Goal: Task Accomplishment & Management: Manage account settings

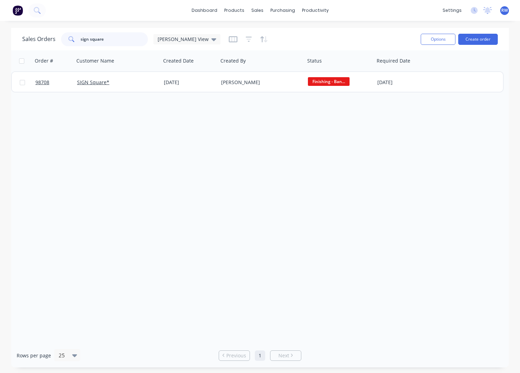
drag, startPoint x: 106, startPoint y: 37, endPoint x: 68, endPoint y: 37, distance: 38.2
click at [81, 37] on input "sign square" at bounding box center [115, 39] width 68 height 14
drag, startPoint x: 95, startPoint y: 38, endPoint x: 76, endPoint y: 36, distance: 19.9
click at [81, 36] on input "98518" at bounding box center [115, 39] width 68 height 14
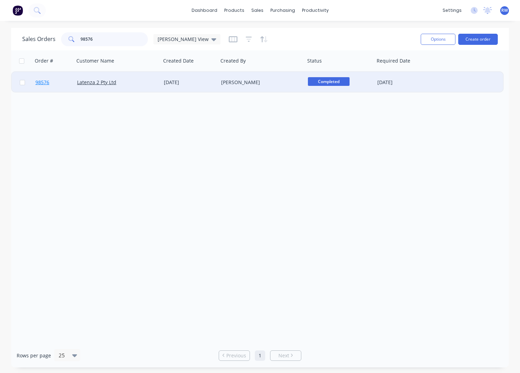
type input "98576"
click at [45, 82] on span "98576" at bounding box center [42, 82] width 14 height 7
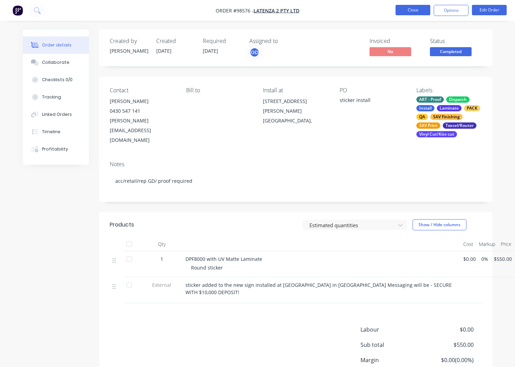
click at [405, 11] on button "Close" at bounding box center [412, 10] width 35 height 10
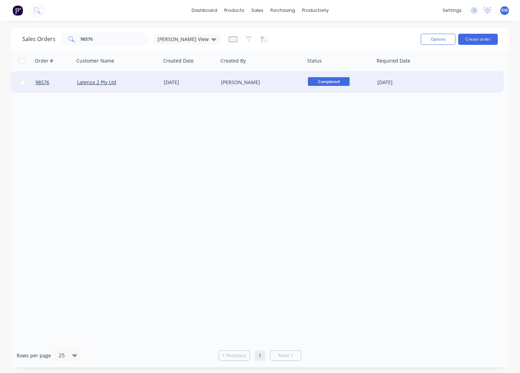
click at [24, 83] on input "checkbox" at bounding box center [22, 82] width 5 height 5
checkbox input "true"
click at [435, 40] on button "Options" at bounding box center [438, 39] width 35 height 11
click at [395, 73] on div "Archive" at bounding box center [417, 71] width 64 height 10
checkbox input "false"
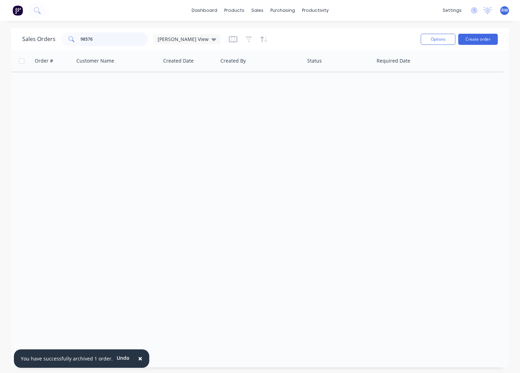
click at [110, 39] on input "98576" at bounding box center [115, 39] width 68 height 14
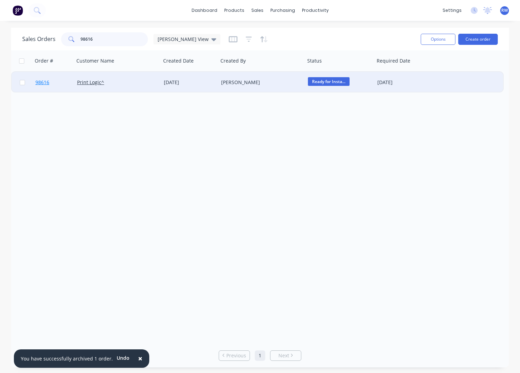
type input "98616"
click at [41, 83] on span "98616" at bounding box center [42, 82] width 14 height 7
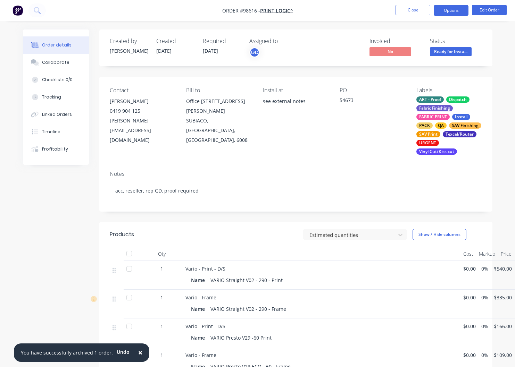
click at [453, 11] on button "Options" at bounding box center [451, 10] width 35 height 11
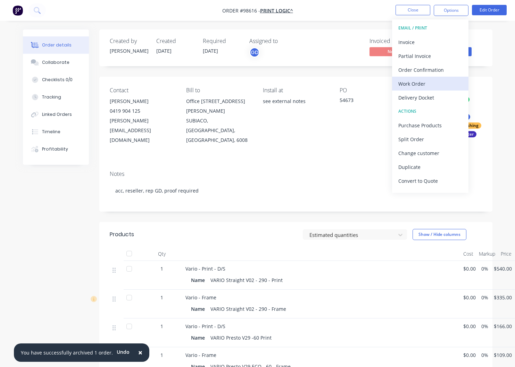
click at [418, 86] on div "Work Order" at bounding box center [430, 84] width 64 height 10
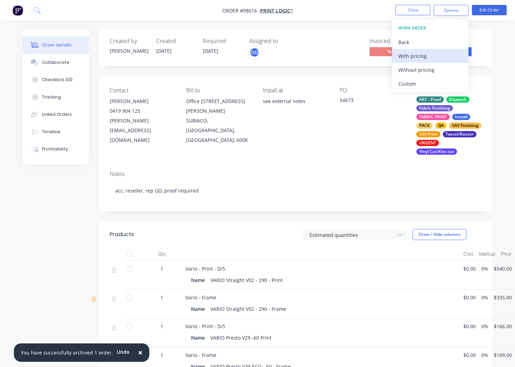
click at [406, 57] on div "With pricing" at bounding box center [430, 56] width 64 height 10
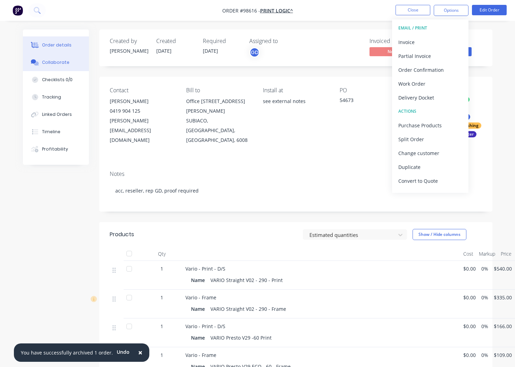
click at [68, 64] on button "Collaborate" at bounding box center [56, 62] width 66 height 17
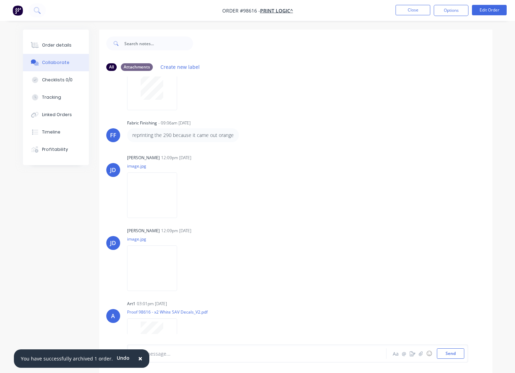
scroll to position [79, 0]
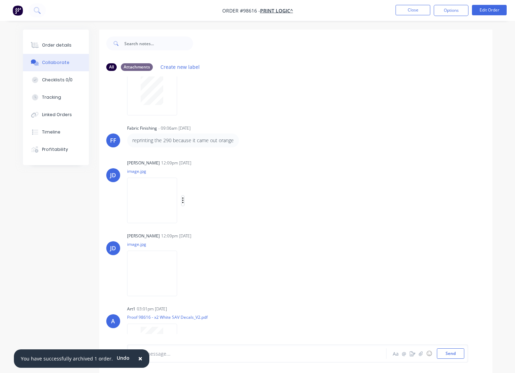
click at [183, 201] on icon "button" at bounding box center [182, 200] width 1 height 6
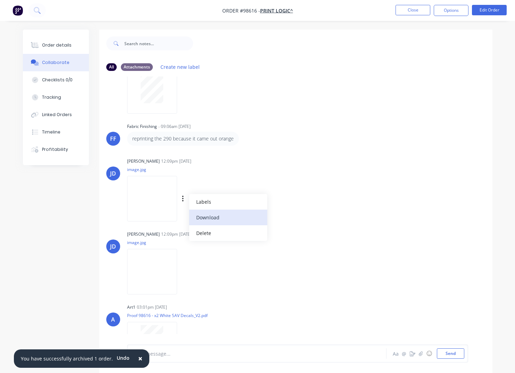
click at [218, 219] on button "Download" at bounding box center [228, 217] width 78 height 16
click at [183, 272] on icon "button" at bounding box center [182, 271] width 1 height 6
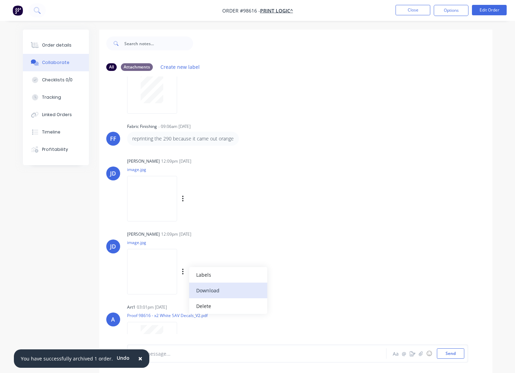
click at [222, 290] on button "Download" at bounding box center [228, 290] width 78 height 16
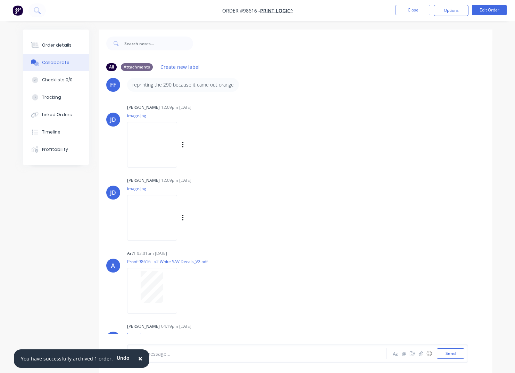
scroll to position [180, 0]
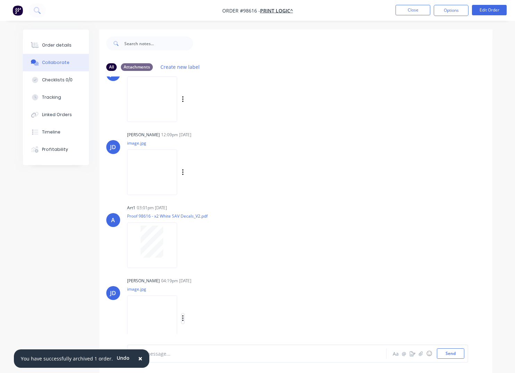
click at [184, 318] on icon "button" at bounding box center [183, 318] width 2 height 8
click at [208, 317] on button "Download" at bounding box center [228, 319] width 78 height 16
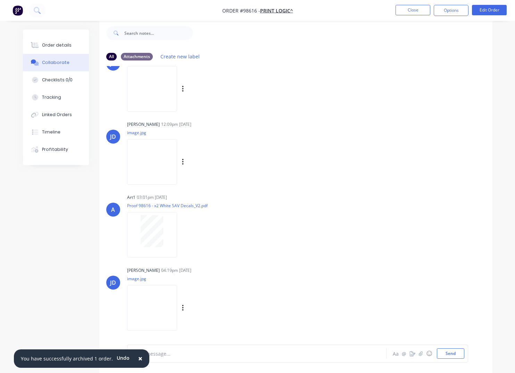
click at [410, 11] on button "Close" at bounding box center [412, 10] width 35 height 10
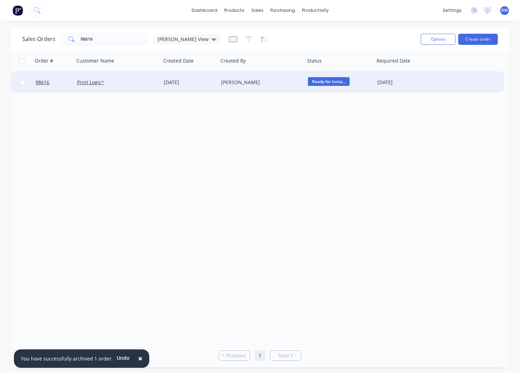
click at [23, 83] on input "checkbox" at bounding box center [22, 82] width 5 height 5
checkbox input "true"
click at [433, 40] on button "Options" at bounding box center [438, 39] width 35 height 11
click at [411, 71] on div "Archive" at bounding box center [417, 71] width 64 height 10
checkbox input "false"
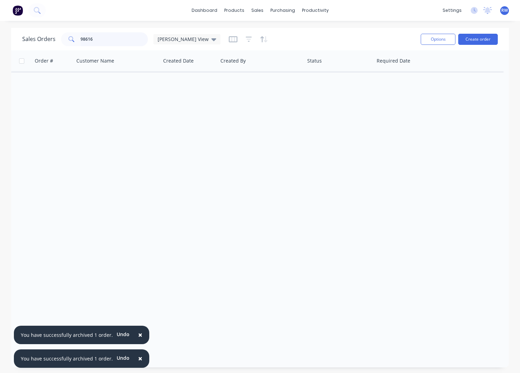
click at [106, 39] on input "98616" at bounding box center [115, 39] width 68 height 14
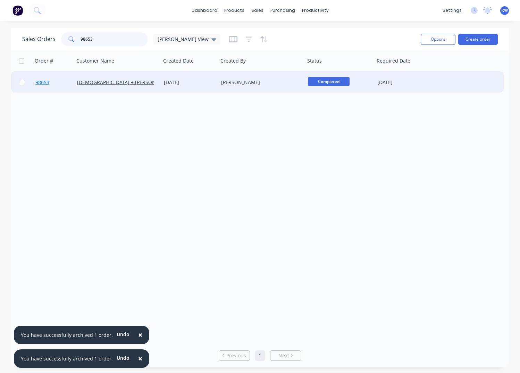
type input "98653"
click at [36, 81] on span "98653" at bounding box center [42, 82] width 14 height 7
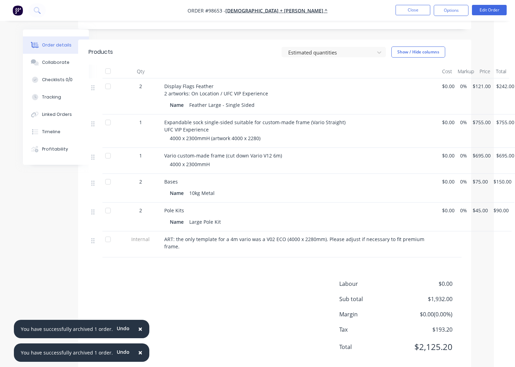
scroll to position [0, 21]
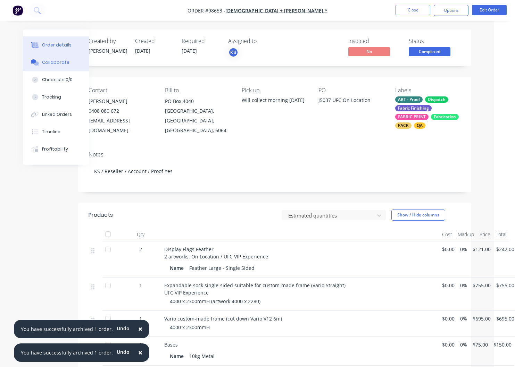
click at [56, 65] on div "Collaborate" at bounding box center [55, 62] width 27 height 6
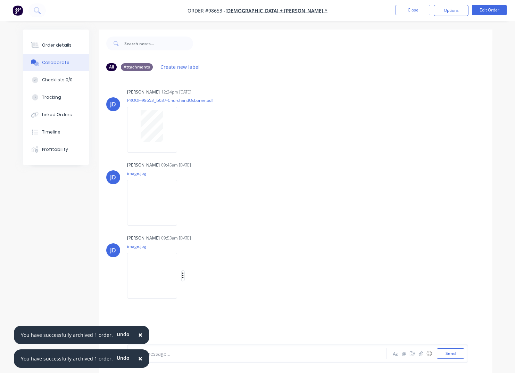
click at [184, 277] on icon "button" at bounding box center [183, 276] width 2 height 8
drag, startPoint x: 213, startPoint y: 295, endPoint x: 196, endPoint y: 268, distance: 32.3
click at [213, 295] on button "Download" at bounding box center [228, 294] width 78 height 16
click at [182, 204] on icon "button" at bounding box center [183, 203] width 2 height 8
click at [212, 222] on button "Download" at bounding box center [228, 221] width 78 height 16
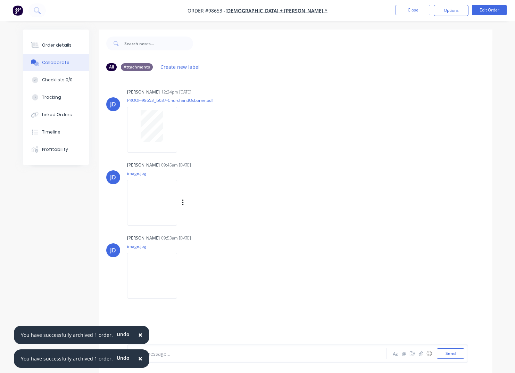
click at [410, 11] on button "Close" at bounding box center [412, 10] width 35 height 10
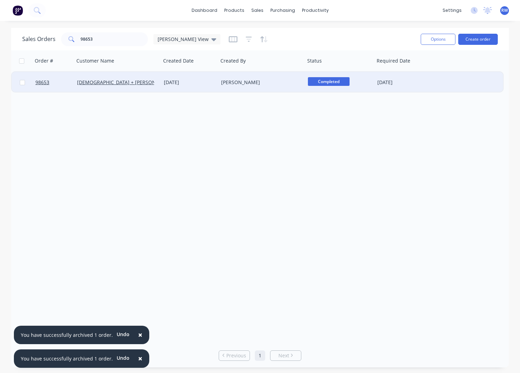
click at [23, 82] on input "checkbox" at bounding box center [22, 82] width 5 height 5
checkbox input "true"
click at [430, 40] on button "Options" at bounding box center [438, 39] width 35 height 11
click at [411, 71] on div "Archive" at bounding box center [417, 71] width 64 height 10
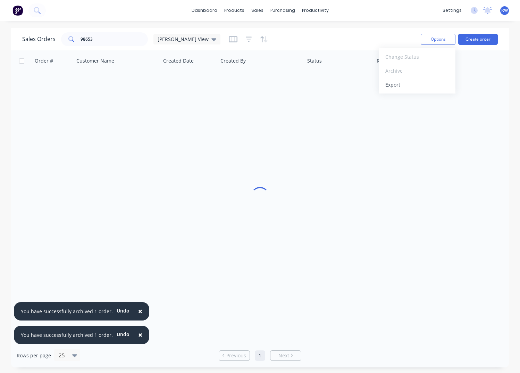
checkbox input "false"
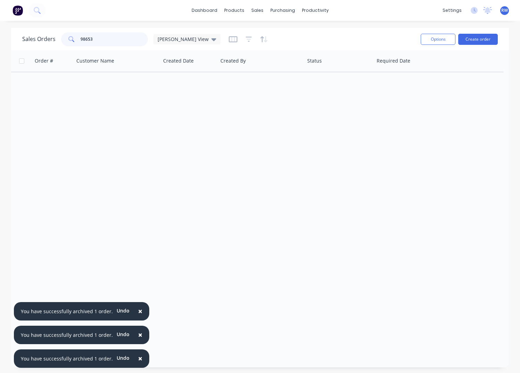
click at [112, 38] on input "98653" at bounding box center [115, 39] width 68 height 14
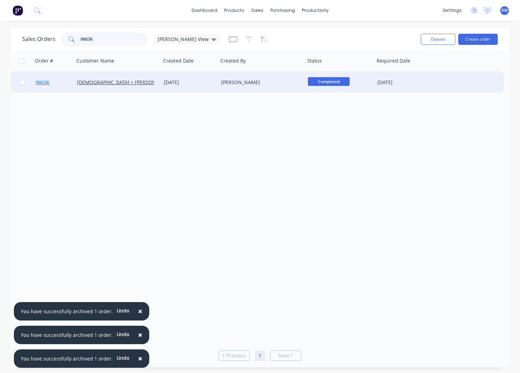
type input "98636"
click at [40, 82] on span "98636" at bounding box center [42, 82] width 14 height 7
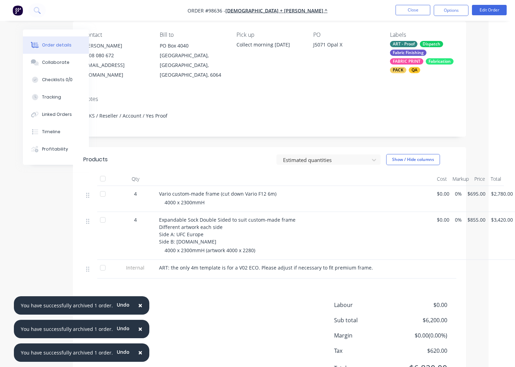
scroll to position [84, 26]
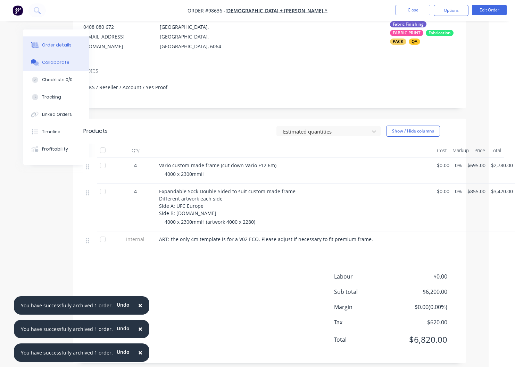
click at [57, 63] on div "Collaborate" at bounding box center [55, 62] width 27 height 6
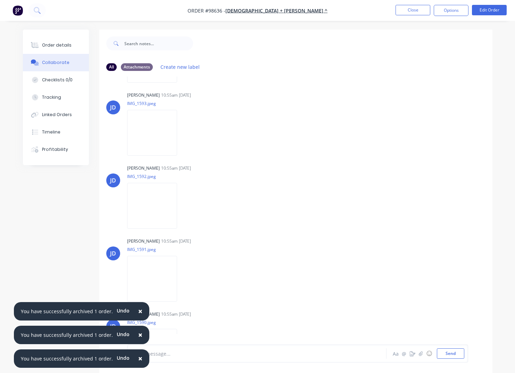
scroll to position [367, 0]
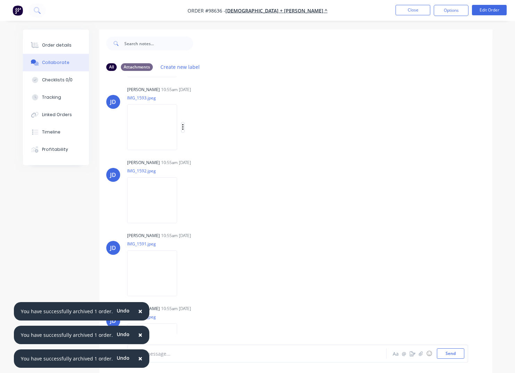
click at [184, 128] on button "button" at bounding box center [183, 127] width 3 height 10
click at [213, 148] on button "Download" at bounding box center [228, 146] width 78 height 16
click at [193, 200] on div "Labels Download Delete" at bounding box center [219, 200] width 78 height 10
click at [183, 201] on icon "button" at bounding box center [182, 200] width 1 height 6
click at [215, 220] on button "Download" at bounding box center [228, 219] width 78 height 16
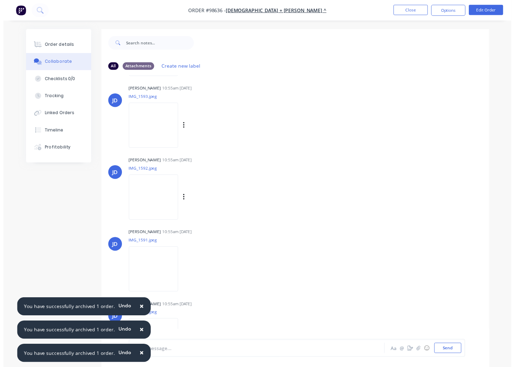
scroll to position [395, 0]
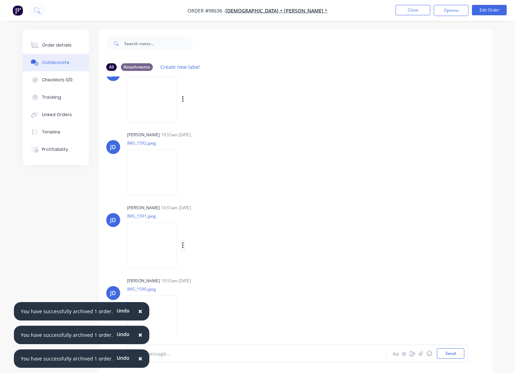
click at [183, 244] on icon "button" at bounding box center [182, 245] width 1 height 6
click at [216, 265] on button "Download" at bounding box center [228, 264] width 78 height 16
click at [184, 318] on icon "button" at bounding box center [183, 318] width 2 height 8
click at [214, 322] on button "Download" at bounding box center [228, 319] width 78 height 16
click at [411, 12] on button "Close" at bounding box center [412, 10] width 35 height 10
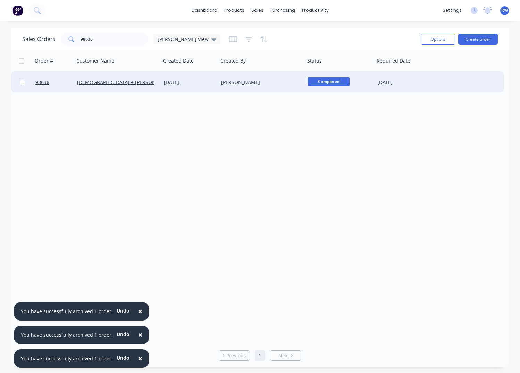
drag, startPoint x: 22, startPoint y: 82, endPoint x: 29, endPoint y: 83, distance: 7.1
click at [22, 82] on input "checkbox" at bounding box center [22, 82] width 5 height 5
checkbox input "true"
click at [430, 39] on button "Options" at bounding box center [438, 39] width 35 height 11
click at [427, 71] on div "Archive" at bounding box center [417, 71] width 64 height 10
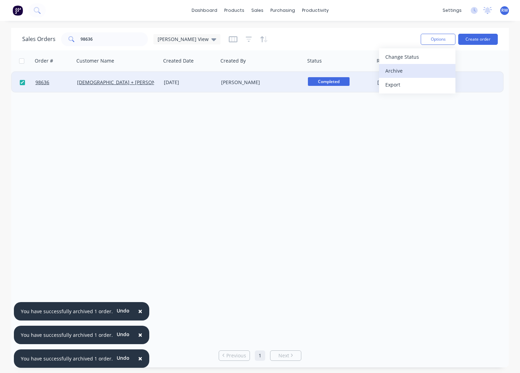
checkbox input "false"
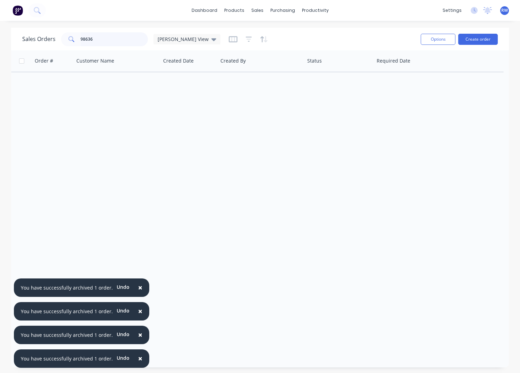
click at [117, 39] on input "98636" at bounding box center [115, 39] width 68 height 14
type input "98688"
click at [43, 83] on span "98688" at bounding box center [42, 82] width 14 height 7
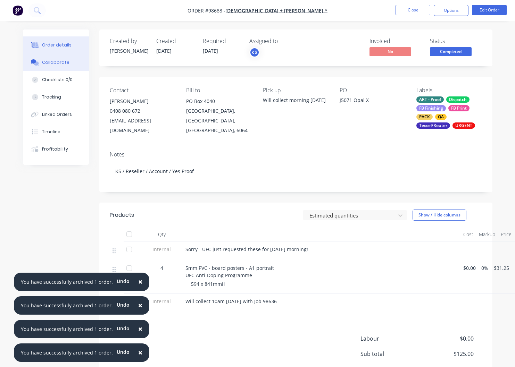
click at [59, 64] on div "Collaborate" at bounding box center [55, 62] width 27 height 6
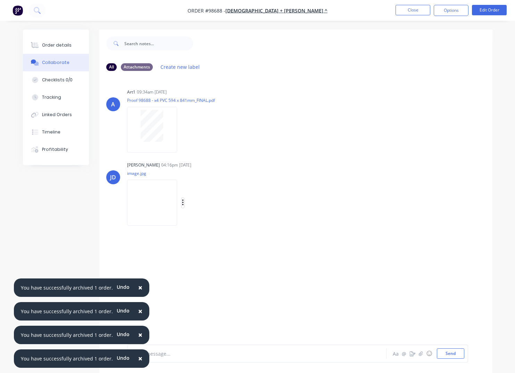
click at [183, 203] on icon "button" at bounding box center [182, 202] width 1 height 6
click at [213, 221] on button "Download" at bounding box center [228, 221] width 78 height 16
click at [415, 11] on button "Close" at bounding box center [412, 10] width 35 height 10
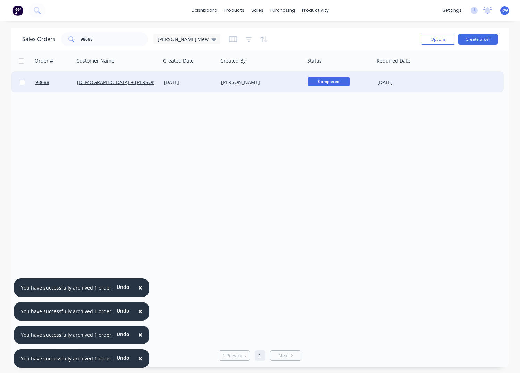
click at [23, 84] on input "checkbox" at bounding box center [22, 82] width 5 height 5
checkbox input "true"
click at [434, 41] on button "Options" at bounding box center [438, 39] width 35 height 11
click at [402, 72] on div "Archive" at bounding box center [417, 71] width 64 height 10
checkbox input "false"
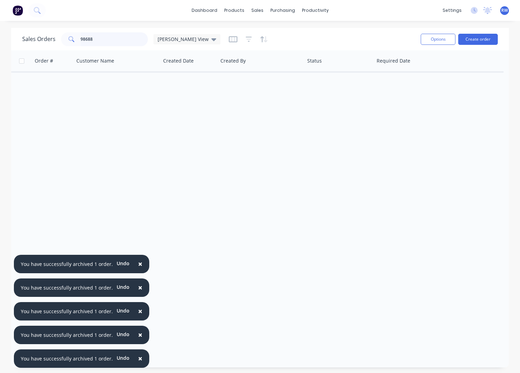
click at [103, 39] on input "98688" at bounding box center [115, 39] width 68 height 14
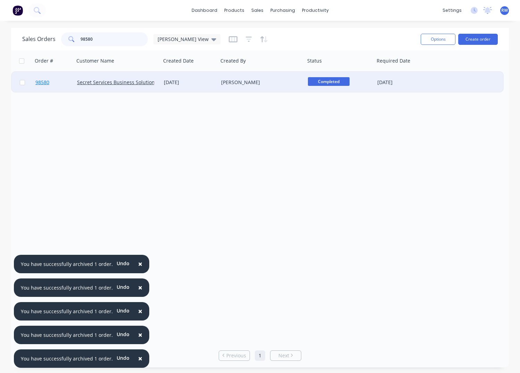
type input "98580"
click at [41, 83] on span "98580" at bounding box center [42, 82] width 14 height 7
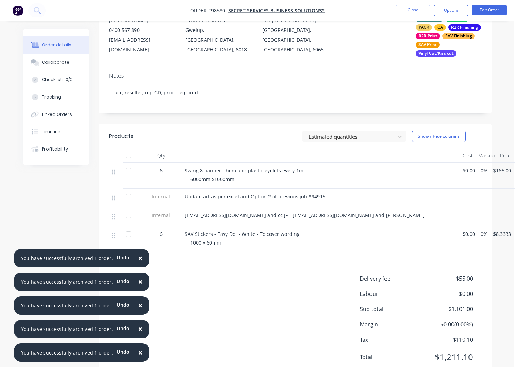
scroll to position [91, 1]
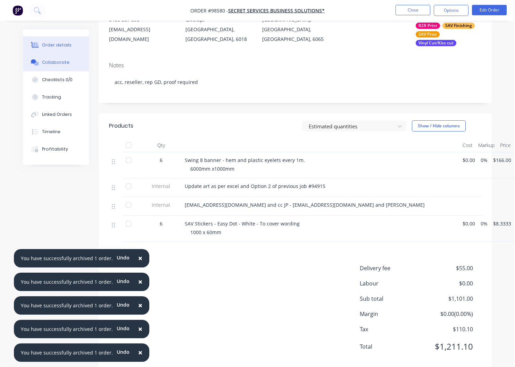
click at [45, 62] on div "Collaborate" at bounding box center [55, 62] width 27 height 6
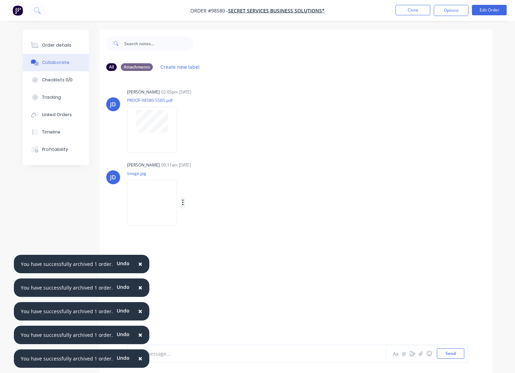
click at [183, 201] on icon "button" at bounding box center [183, 203] width 2 height 8
click at [209, 222] on button "Download" at bounding box center [228, 221] width 78 height 16
click at [416, 10] on button "Close" at bounding box center [412, 10] width 35 height 10
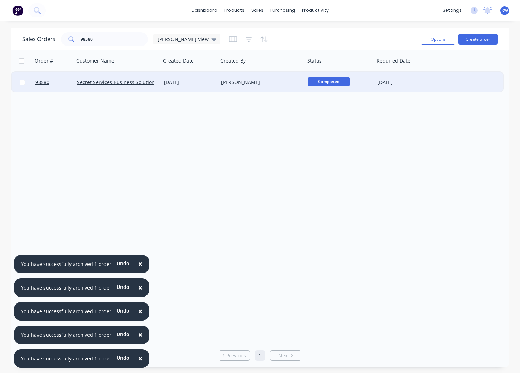
click at [22, 83] on input "checkbox" at bounding box center [22, 82] width 5 height 5
checkbox input "true"
click at [439, 40] on button "Options" at bounding box center [438, 39] width 35 height 11
click at [416, 72] on div "Archive" at bounding box center [417, 71] width 64 height 10
checkbox input "false"
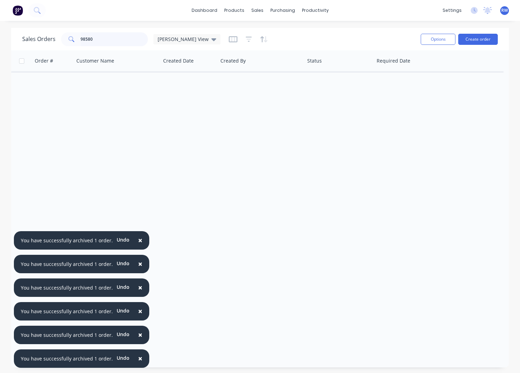
click at [101, 38] on input "98580" at bounding box center [115, 39] width 68 height 14
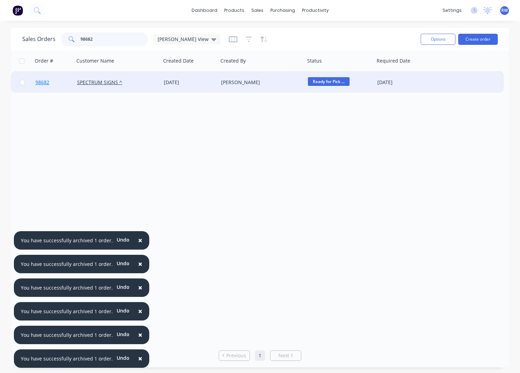
type input "98682"
click at [38, 83] on span "98682" at bounding box center [42, 82] width 14 height 7
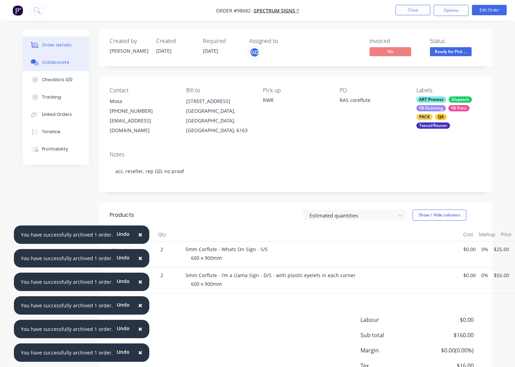
click at [56, 64] on div "Collaborate" at bounding box center [55, 62] width 27 height 6
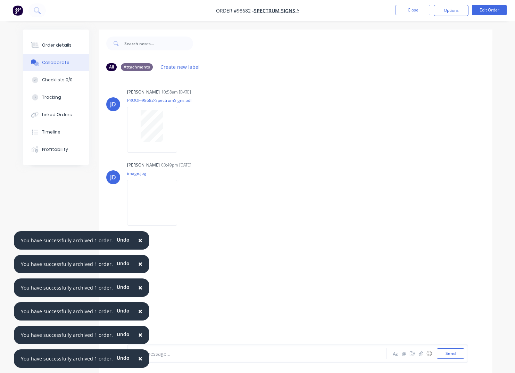
drag, startPoint x: 255, startPoint y: 234, endPoint x: 236, endPoint y: 226, distance: 20.4
click at [248, 231] on div "[PERSON_NAME] 10:58am [DATE] PROOF-98682-SpectrumSigns.pdf Labels Download Dele…" at bounding box center [295, 210] width 393 height 268
click at [183, 203] on icon "button" at bounding box center [182, 202] width 1 height 6
click at [210, 218] on button "Download" at bounding box center [228, 221] width 78 height 16
click at [416, 11] on button "Close" at bounding box center [412, 10] width 35 height 10
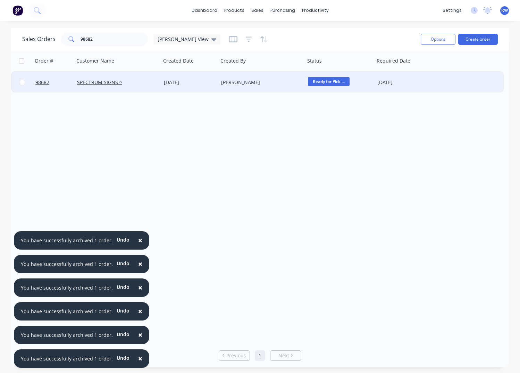
click at [21, 83] on input "checkbox" at bounding box center [22, 82] width 5 height 5
checkbox input "true"
click at [445, 37] on button "Options" at bounding box center [438, 39] width 35 height 11
click at [391, 70] on div "Archive" at bounding box center [417, 71] width 64 height 10
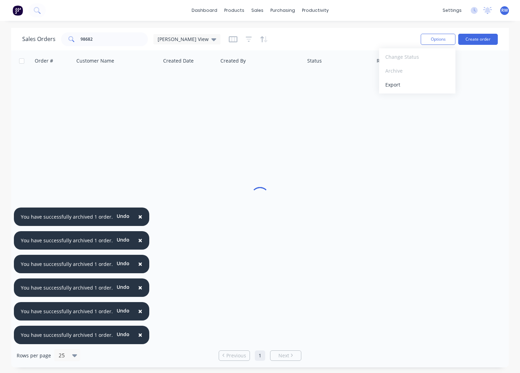
checkbox input "false"
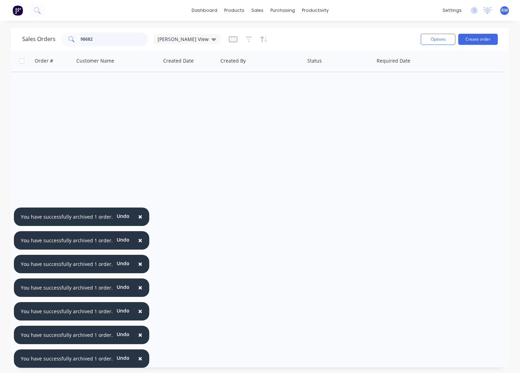
click at [113, 36] on input "98682" at bounding box center [115, 39] width 68 height 14
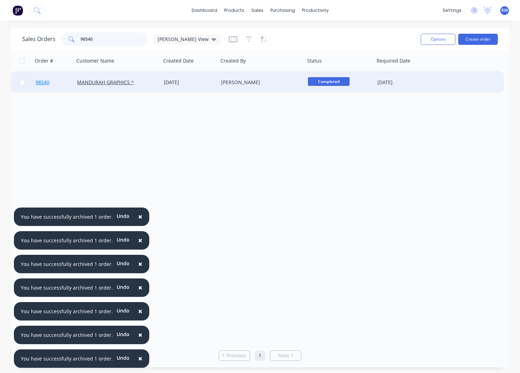
type input "98540"
click at [43, 82] on span "98540" at bounding box center [42, 82] width 14 height 7
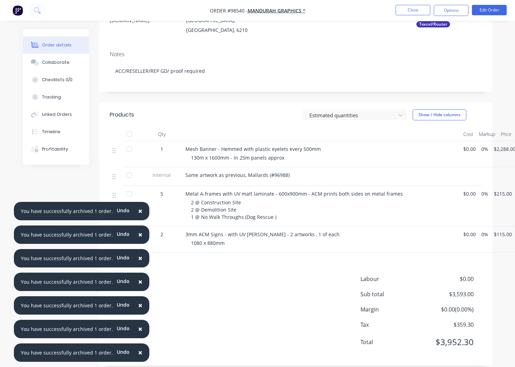
scroll to position [111, 0]
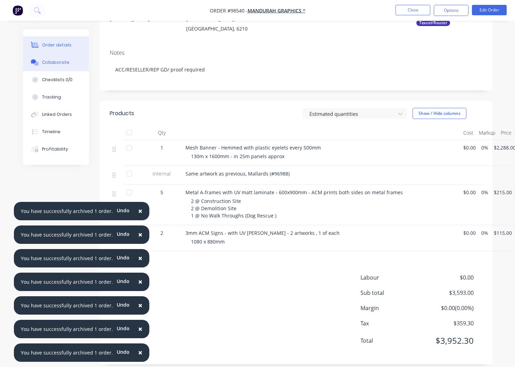
click at [50, 61] on div "Collaborate" at bounding box center [55, 62] width 27 height 6
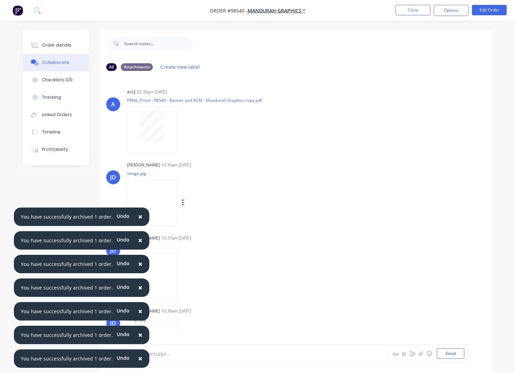
click at [184, 203] on button "button" at bounding box center [183, 203] width 3 height 10
click at [217, 224] on button "Download" at bounding box center [228, 221] width 78 height 16
click at [184, 277] on icon "button" at bounding box center [183, 276] width 2 height 8
click at [217, 294] on button "Download" at bounding box center [228, 294] width 78 height 16
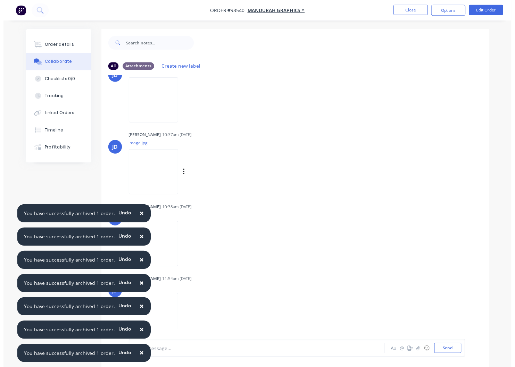
scroll to position [103, 0]
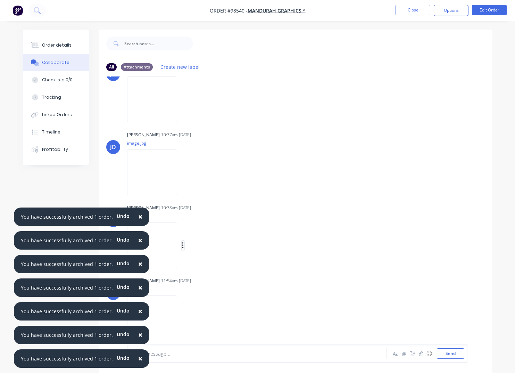
click at [184, 245] on icon "button" at bounding box center [183, 245] width 2 height 8
click at [208, 262] on button "Download" at bounding box center [228, 264] width 78 height 16
drag, startPoint x: 183, startPoint y: 319, endPoint x: 189, endPoint y: 322, distance: 6.7
click at [183, 318] on icon "button" at bounding box center [182, 318] width 1 height 6
click at [209, 322] on button "Download" at bounding box center [228, 319] width 78 height 16
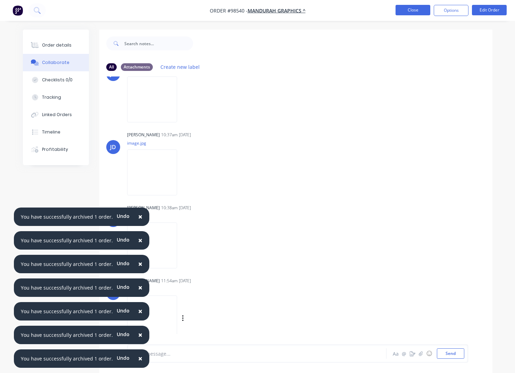
click at [406, 11] on button "Close" at bounding box center [412, 10] width 35 height 10
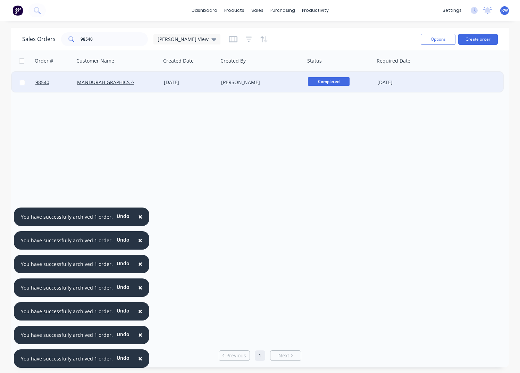
click at [25, 82] on input "checkbox" at bounding box center [22, 82] width 5 height 5
checkbox input "true"
click at [432, 38] on button "Options" at bounding box center [438, 39] width 35 height 11
click at [416, 67] on div "Archive" at bounding box center [417, 71] width 64 height 10
checkbox input "false"
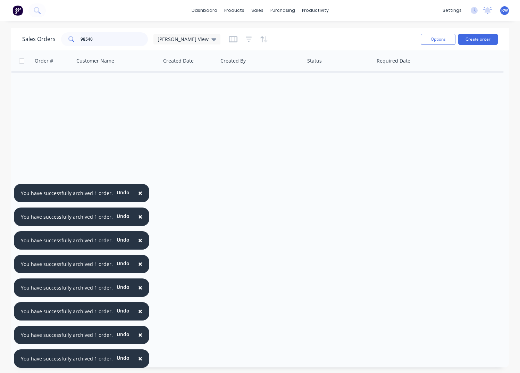
click at [109, 39] on input "98540" at bounding box center [115, 39] width 68 height 14
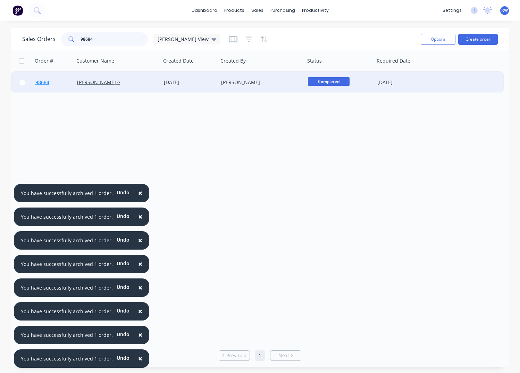
type input "98684"
click at [43, 84] on span "98684" at bounding box center [42, 82] width 14 height 7
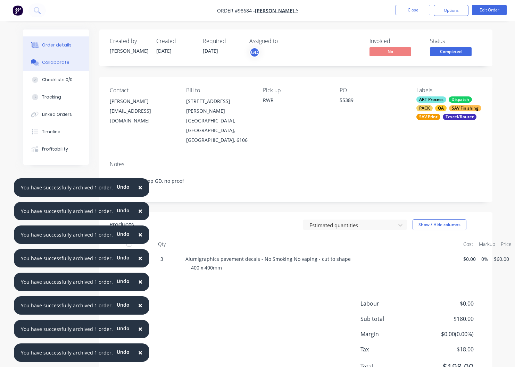
click at [56, 62] on div "Collaborate" at bounding box center [55, 62] width 27 height 6
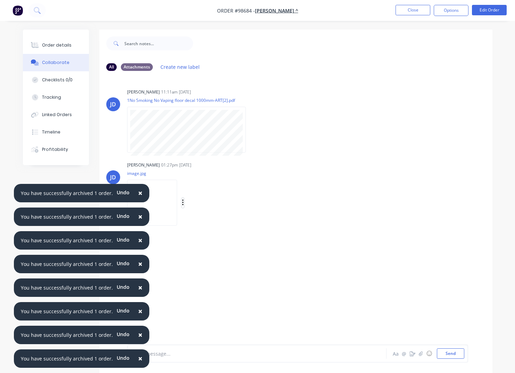
click at [183, 203] on icon "button" at bounding box center [182, 202] width 1 height 6
click at [217, 223] on button "Download" at bounding box center [228, 221] width 78 height 16
click at [411, 11] on button "Close" at bounding box center [412, 10] width 35 height 10
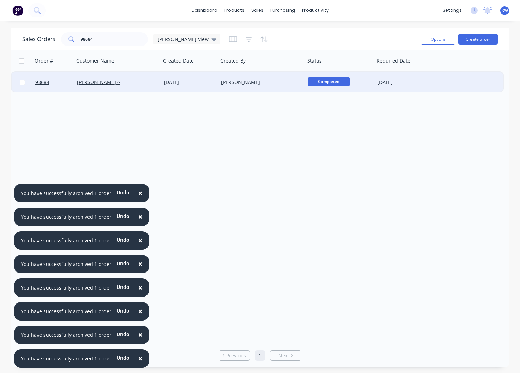
drag, startPoint x: 22, startPoint y: 82, endPoint x: 78, endPoint y: 87, distance: 56.1
click at [22, 82] on input "checkbox" at bounding box center [22, 82] width 5 height 5
checkbox input "true"
click at [430, 38] on button "Options" at bounding box center [438, 39] width 35 height 11
click at [403, 72] on div "Archive" at bounding box center [417, 71] width 64 height 10
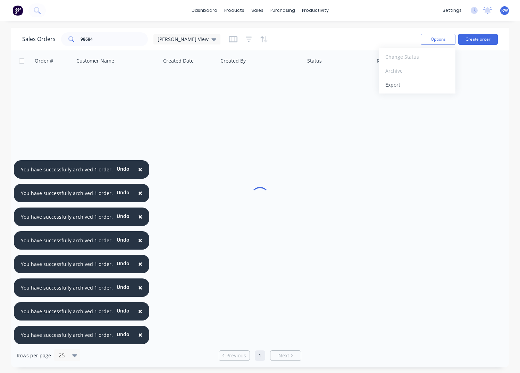
checkbox input "false"
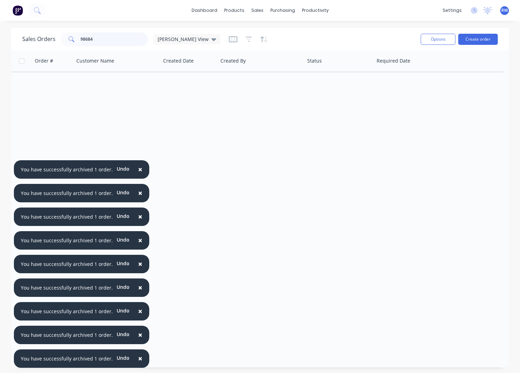
click at [109, 37] on input "98684" at bounding box center [115, 39] width 68 height 14
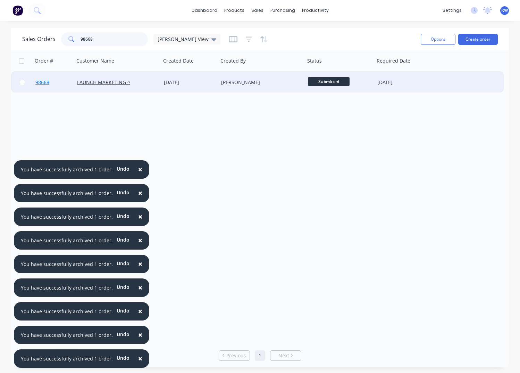
type input "98668"
click at [43, 83] on span "98668" at bounding box center [42, 82] width 14 height 7
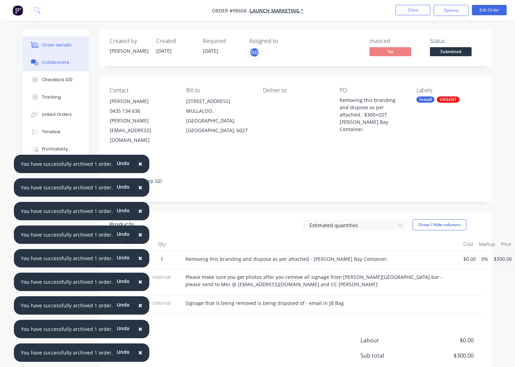
click at [57, 62] on div "Collaborate" at bounding box center [55, 62] width 27 height 6
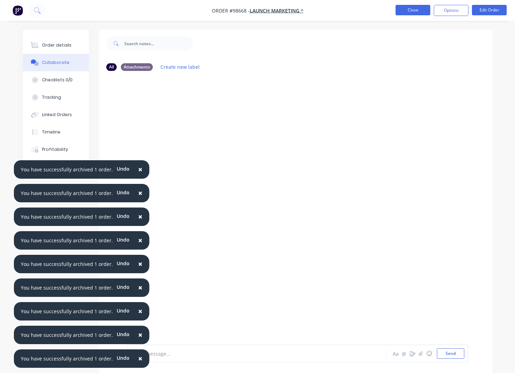
click at [411, 10] on button "Close" at bounding box center [412, 10] width 35 height 10
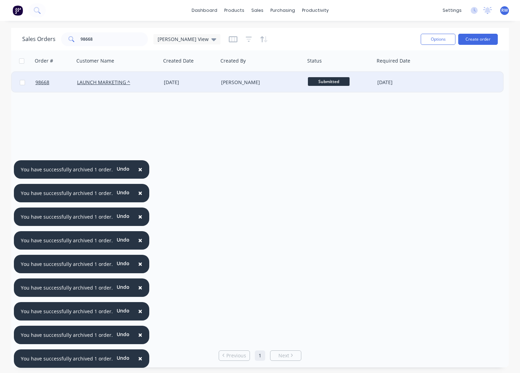
click at [23, 82] on input "checkbox" at bounding box center [22, 82] width 5 height 5
checkbox input "true"
click at [441, 39] on button "Options" at bounding box center [438, 39] width 35 height 11
click at [417, 69] on div "Archive" at bounding box center [417, 71] width 64 height 10
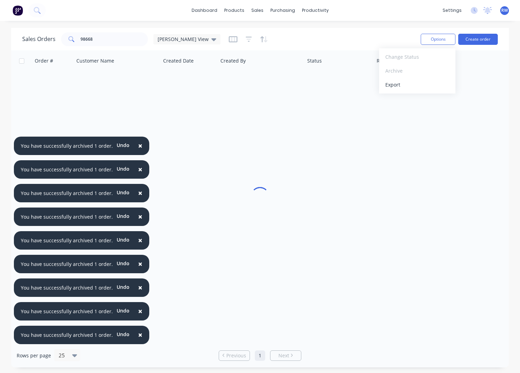
checkbox input "false"
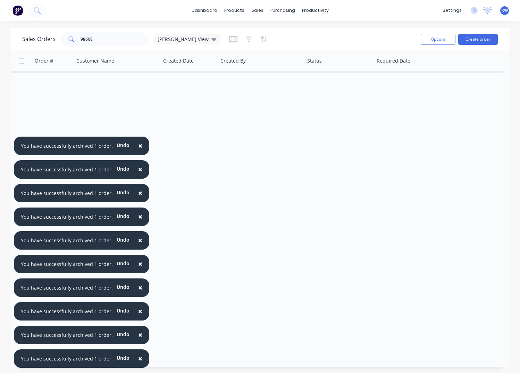
drag, startPoint x: 137, startPoint y: 145, endPoint x: 138, endPoint y: 151, distance: 5.9
click at [138, 146] on span "×" at bounding box center [140, 146] width 4 height 10
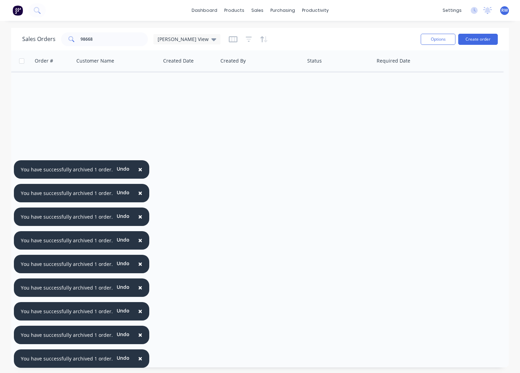
click at [138, 168] on span "×" at bounding box center [140, 169] width 4 height 10
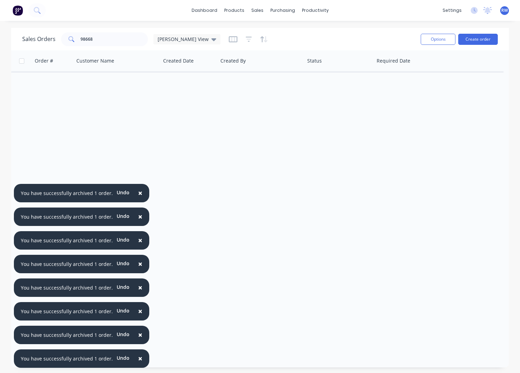
click at [138, 194] on span "×" at bounding box center [140, 193] width 4 height 10
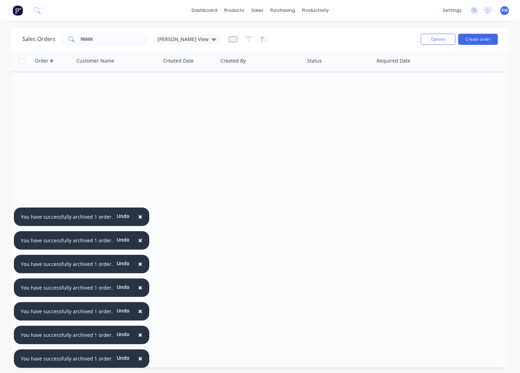
click at [138, 216] on span "×" at bounding box center [140, 216] width 4 height 10
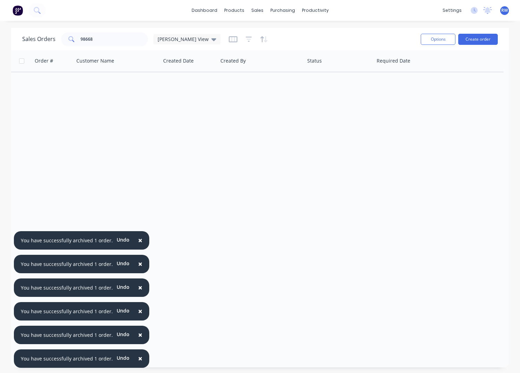
click at [138, 238] on span "×" at bounding box center [140, 240] width 4 height 10
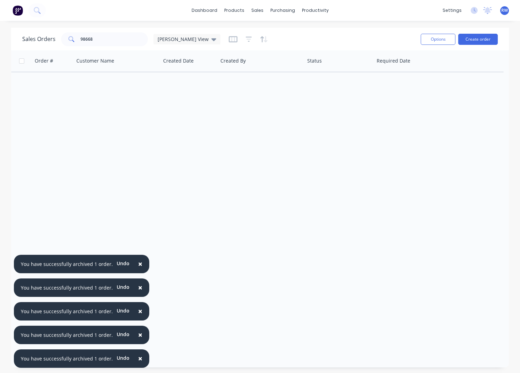
click at [138, 262] on span "×" at bounding box center [140, 264] width 4 height 10
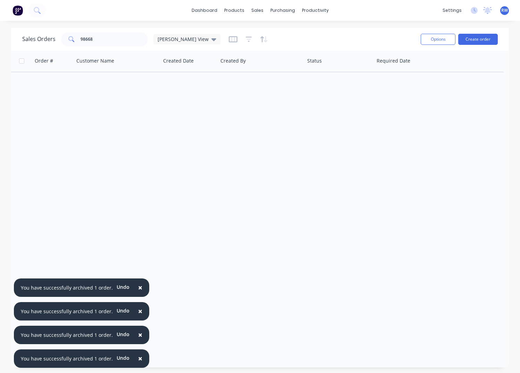
drag, startPoint x: 137, startPoint y: 285, endPoint x: 140, endPoint y: 301, distance: 16.3
click at [138, 287] on span "×" at bounding box center [140, 287] width 4 height 10
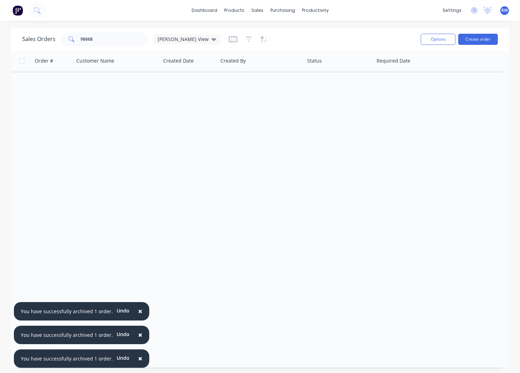
drag, startPoint x: 137, startPoint y: 310, endPoint x: 135, endPoint y: 327, distance: 17.9
click at [138, 310] on span "×" at bounding box center [140, 311] width 4 height 10
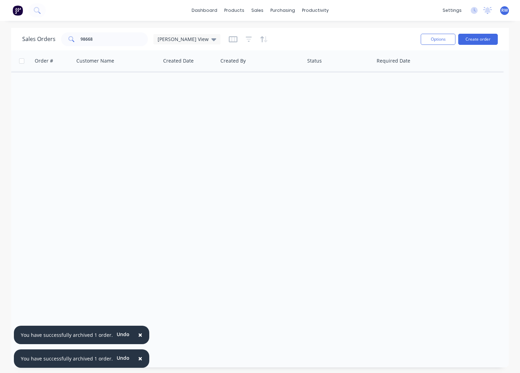
drag, startPoint x: 135, startPoint y: 335, endPoint x: 137, endPoint y: 352, distance: 17.4
click at [138, 335] on span "×" at bounding box center [140, 335] width 4 height 10
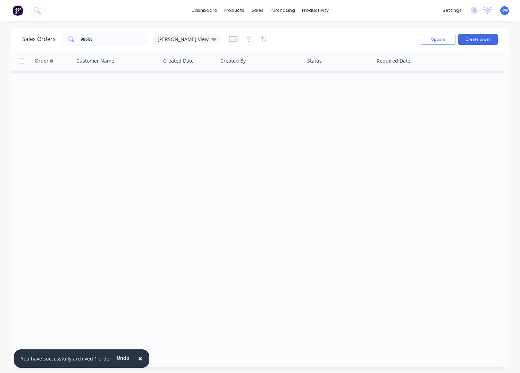
click at [138, 357] on span "×" at bounding box center [140, 358] width 4 height 10
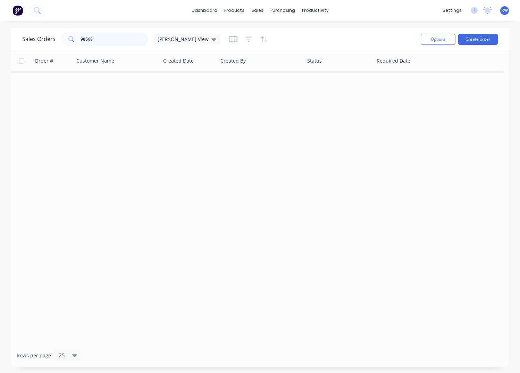
click at [117, 44] on input "98668" at bounding box center [115, 39] width 68 height 14
type input "98612"
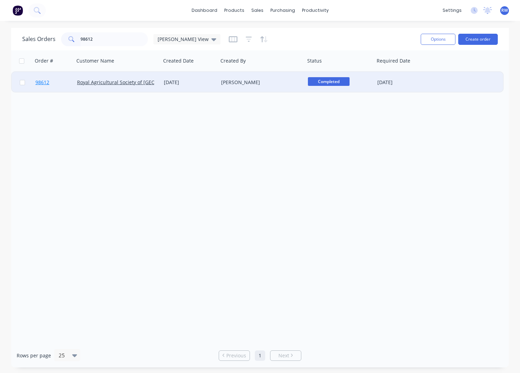
click at [42, 81] on span "98612" at bounding box center [42, 82] width 14 height 7
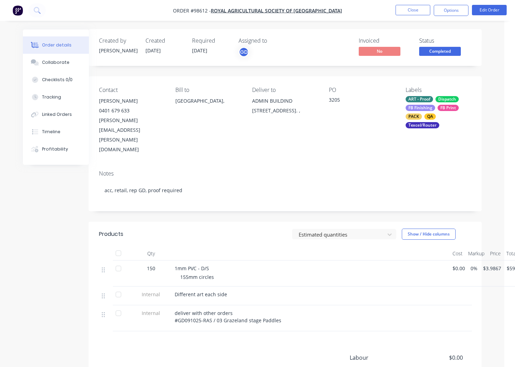
scroll to position [0, 23]
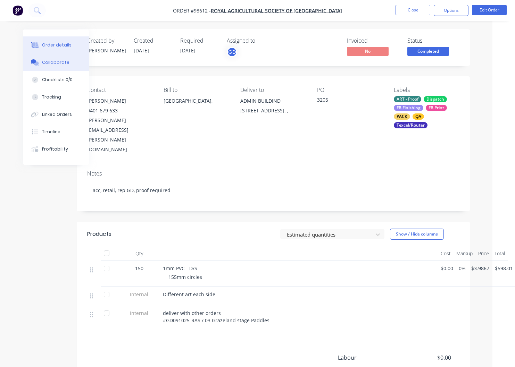
click at [46, 61] on div "Collaborate" at bounding box center [55, 62] width 27 height 6
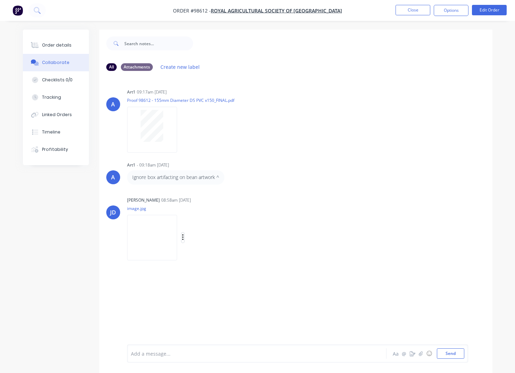
click at [184, 237] on icon "button" at bounding box center [183, 237] width 2 height 8
click at [222, 256] on button "Download" at bounding box center [228, 256] width 78 height 16
click at [405, 11] on button "Close" at bounding box center [412, 10] width 35 height 10
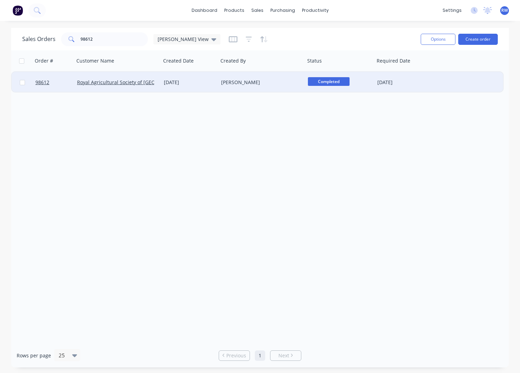
click at [23, 82] on input "checkbox" at bounding box center [22, 82] width 5 height 5
checkbox input "true"
click at [437, 37] on button "Options" at bounding box center [438, 39] width 35 height 11
click at [410, 70] on div "Archive" at bounding box center [417, 71] width 64 height 10
checkbox input "false"
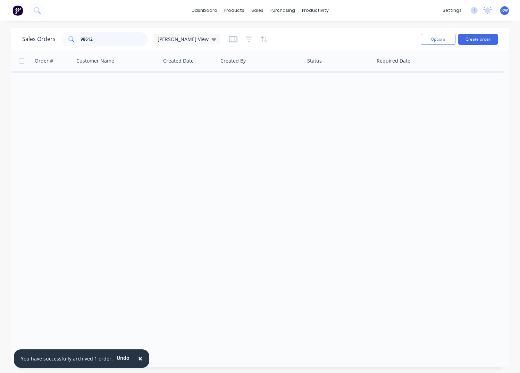
click at [103, 41] on input "98612" at bounding box center [115, 39] width 68 height 14
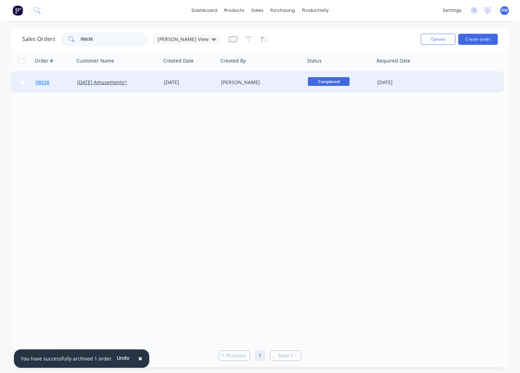
type input "98638"
click at [43, 83] on span "98638" at bounding box center [42, 82] width 14 height 7
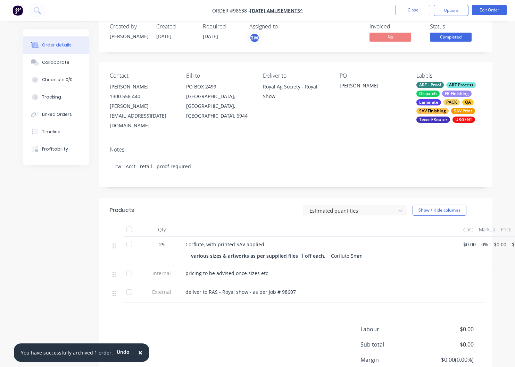
scroll to position [8, 0]
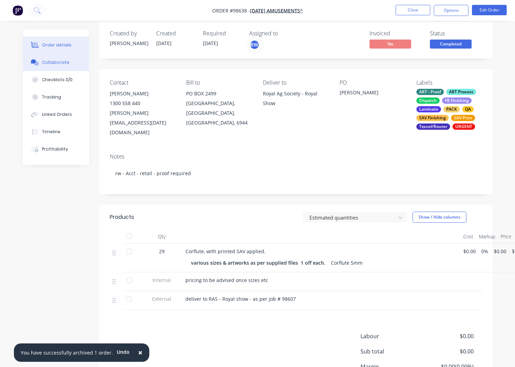
click at [50, 61] on div "Collaborate" at bounding box center [55, 62] width 27 height 6
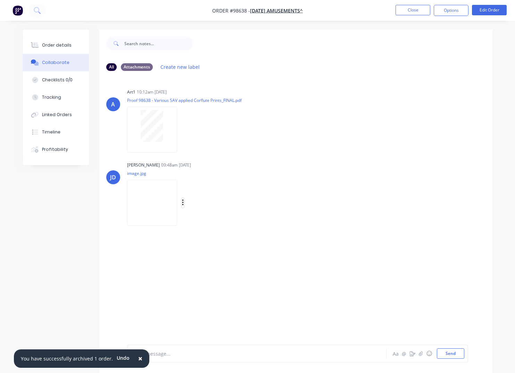
click at [184, 201] on icon "button" at bounding box center [183, 203] width 2 height 8
click at [220, 221] on button "Download" at bounding box center [228, 221] width 78 height 16
click at [411, 10] on button "Close" at bounding box center [412, 10] width 35 height 10
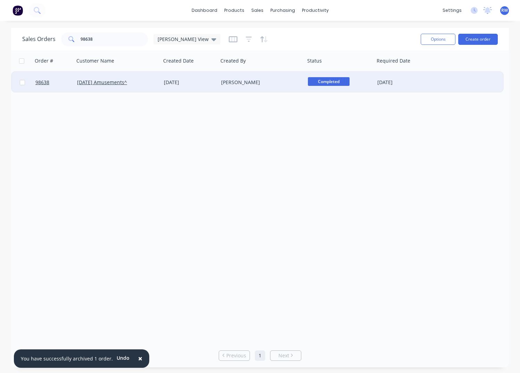
click at [23, 82] on input "checkbox" at bounding box center [22, 82] width 5 height 5
checkbox input "true"
click at [433, 35] on button "Options" at bounding box center [438, 39] width 35 height 11
click at [394, 71] on div "Archive" at bounding box center [417, 71] width 64 height 10
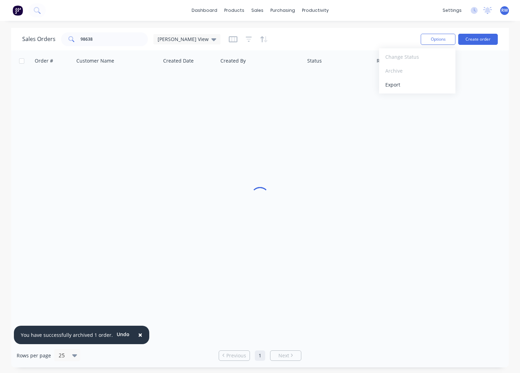
checkbox input "false"
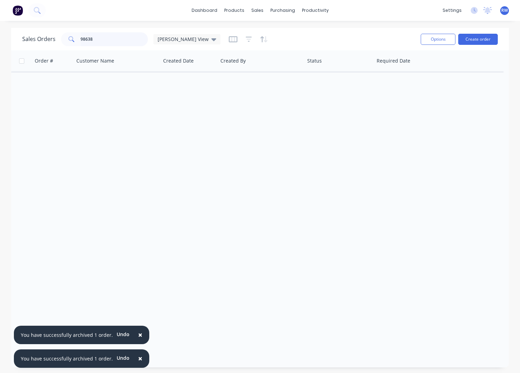
click at [111, 38] on input "98638" at bounding box center [115, 39] width 68 height 14
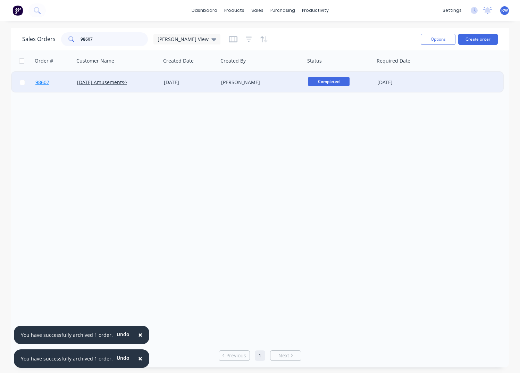
type input "98607"
click at [43, 83] on span "98607" at bounding box center [42, 82] width 14 height 7
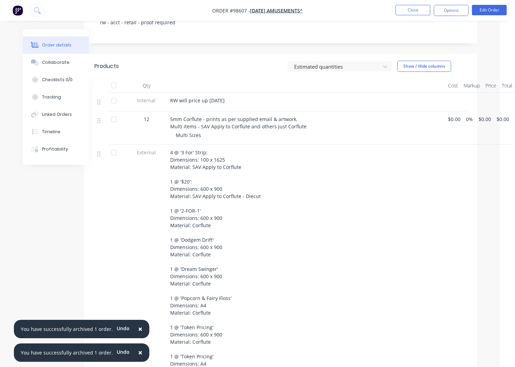
scroll to position [164, 15]
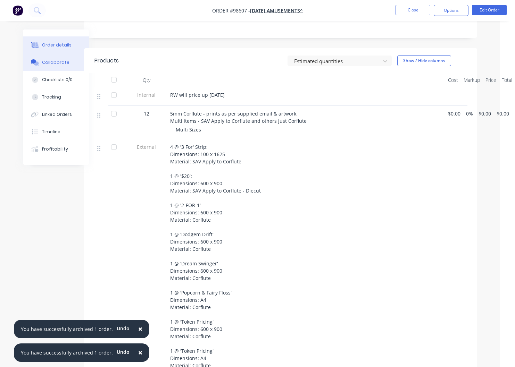
click at [53, 63] on div "Collaborate" at bounding box center [55, 62] width 27 height 6
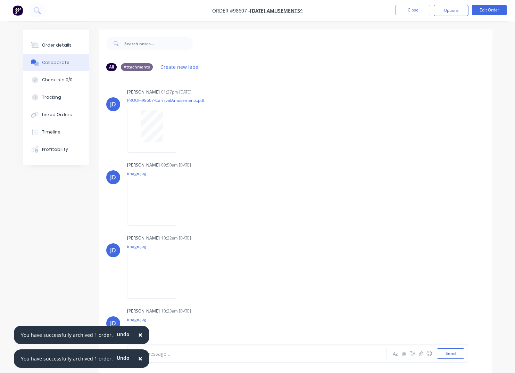
scroll to position [103, 0]
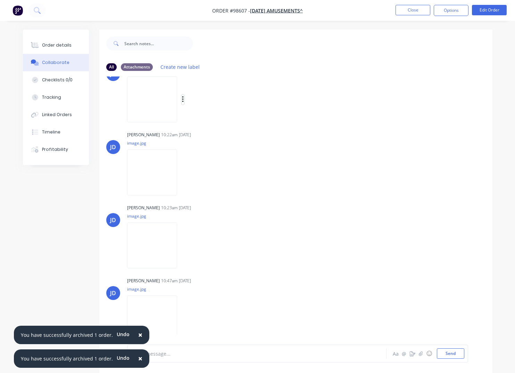
click at [184, 99] on icon "button" at bounding box center [183, 99] width 2 height 8
click at [213, 119] on button "Download" at bounding box center [228, 118] width 78 height 16
drag, startPoint x: 190, startPoint y: 173, endPoint x: 195, endPoint y: 173, distance: 5.3
click at [183, 172] on icon "button" at bounding box center [182, 172] width 1 height 6
click at [210, 190] on button "Download" at bounding box center [228, 191] width 78 height 16
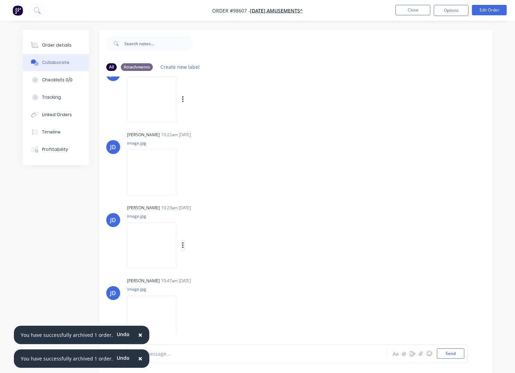
click at [184, 245] on icon "button" at bounding box center [183, 245] width 2 height 8
click at [216, 264] on button "Download" at bounding box center [228, 264] width 78 height 16
click at [183, 319] on icon "button" at bounding box center [183, 318] width 2 height 8
click at [206, 322] on button "Download" at bounding box center [228, 319] width 78 height 16
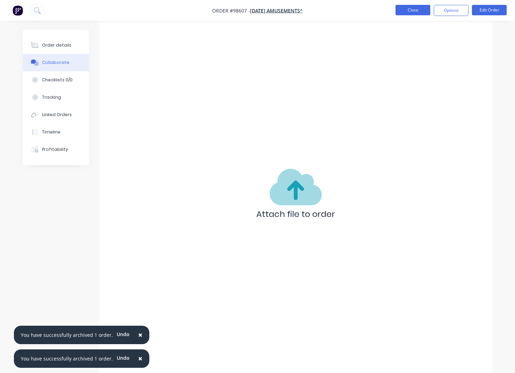
click at [406, 12] on button "Close" at bounding box center [412, 10] width 35 height 10
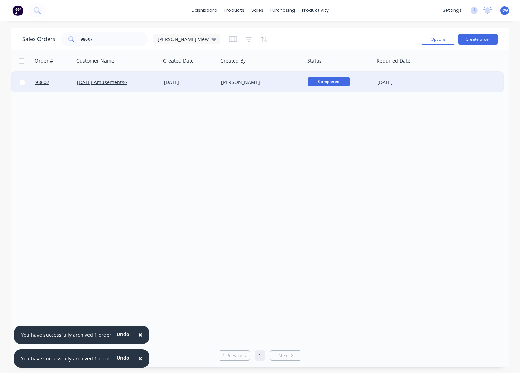
click at [22, 83] on input "checkbox" at bounding box center [22, 82] width 5 height 5
checkbox input "true"
click at [434, 41] on button "Options" at bounding box center [438, 39] width 35 height 11
click at [422, 73] on div "Archive" at bounding box center [417, 71] width 64 height 10
checkbox input "false"
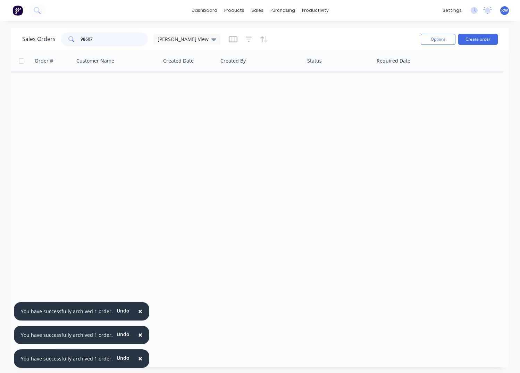
click at [116, 39] on input "98607" at bounding box center [115, 39] width 68 height 14
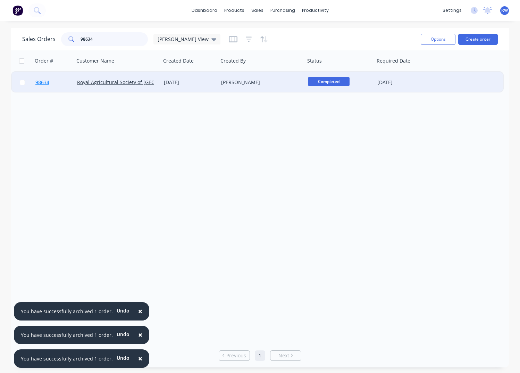
type input "98634"
click at [44, 84] on span "98634" at bounding box center [42, 82] width 14 height 7
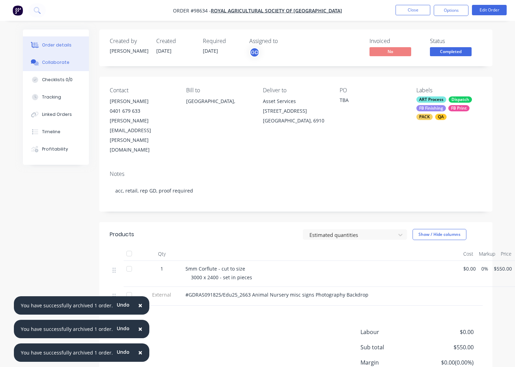
click at [55, 62] on div "Collaborate" at bounding box center [55, 62] width 27 height 6
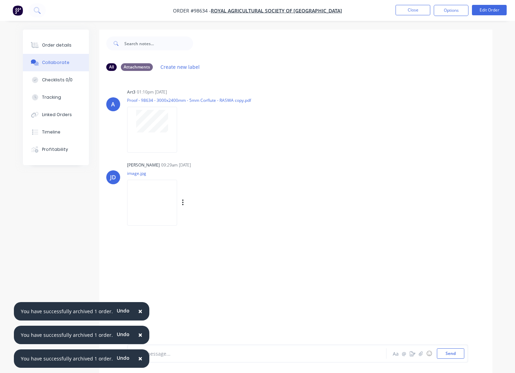
click at [193, 204] on div "Labels Download Delete" at bounding box center [219, 203] width 78 height 10
click at [184, 203] on icon "button" at bounding box center [183, 203] width 2 height 8
click at [216, 222] on button "Download" at bounding box center [228, 221] width 78 height 16
click at [408, 9] on button "Close" at bounding box center [412, 10] width 35 height 10
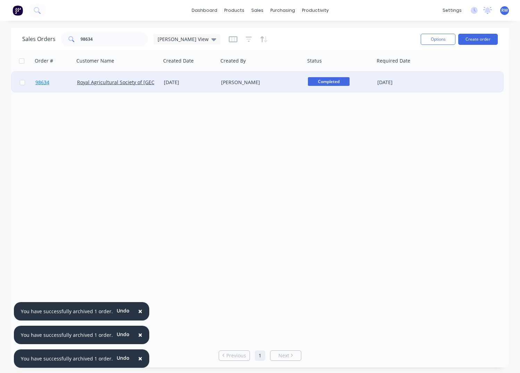
drag, startPoint x: 23, startPoint y: 84, endPoint x: 37, endPoint y: 84, distance: 13.9
click at [23, 84] on input "checkbox" at bounding box center [22, 82] width 5 height 5
checkbox input "true"
click at [443, 41] on button "Options" at bounding box center [438, 39] width 35 height 11
click at [419, 73] on div "Archive" at bounding box center [417, 71] width 64 height 10
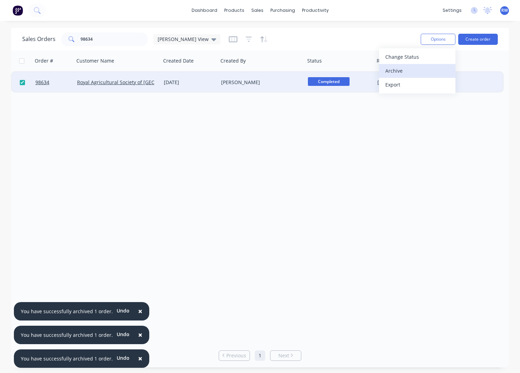
checkbox input "false"
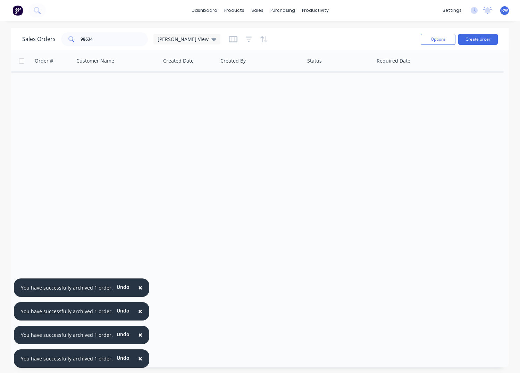
drag, startPoint x: 136, startPoint y: 286, endPoint x: 138, endPoint y: 291, distance: 5.9
click at [138, 286] on span "×" at bounding box center [140, 287] width 4 height 10
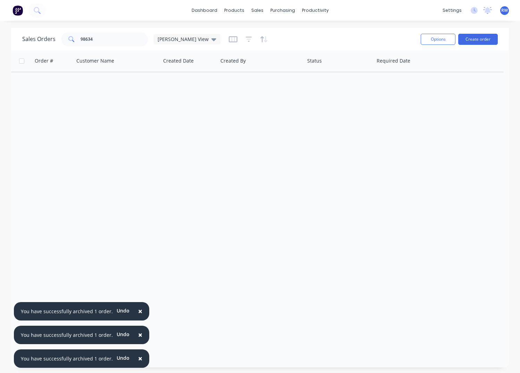
drag, startPoint x: 137, startPoint y: 309, endPoint x: 138, endPoint y: 322, distance: 12.2
click at [138, 309] on span "×" at bounding box center [140, 311] width 4 height 10
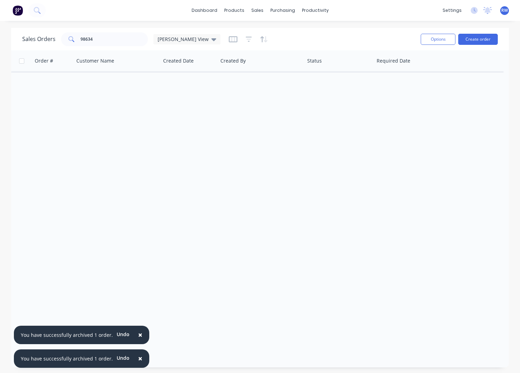
click at [138, 336] on span "×" at bounding box center [140, 335] width 4 height 10
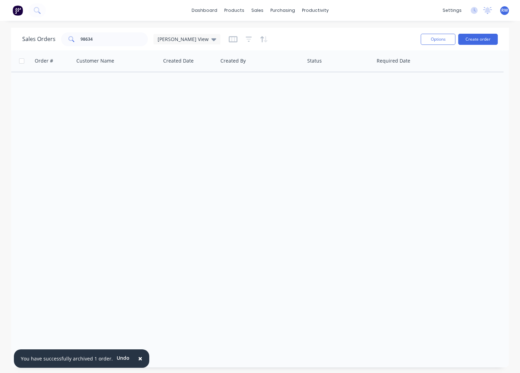
drag, startPoint x: 137, startPoint y: 357, endPoint x: 137, endPoint y: 352, distance: 5.6
click at [138, 356] on span "×" at bounding box center [140, 358] width 4 height 10
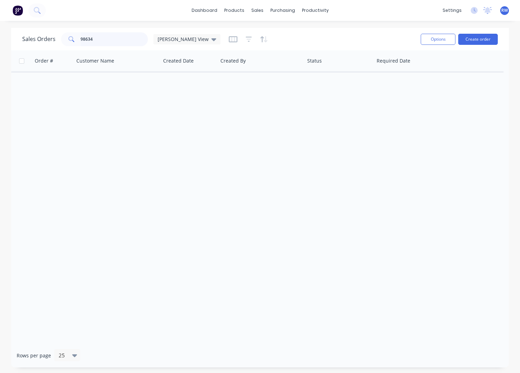
click at [102, 40] on input "98634" at bounding box center [115, 39] width 68 height 14
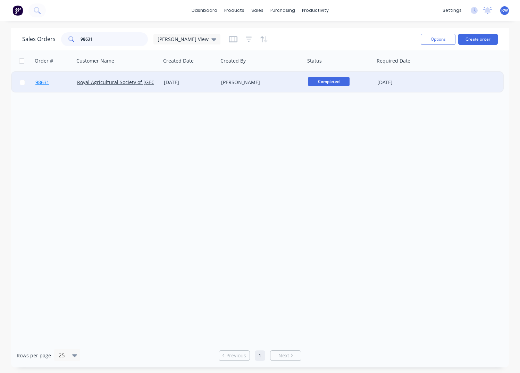
type input "98631"
click at [42, 81] on span "98631" at bounding box center [42, 82] width 14 height 7
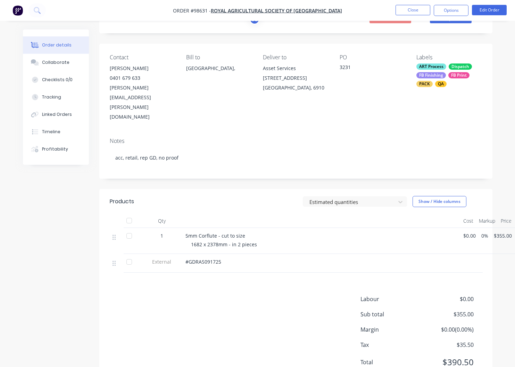
scroll to position [33, 0]
click at [59, 63] on div "Collaborate" at bounding box center [55, 62] width 27 height 6
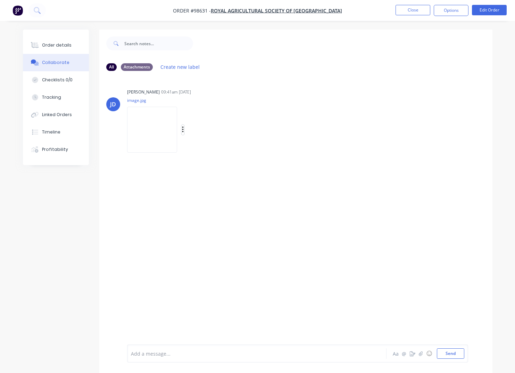
click at [183, 129] on icon "button" at bounding box center [182, 129] width 1 height 6
click at [214, 149] on button "Download" at bounding box center [228, 148] width 78 height 16
click at [412, 10] on button "Close" at bounding box center [412, 10] width 35 height 10
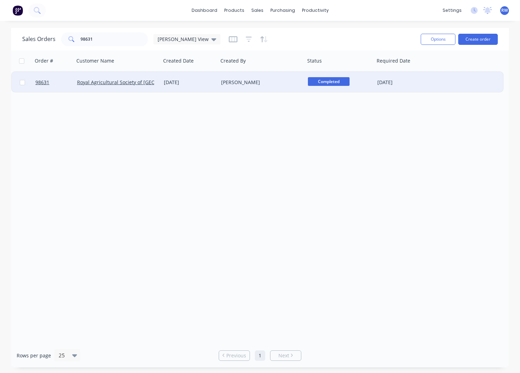
click at [23, 83] on input "checkbox" at bounding box center [22, 82] width 5 height 5
checkbox input "true"
drag, startPoint x: 444, startPoint y: 38, endPoint x: 440, endPoint y: 40, distance: 5.3
click at [444, 39] on button "Options" at bounding box center [438, 39] width 35 height 11
click at [406, 69] on div "Archive" at bounding box center [417, 71] width 64 height 10
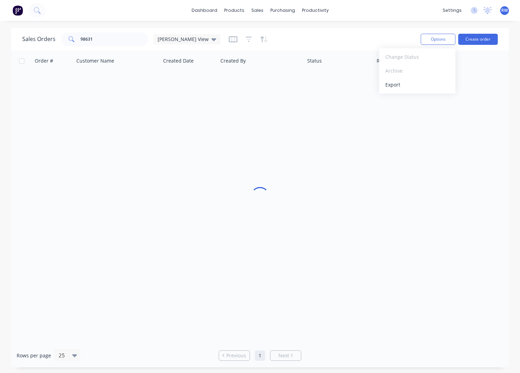
checkbox input "false"
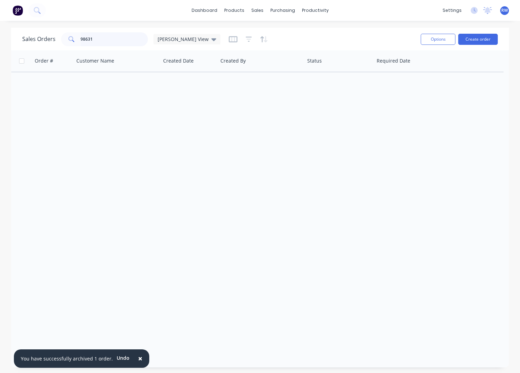
click at [98, 38] on input "98631" at bounding box center [115, 39] width 68 height 14
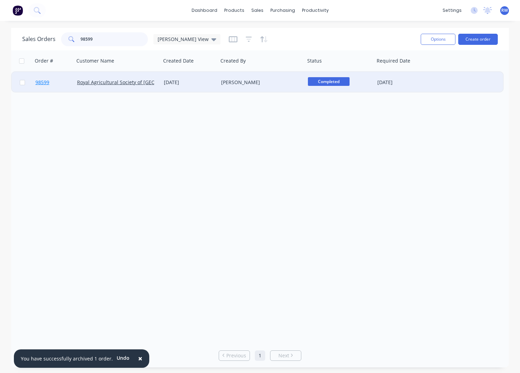
type input "98599"
click at [45, 83] on span "98599" at bounding box center [42, 82] width 14 height 7
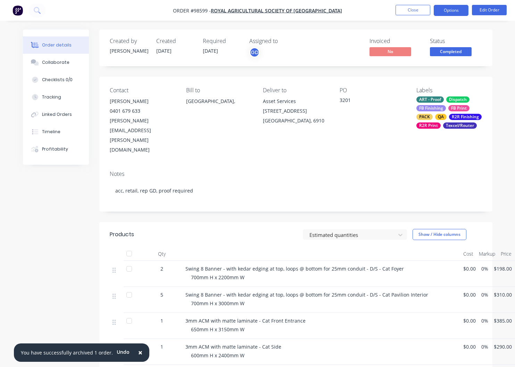
click at [448, 10] on button "Options" at bounding box center [451, 10] width 35 height 11
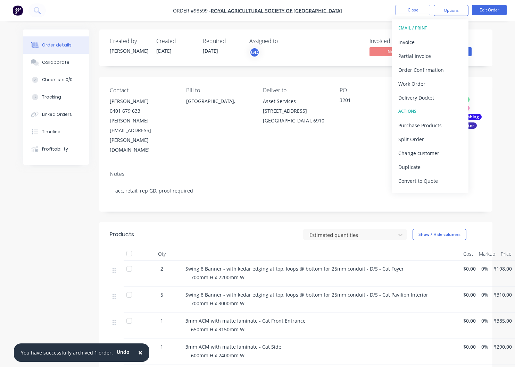
click at [415, 88] on div "Work Order" at bounding box center [430, 84] width 64 height 10
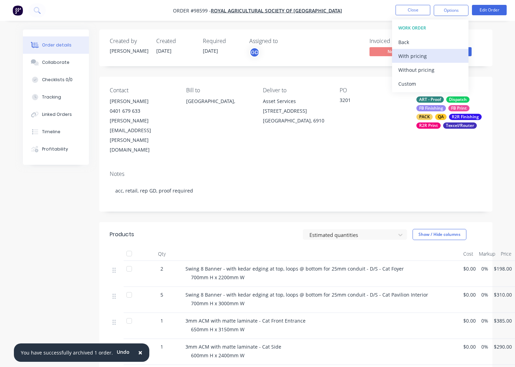
click at [408, 58] on div "With pricing" at bounding box center [430, 56] width 64 height 10
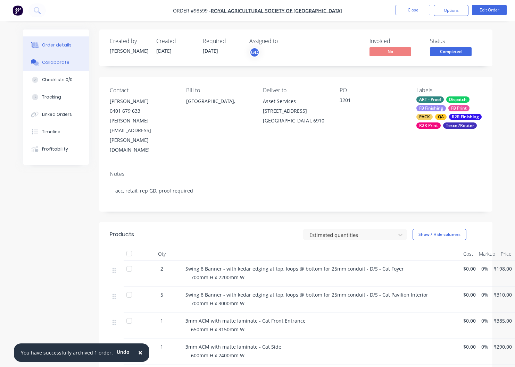
click at [60, 63] on div "Collaborate" at bounding box center [55, 62] width 27 height 6
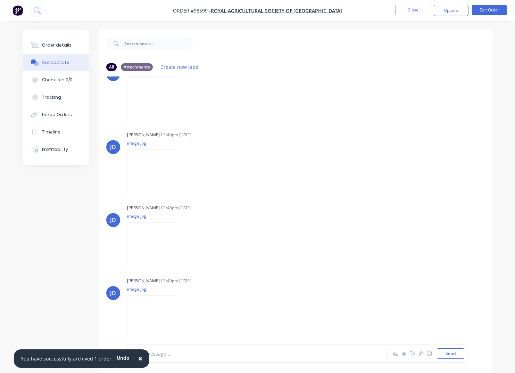
scroll to position [88, 0]
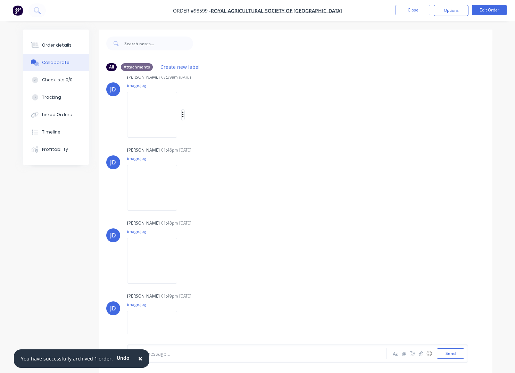
click at [183, 115] on icon "button" at bounding box center [182, 114] width 1 height 6
click at [211, 135] on button "Download" at bounding box center [228, 133] width 78 height 16
click at [183, 188] on icon "button" at bounding box center [182, 187] width 1 height 6
click at [216, 207] on button "Download" at bounding box center [228, 206] width 78 height 16
drag, startPoint x: 192, startPoint y: 260, endPoint x: 197, endPoint y: 261, distance: 5.1
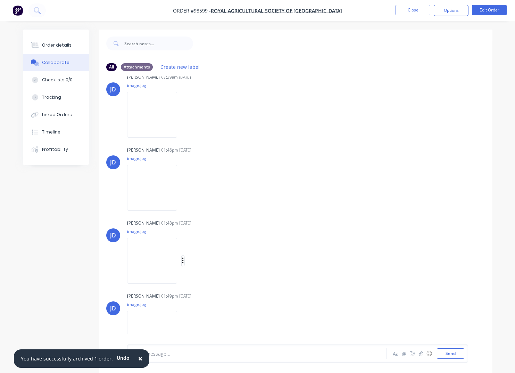
click at [184, 260] on icon "button" at bounding box center [183, 261] width 2 height 8
click at [218, 280] on button "Download" at bounding box center [228, 279] width 78 height 16
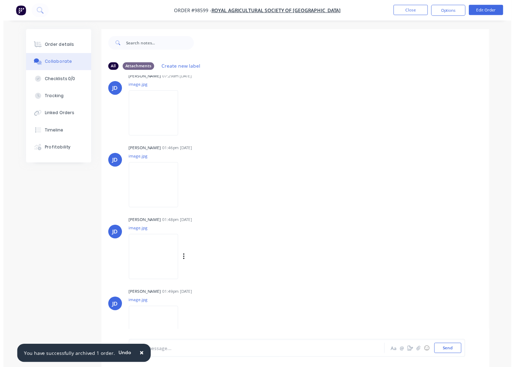
scroll to position [103, 0]
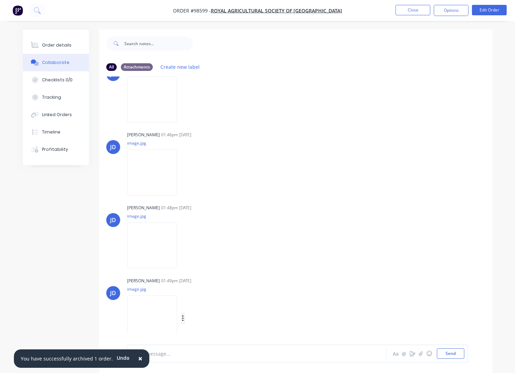
drag, startPoint x: 191, startPoint y: 319, endPoint x: 198, endPoint y: 323, distance: 7.3
click at [183, 319] on icon "button" at bounding box center [182, 318] width 1 height 6
click at [215, 320] on button "Download" at bounding box center [228, 319] width 78 height 16
click at [409, 11] on button "Close" at bounding box center [412, 10] width 35 height 10
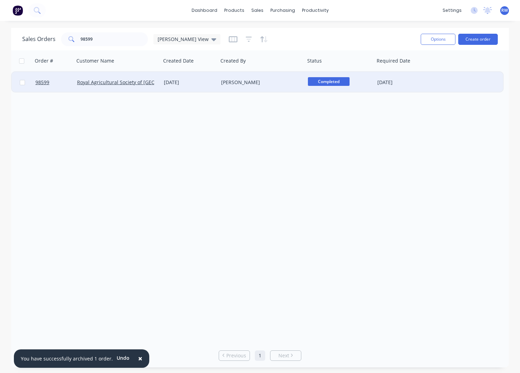
click at [21, 82] on input "checkbox" at bounding box center [22, 82] width 5 height 5
checkbox input "true"
drag, startPoint x: 433, startPoint y: 40, endPoint x: 436, endPoint y: 47, distance: 8.4
click at [433, 40] on button "Options" at bounding box center [438, 39] width 35 height 11
click at [413, 71] on div "Archive" at bounding box center [417, 71] width 64 height 10
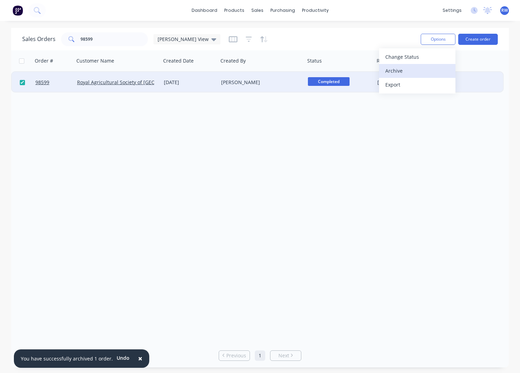
checkbox input "false"
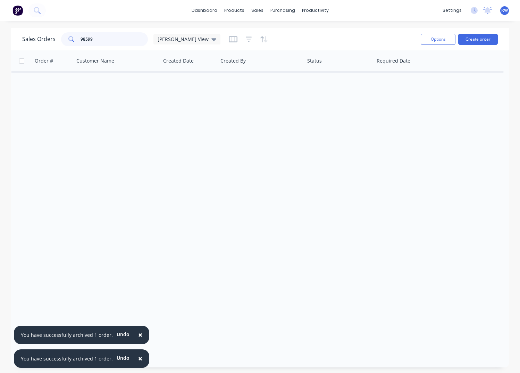
click at [95, 37] on input "98599" at bounding box center [115, 39] width 68 height 14
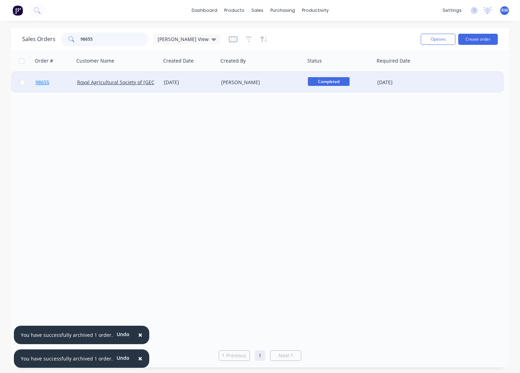
type input "98655"
click at [42, 83] on span "98655" at bounding box center [42, 82] width 14 height 7
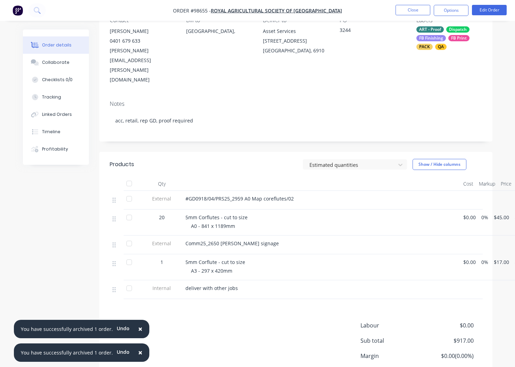
scroll to position [72, 0]
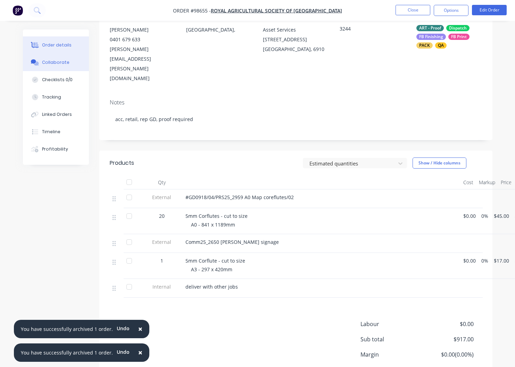
click at [58, 63] on div "Collaborate" at bounding box center [55, 62] width 27 height 6
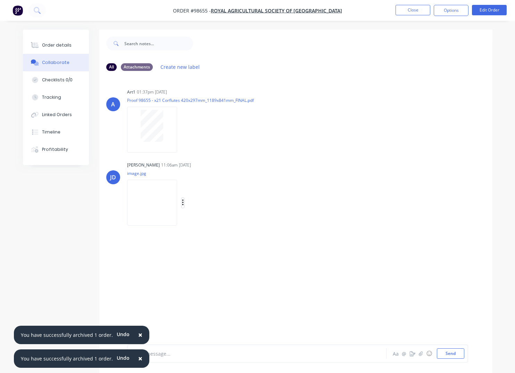
click at [184, 204] on button "button" at bounding box center [183, 203] width 3 height 10
click at [216, 220] on button "Download" at bounding box center [228, 221] width 78 height 16
click at [408, 12] on button "Close" at bounding box center [412, 10] width 35 height 10
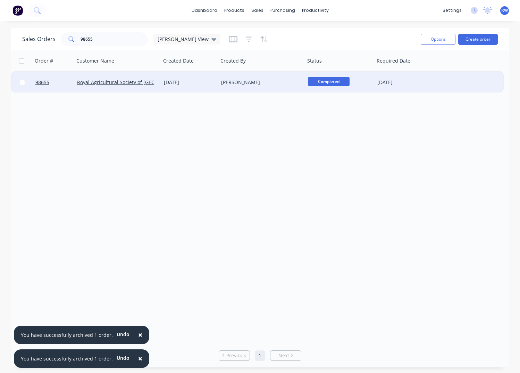
click at [21, 83] on input "checkbox" at bounding box center [22, 82] width 5 height 5
checkbox input "true"
click at [430, 42] on button "Options" at bounding box center [438, 39] width 35 height 11
click at [414, 72] on div "Archive" at bounding box center [417, 71] width 64 height 10
checkbox input "false"
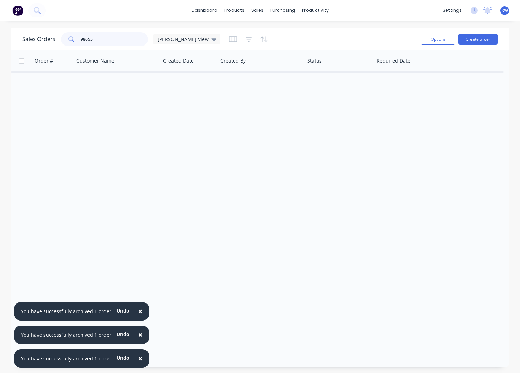
click at [113, 39] on input "98655" at bounding box center [115, 39] width 68 height 14
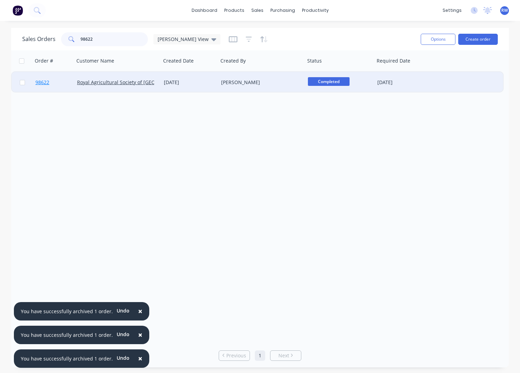
type input "98622"
click at [46, 83] on span "98622" at bounding box center [42, 82] width 14 height 7
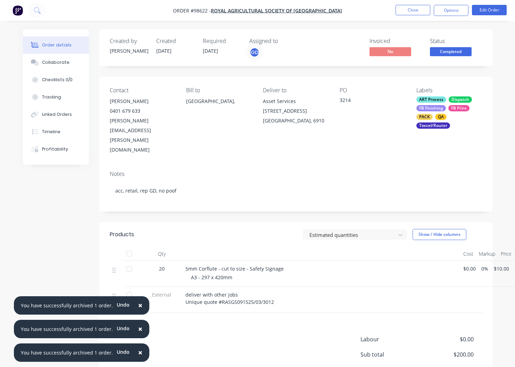
scroll to position [0, 20]
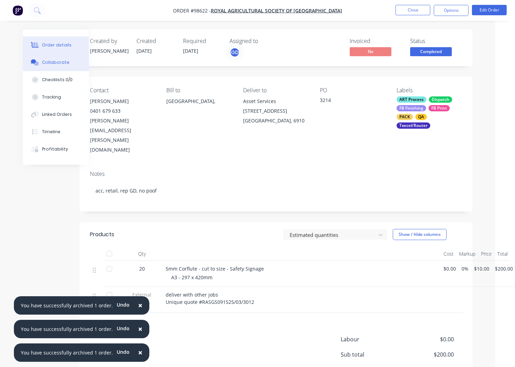
click at [63, 62] on div "Collaborate" at bounding box center [55, 62] width 27 height 6
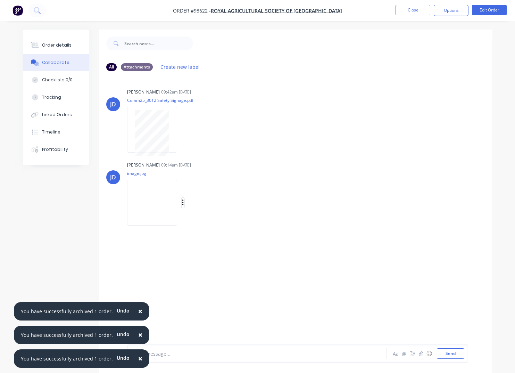
click at [183, 202] on icon "button" at bounding box center [182, 202] width 1 height 6
click at [220, 224] on button "Download" at bounding box center [228, 221] width 78 height 16
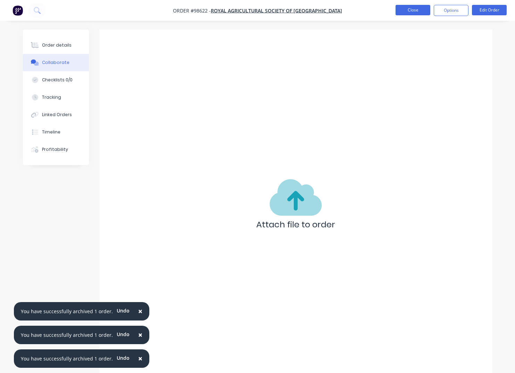
click at [402, 10] on button "Close" at bounding box center [412, 10] width 35 height 10
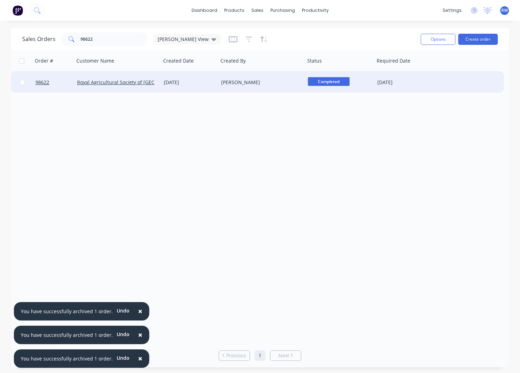
click at [22, 84] on input "checkbox" at bounding box center [22, 82] width 5 height 5
checkbox input "true"
click at [440, 42] on button "Options" at bounding box center [438, 39] width 35 height 11
click at [416, 73] on div "Archive" at bounding box center [417, 71] width 64 height 10
checkbox input "false"
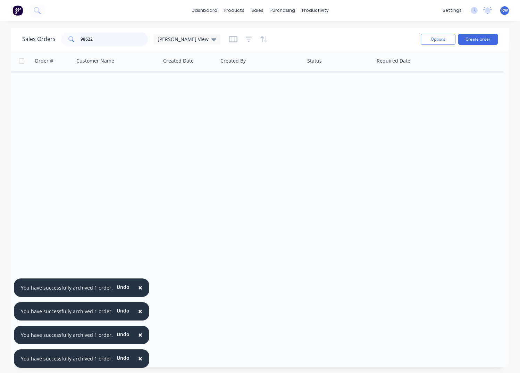
click at [101, 39] on input "98622" at bounding box center [115, 39] width 68 height 14
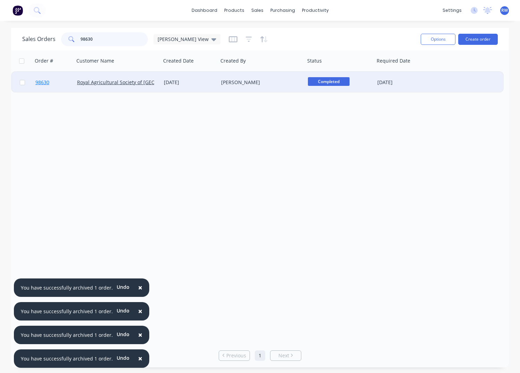
type input "98630"
click at [42, 83] on span "98630" at bounding box center [42, 82] width 14 height 7
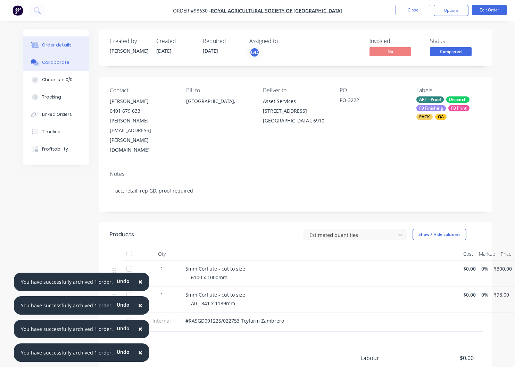
click at [55, 64] on div "Collaborate" at bounding box center [55, 62] width 27 height 6
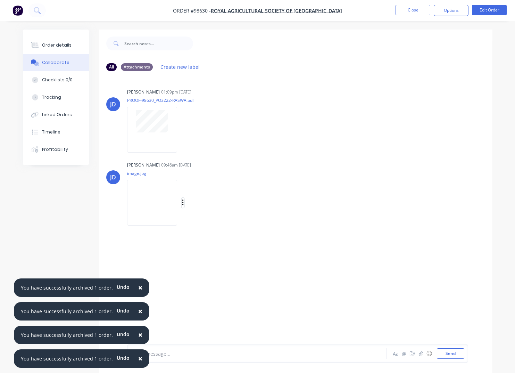
click at [184, 201] on icon "button" at bounding box center [183, 203] width 2 height 8
click at [210, 221] on button "Download" at bounding box center [228, 221] width 78 height 16
click at [405, 10] on button "Close" at bounding box center [412, 10] width 35 height 10
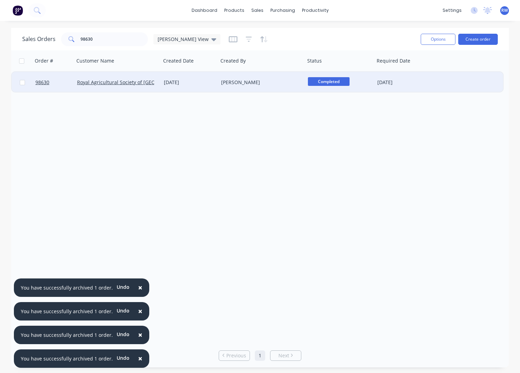
click at [22, 82] on input "checkbox" at bounding box center [22, 82] width 5 height 5
checkbox input "true"
click at [431, 39] on button "Options" at bounding box center [438, 39] width 35 height 11
click at [404, 71] on div "Archive" at bounding box center [417, 71] width 64 height 10
checkbox input "false"
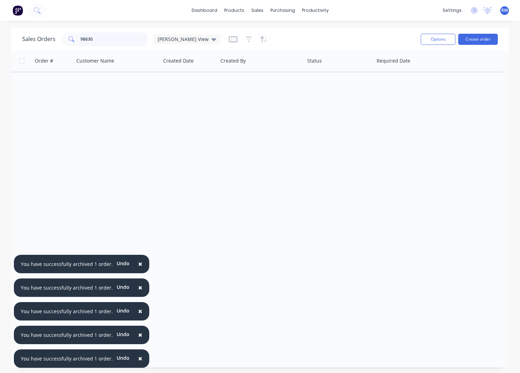
click at [113, 40] on input "98630" at bounding box center [115, 39] width 68 height 14
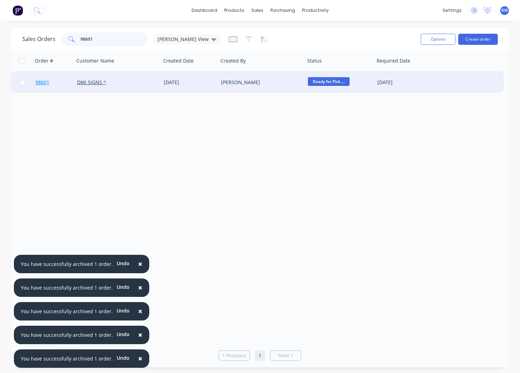
type input "98601"
click at [40, 82] on span "98601" at bounding box center [42, 82] width 14 height 7
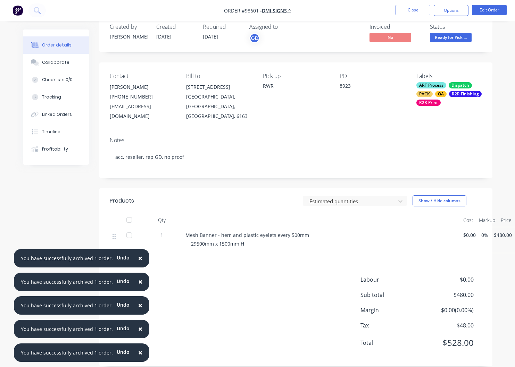
scroll to position [14, 23]
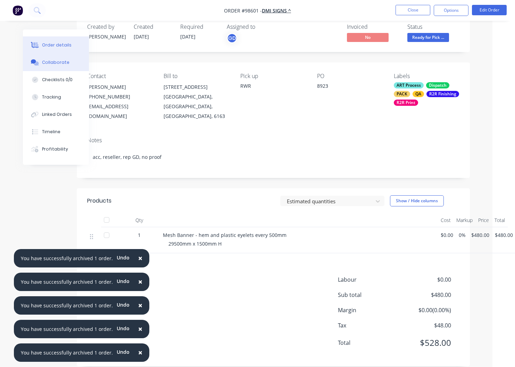
click at [47, 63] on div "Collaborate" at bounding box center [55, 62] width 27 height 6
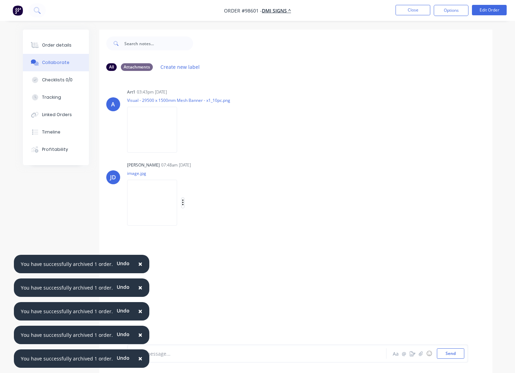
click at [183, 203] on icon "button" at bounding box center [182, 202] width 1 height 6
click at [216, 221] on button "Download" at bounding box center [228, 221] width 78 height 16
click at [409, 11] on button "Close" at bounding box center [412, 10] width 35 height 10
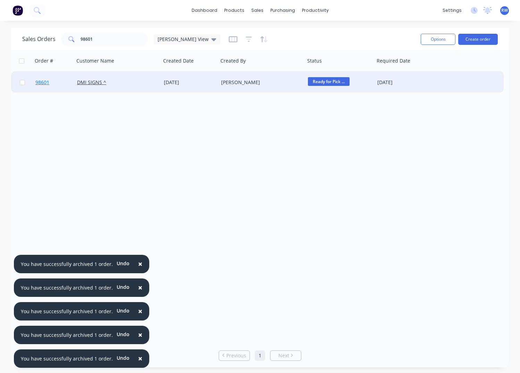
drag, startPoint x: 23, startPoint y: 83, endPoint x: 50, endPoint y: 85, distance: 27.9
click at [23, 83] on input "checkbox" at bounding box center [22, 82] width 5 height 5
checkbox input "true"
click at [440, 41] on button "Options" at bounding box center [438, 39] width 35 height 11
click at [417, 70] on div "Archive" at bounding box center [417, 71] width 64 height 10
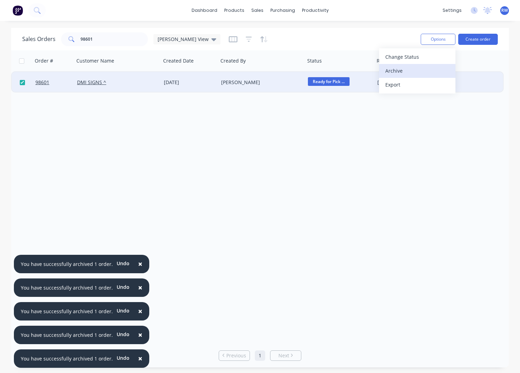
checkbox input "false"
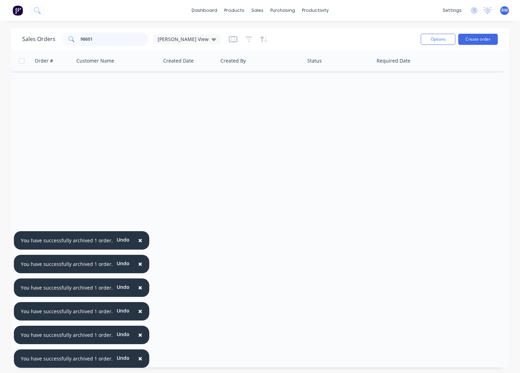
click at [120, 40] on input "98601" at bounding box center [115, 39] width 68 height 14
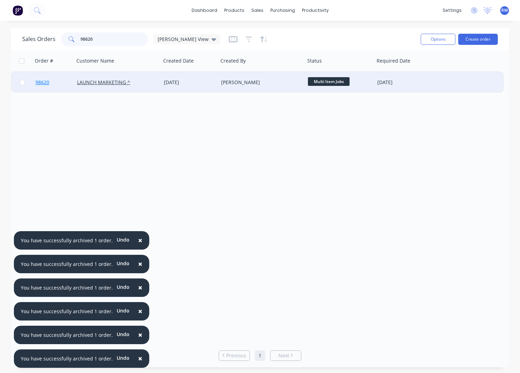
type input "98620"
click at [44, 83] on span "98620" at bounding box center [42, 82] width 14 height 7
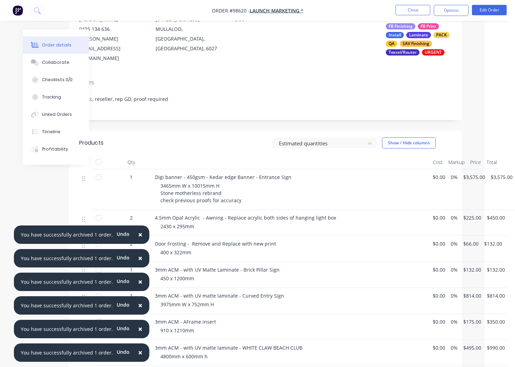
scroll to position [82, 31]
click at [449, 8] on button "Options" at bounding box center [451, 10] width 35 height 11
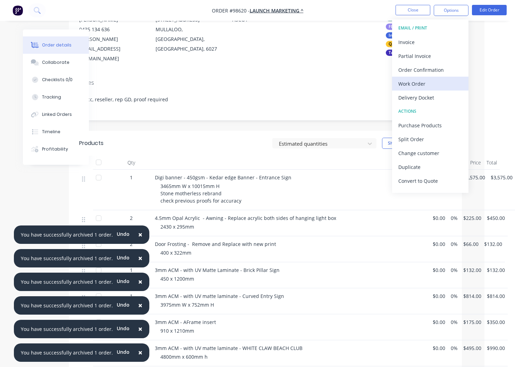
click at [417, 87] on div "Work Order" at bounding box center [430, 84] width 64 height 10
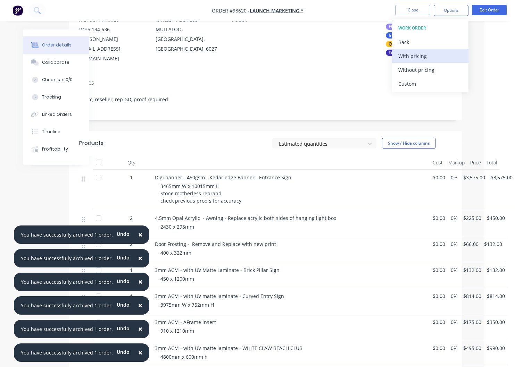
click at [412, 57] on div "With pricing" at bounding box center [430, 56] width 64 height 10
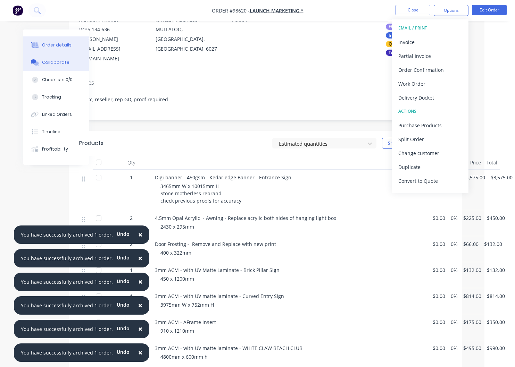
click at [54, 61] on div "Collaborate" at bounding box center [55, 62] width 27 height 6
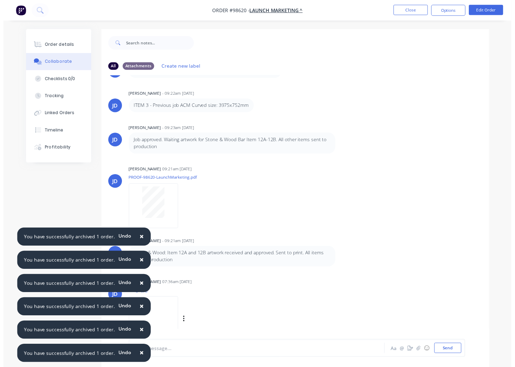
scroll to position [38, 0]
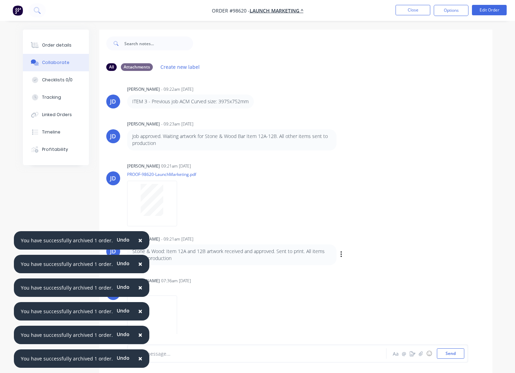
click at [138, 242] on span "×" at bounding box center [140, 240] width 4 height 10
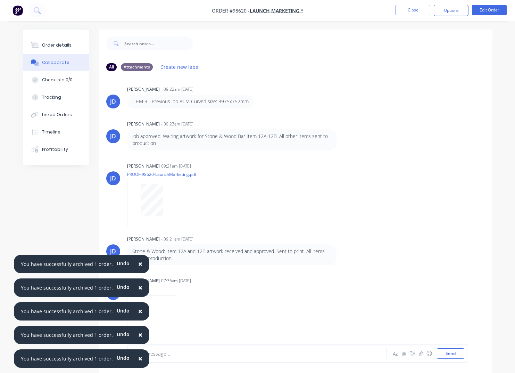
click at [138, 262] on span "×" at bounding box center [140, 264] width 4 height 10
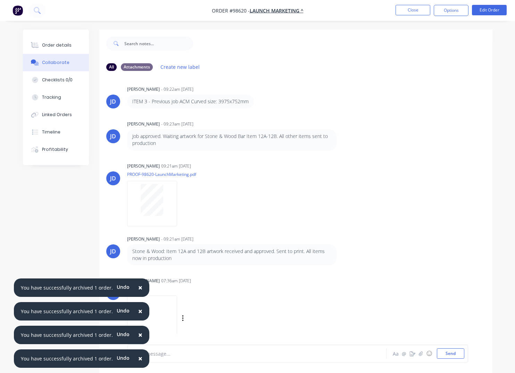
drag, startPoint x: 136, startPoint y: 286, endPoint x: 141, endPoint y: 286, distance: 4.6
click at [139, 286] on span "×" at bounding box center [140, 287] width 4 height 10
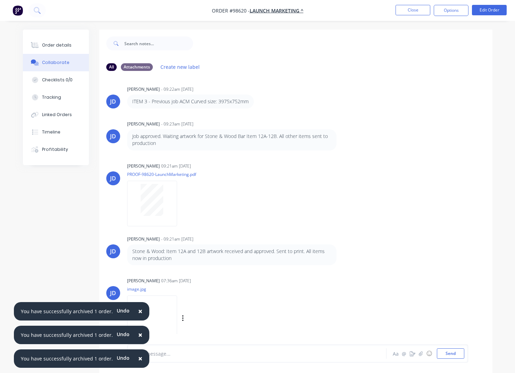
click at [138, 310] on span "×" at bounding box center [140, 311] width 4 height 10
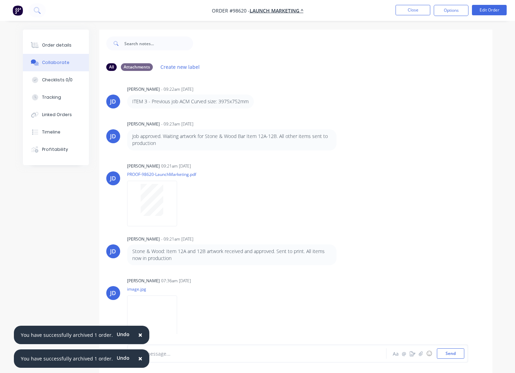
drag, startPoint x: 135, startPoint y: 334, endPoint x: 133, endPoint y: 348, distance: 13.7
click at [138, 334] on span "×" at bounding box center [140, 335] width 4 height 10
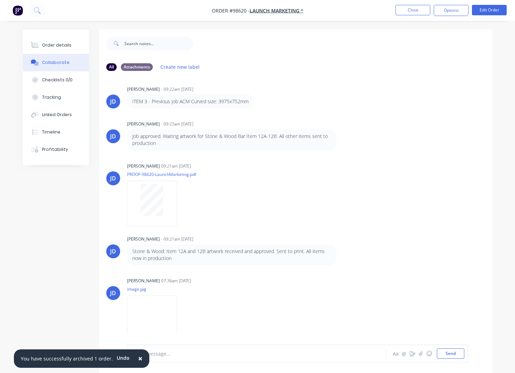
click at [138, 358] on span "×" at bounding box center [140, 358] width 4 height 10
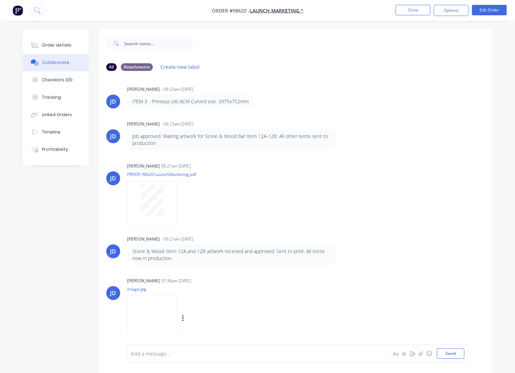
click at [197, 315] on div "Labels Download Delete" at bounding box center [219, 318] width 78 height 10
click at [183, 319] on icon "button" at bounding box center [182, 318] width 1 height 6
click at [214, 318] on button "Download" at bounding box center [228, 319] width 78 height 16
click at [415, 9] on button "Close" at bounding box center [412, 10] width 35 height 10
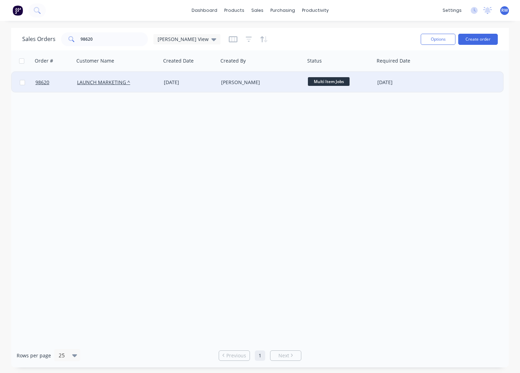
click at [22, 83] on input "checkbox" at bounding box center [22, 82] width 5 height 5
checkbox input "true"
click at [430, 42] on button "Options" at bounding box center [438, 39] width 35 height 11
click at [411, 72] on div "Archive" at bounding box center [417, 71] width 64 height 10
checkbox input "false"
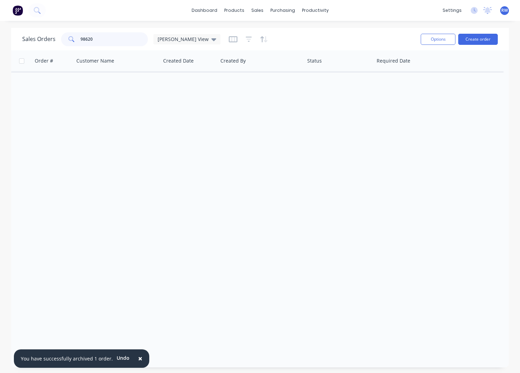
click at [106, 41] on input "98620" at bounding box center [115, 39] width 68 height 14
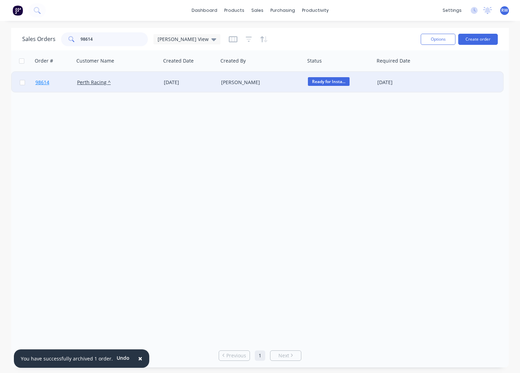
type input "98614"
click at [45, 82] on span "98614" at bounding box center [42, 82] width 14 height 7
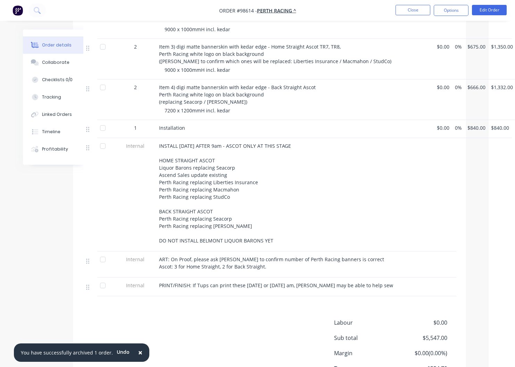
scroll to position [332, 26]
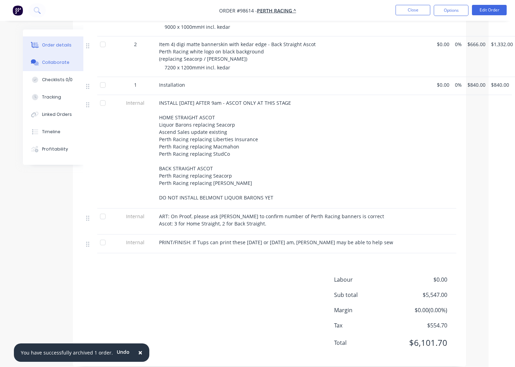
click at [66, 62] on div "Collaborate" at bounding box center [55, 62] width 27 height 6
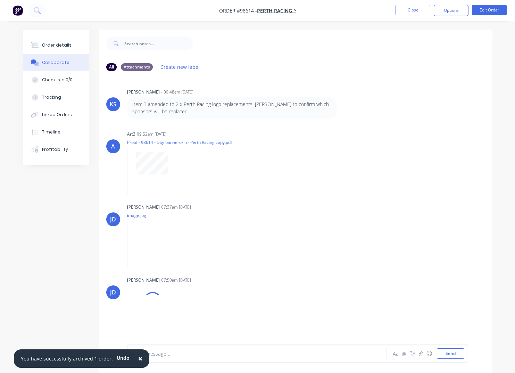
scroll to position [10, 0]
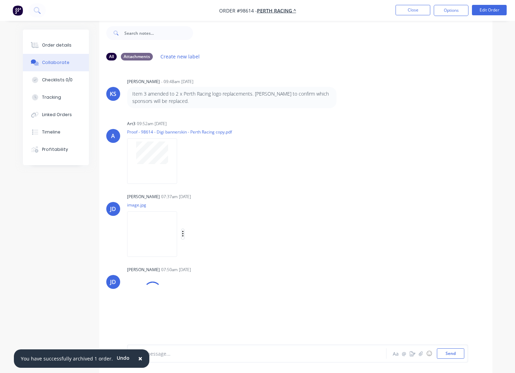
click at [184, 233] on icon "button" at bounding box center [183, 234] width 2 height 8
click at [211, 252] on button "Download" at bounding box center [228, 252] width 78 height 16
click at [183, 307] on icon "button" at bounding box center [182, 307] width 1 height 6
click at [213, 309] on button "Download" at bounding box center [228, 309] width 78 height 16
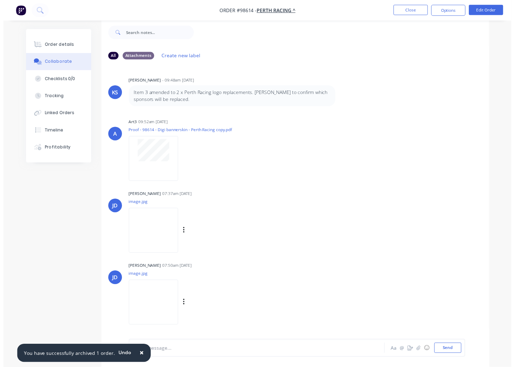
scroll to position [0, 0]
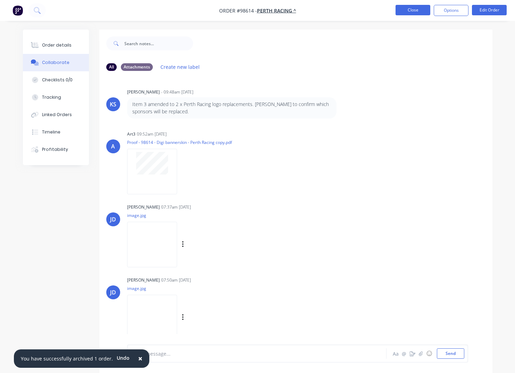
click at [414, 10] on button "Close" at bounding box center [412, 10] width 35 height 10
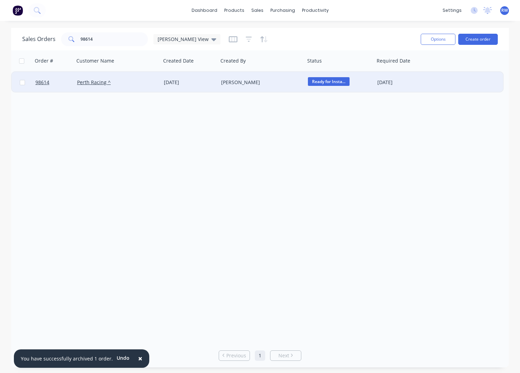
drag, startPoint x: 24, startPoint y: 82, endPoint x: 133, endPoint y: 82, distance: 109.0
click at [24, 82] on input "checkbox" at bounding box center [22, 82] width 5 height 5
checkbox input "true"
click at [430, 40] on button "Options" at bounding box center [438, 39] width 35 height 11
click at [419, 69] on div "Archive" at bounding box center [417, 71] width 64 height 10
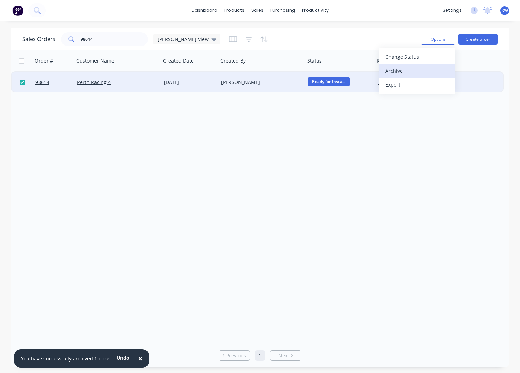
checkbox input "false"
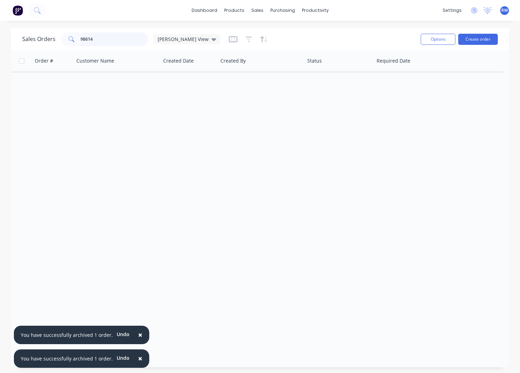
click at [107, 38] on input "98614" at bounding box center [115, 39] width 68 height 14
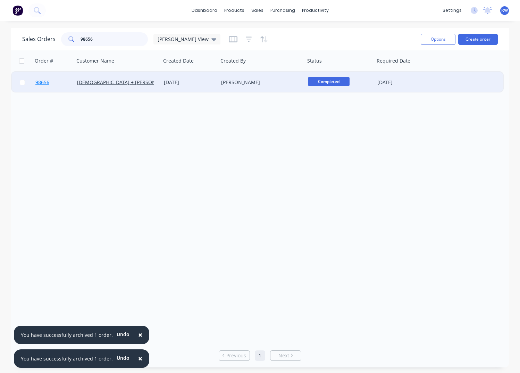
type input "98656"
click at [45, 83] on span "98656" at bounding box center [42, 82] width 14 height 7
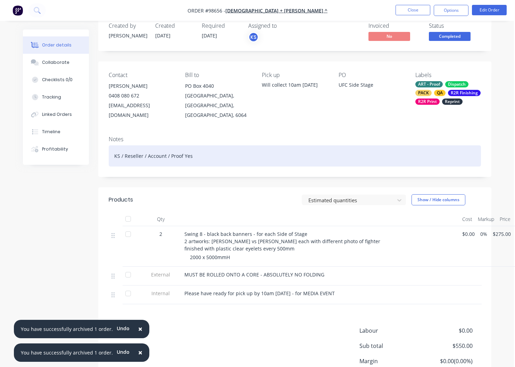
scroll to position [15, 23]
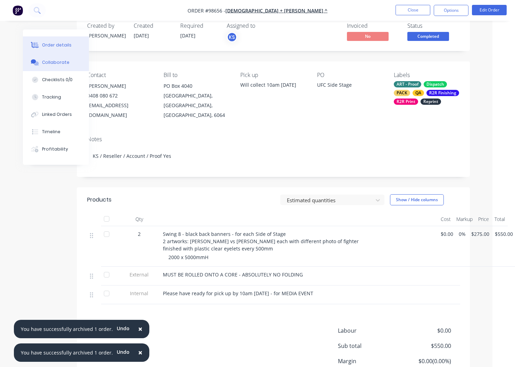
click at [53, 62] on div "Collaborate" at bounding box center [55, 62] width 27 height 6
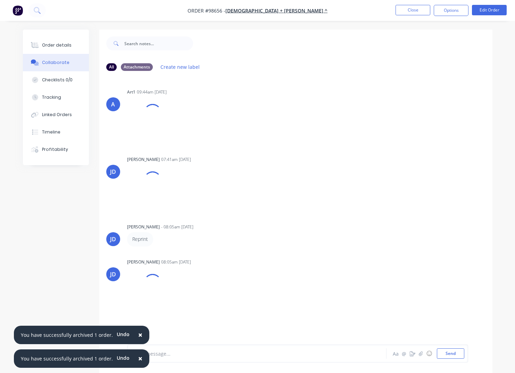
scroll to position [10, 0]
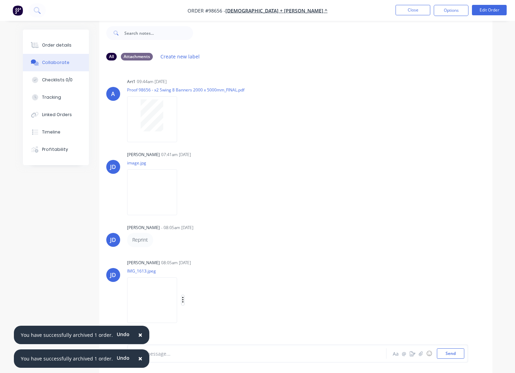
click at [184, 300] on button "button" at bounding box center [183, 300] width 3 height 10
click at [222, 310] on button "Download" at bounding box center [228, 309] width 78 height 16
click at [409, 10] on button "Close" at bounding box center [412, 10] width 35 height 10
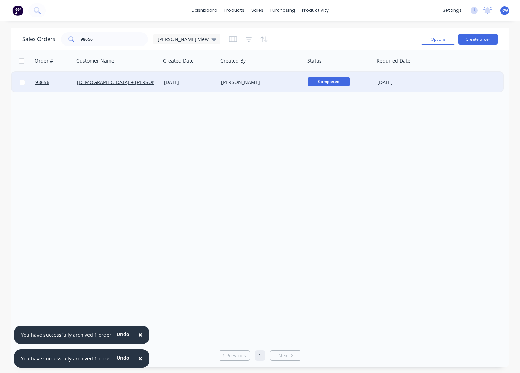
click at [23, 84] on input "checkbox" at bounding box center [22, 82] width 5 height 5
checkbox input "true"
click at [436, 40] on button "Options" at bounding box center [438, 39] width 35 height 11
click at [414, 71] on div "Archive" at bounding box center [417, 71] width 64 height 10
checkbox input "false"
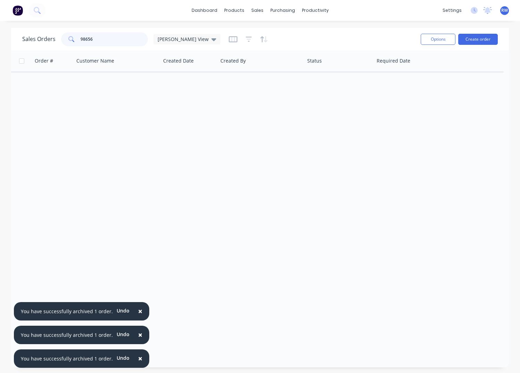
drag, startPoint x: 114, startPoint y: 39, endPoint x: 29, endPoint y: 33, distance: 85.6
click at [81, 33] on input "98656" at bounding box center [115, 39] width 68 height 14
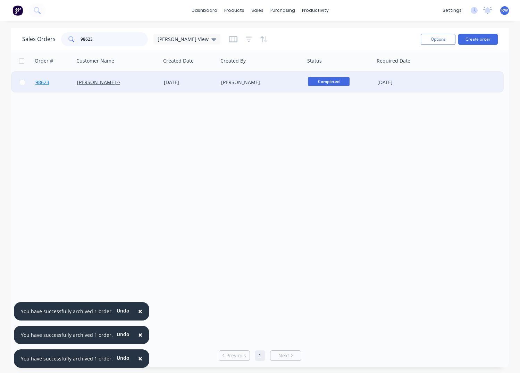
type input "98623"
click at [43, 82] on span "98623" at bounding box center [42, 82] width 14 height 7
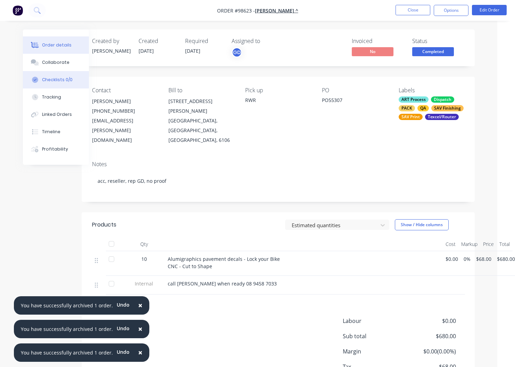
scroll to position [0, 20]
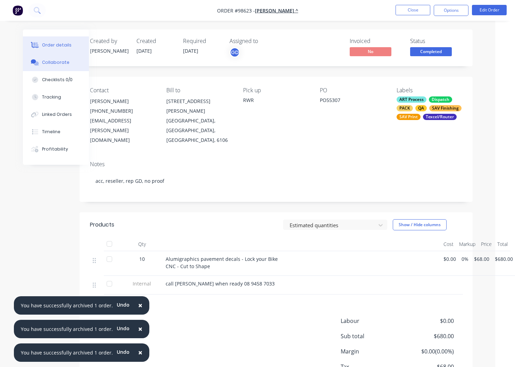
click at [46, 65] on div "Collaborate" at bounding box center [55, 62] width 27 height 6
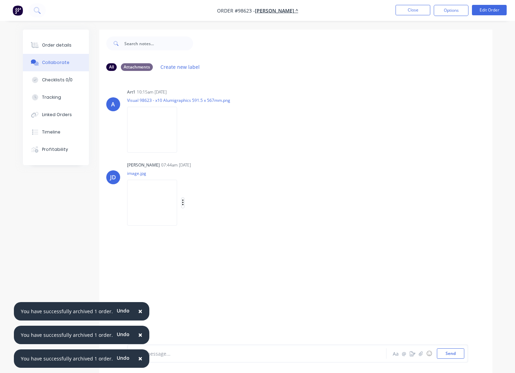
drag, startPoint x: 192, startPoint y: 202, endPoint x: 197, endPoint y: 207, distance: 6.9
click at [184, 202] on icon "button" at bounding box center [183, 203] width 2 height 8
click at [207, 220] on button "Download" at bounding box center [228, 221] width 78 height 16
click at [407, 11] on button "Close" at bounding box center [412, 10] width 35 height 10
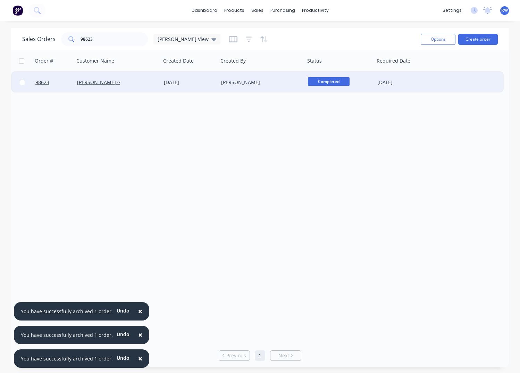
click at [23, 84] on input "checkbox" at bounding box center [22, 82] width 5 height 5
checkbox input "true"
click at [434, 37] on button "Options" at bounding box center [438, 39] width 35 height 11
click at [395, 72] on div "Archive" at bounding box center [417, 71] width 64 height 10
checkbox input "false"
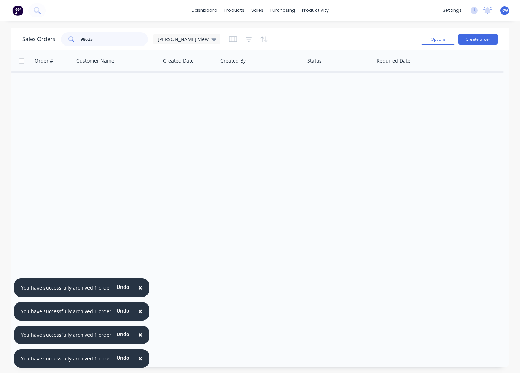
click at [107, 40] on input "98623" at bounding box center [115, 39] width 68 height 14
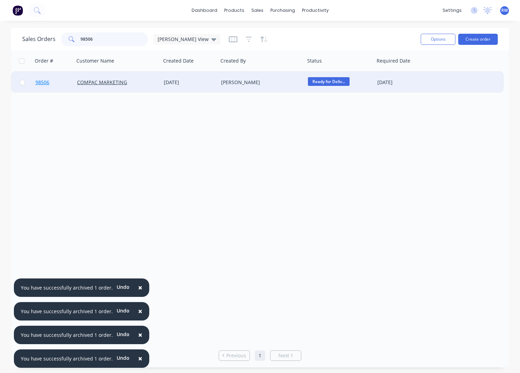
type input "98506"
click at [43, 83] on span "98506" at bounding box center [42, 82] width 14 height 7
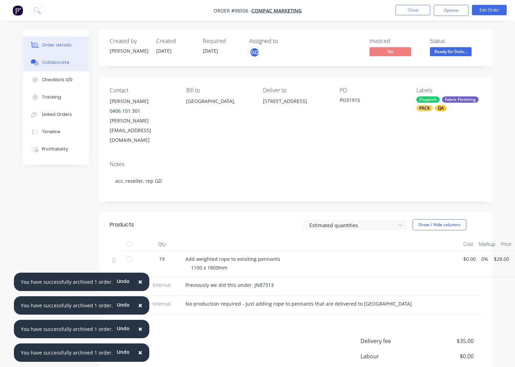
click at [55, 64] on div "Collaborate" at bounding box center [55, 62] width 27 height 6
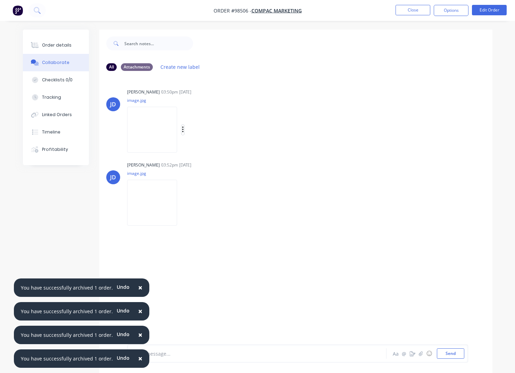
click at [184, 131] on icon "button" at bounding box center [183, 130] width 2 height 8
click at [210, 145] on button "Download" at bounding box center [228, 148] width 78 height 16
click at [184, 203] on icon "button" at bounding box center [183, 203] width 2 height 8
click at [214, 220] on button "Download" at bounding box center [228, 221] width 78 height 16
click at [408, 11] on button "Close" at bounding box center [412, 10] width 35 height 10
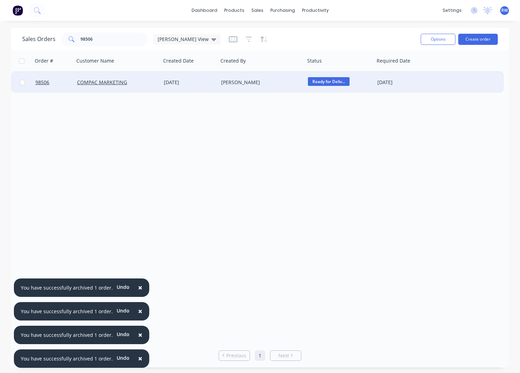
drag, startPoint x: 23, startPoint y: 83, endPoint x: 35, endPoint y: 86, distance: 11.8
click at [24, 83] on input "checkbox" at bounding box center [22, 82] width 5 height 5
checkbox input "true"
click at [436, 37] on button "Options" at bounding box center [438, 39] width 35 height 11
drag, startPoint x: 417, startPoint y: 71, endPoint x: 405, endPoint y: 74, distance: 12.5
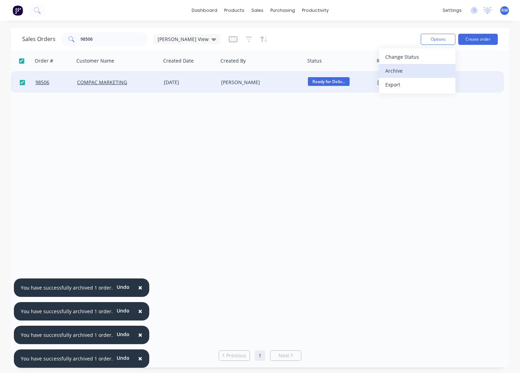
click at [418, 71] on div "Archive" at bounding box center [417, 71] width 64 height 10
checkbox input "false"
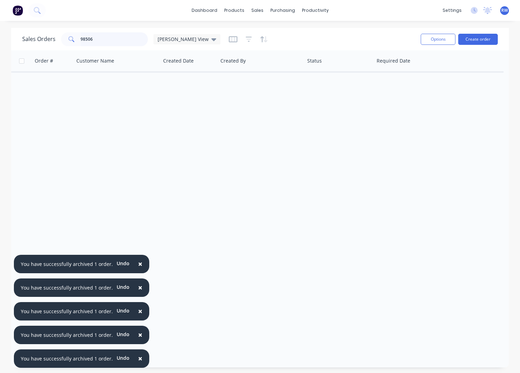
click at [96, 39] on input "98506" at bounding box center [115, 39] width 68 height 14
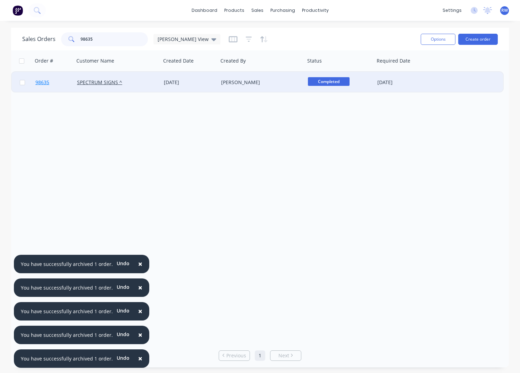
type input "98635"
click at [44, 82] on span "98635" at bounding box center [42, 82] width 14 height 7
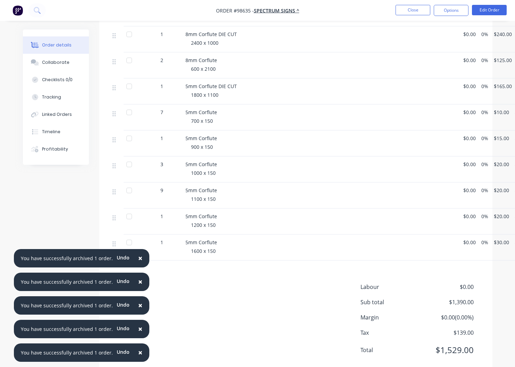
scroll to position [249, 0]
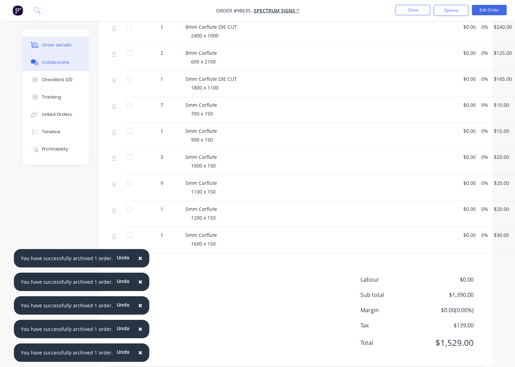
click at [52, 62] on div "Collaborate" at bounding box center [55, 62] width 27 height 6
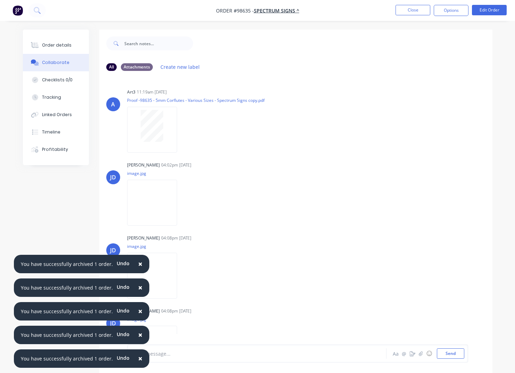
scroll to position [30, 0]
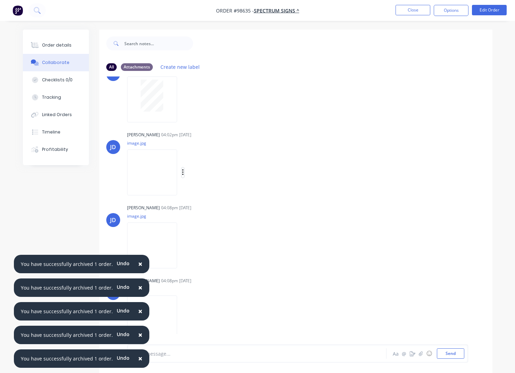
click at [184, 173] on icon "button" at bounding box center [183, 172] width 2 height 8
click at [212, 190] on button "Download" at bounding box center [228, 191] width 78 height 16
click at [184, 245] on button "button" at bounding box center [183, 245] width 3 height 10
click at [212, 265] on button "Download" at bounding box center [228, 264] width 78 height 16
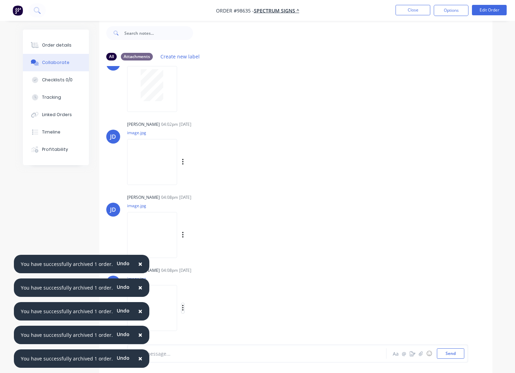
click at [184, 308] on icon "button" at bounding box center [183, 308] width 2 height 8
click at [219, 310] on button "Download" at bounding box center [228, 309] width 78 height 16
click at [410, 10] on button "Close" at bounding box center [412, 10] width 35 height 10
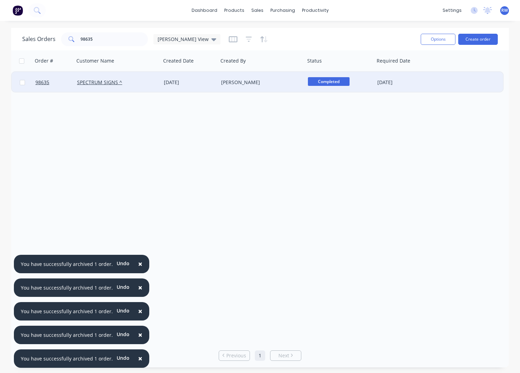
click at [23, 84] on input "checkbox" at bounding box center [22, 82] width 5 height 5
checkbox input "true"
click at [428, 39] on button "Options" at bounding box center [438, 39] width 35 height 11
click at [414, 71] on div "Archive" at bounding box center [417, 71] width 64 height 10
checkbox input "false"
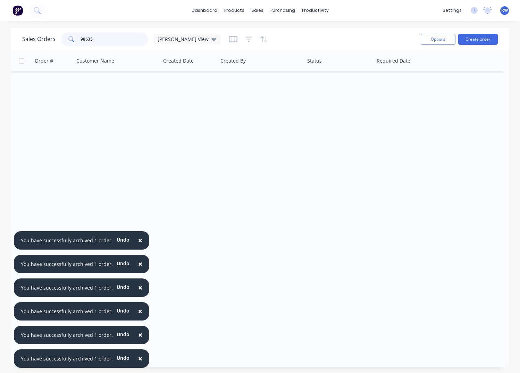
click at [107, 41] on input "98635" at bounding box center [115, 39] width 68 height 14
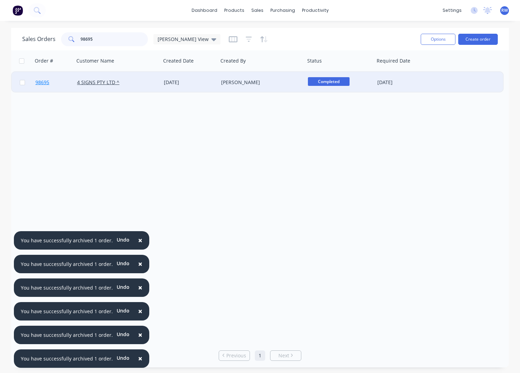
type input "98695"
click at [45, 83] on span "98695" at bounding box center [42, 82] width 14 height 7
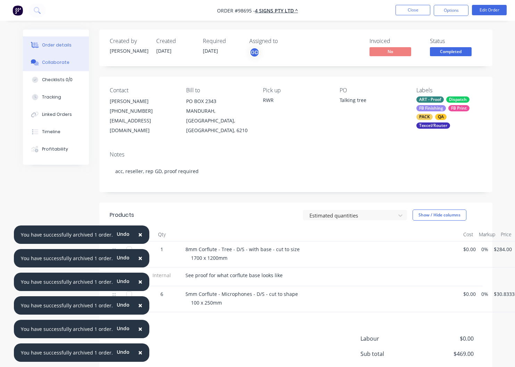
click at [58, 63] on div "Collaborate" at bounding box center [55, 62] width 27 height 6
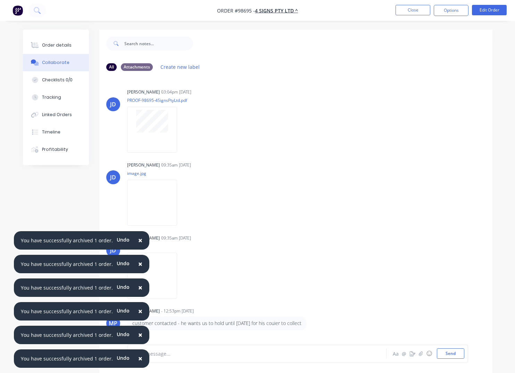
scroll to position [10, 0]
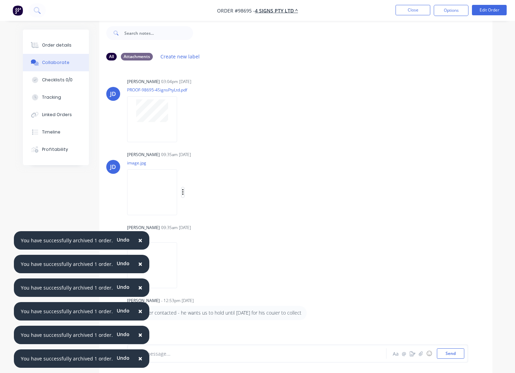
click at [184, 191] on icon "button" at bounding box center [183, 192] width 2 height 8
click at [220, 209] on button "Download" at bounding box center [228, 211] width 78 height 16
click at [194, 267] on div "Labels Download Delete" at bounding box center [219, 265] width 78 height 10
click at [184, 265] on icon "button" at bounding box center [183, 265] width 2 height 8
click at [212, 281] on button "Download" at bounding box center [228, 284] width 78 height 16
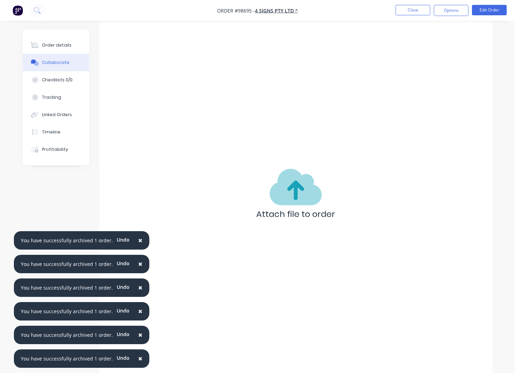
click at [411, 10] on button "Close" at bounding box center [412, 10] width 35 height 10
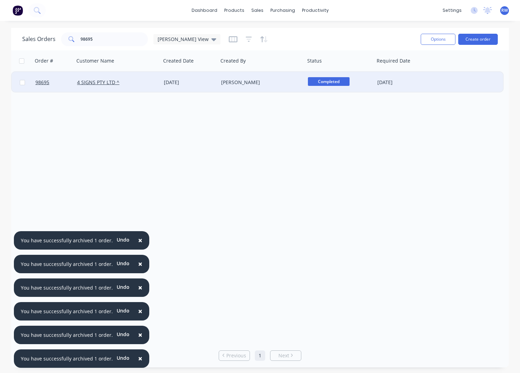
click at [21, 83] on input "checkbox" at bounding box center [22, 82] width 5 height 5
checkbox input "true"
click at [438, 37] on button "Options" at bounding box center [438, 39] width 35 height 11
click at [402, 69] on div "Archive" at bounding box center [417, 71] width 64 height 10
checkbox input "false"
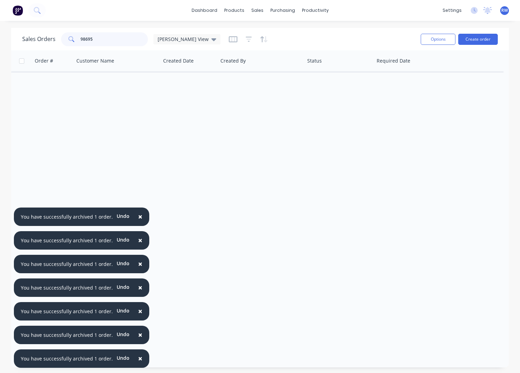
click at [107, 39] on input "98695" at bounding box center [115, 39] width 68 height 14
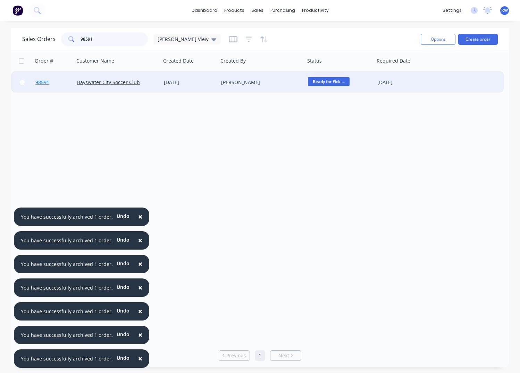
type input "98591"
click at [41, 82] on span "98591" at bounding box center [42, 82] width 14 height 7
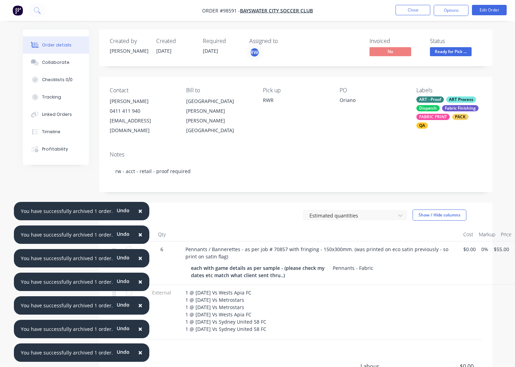
scroll to position [87, 0]
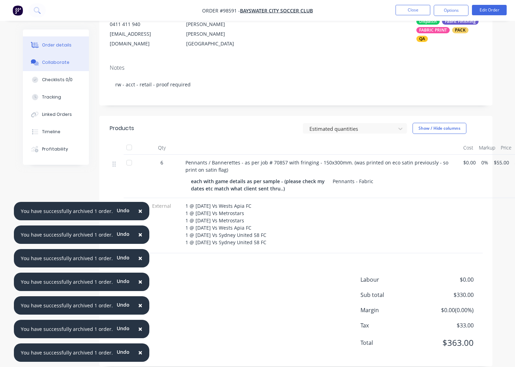
click at [55, 60] on div "Collaborate" at bounding box center [55, 62] width 27 height 6
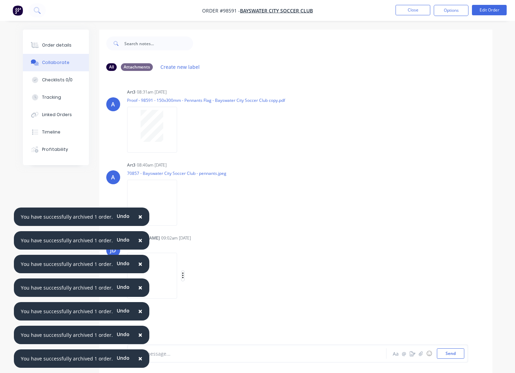
click at [184, 276] on icon "button" at bounding box center [183, 276] width 2 height 8
click at [223, 294] on button "Download" at bounding box center [228, 294] width 78 height 16
click at [410, 9] on button "Close" at bounding box center [412, 10] width 35 height 10
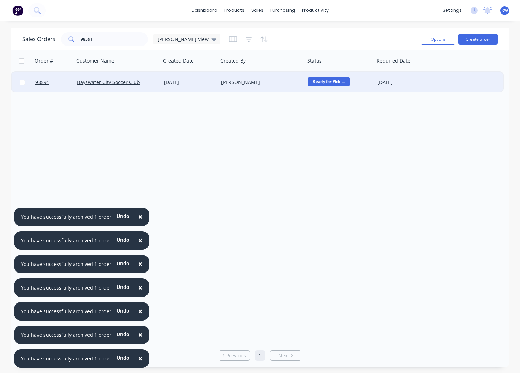
click at [23, 83] on input "checkbox" at bounding box center [22, 82] width 5 height 5
checkbox input "true"
click at [434, 40] on button "Options" at bounding box center [438, 39] width 35 height 11
click at [393, 70] on div "Archive" at bounding box center [417, 71] width 64 height 10
checkbox input "false"
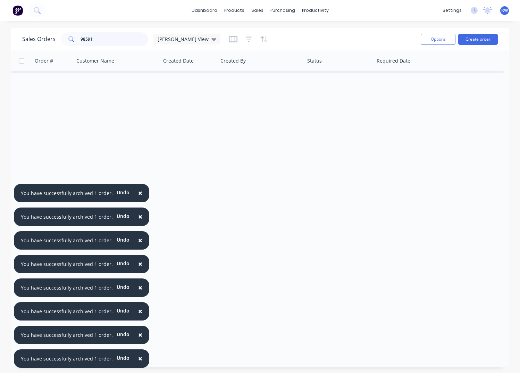
click at [119, 40] on input "98591" at bounding box center [115, 39] width 68 height 14
click at [102, 39] on input "98620" at bounding box center [115, 39] width 68 height 14
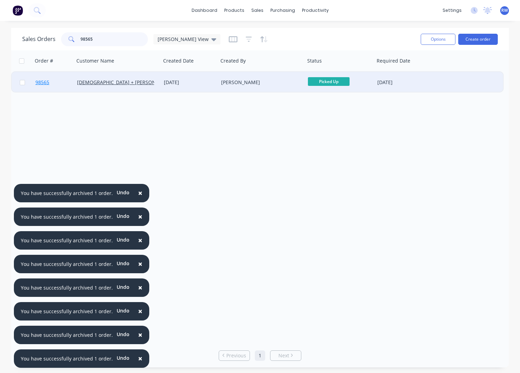
type input "98565"
click at [47, 84] on span "98565" at bounding box center [42, 82] width 14 height 7
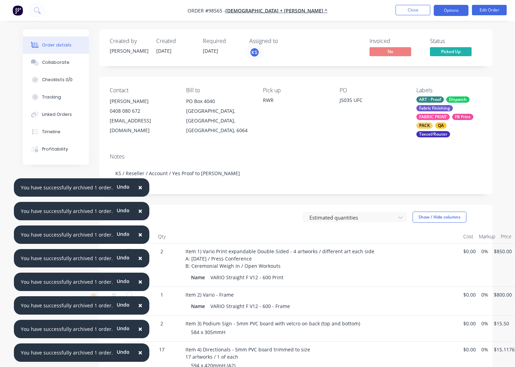
click at [440, 8] on button "Options" at bounding box center [451, 10] width 35 height 11
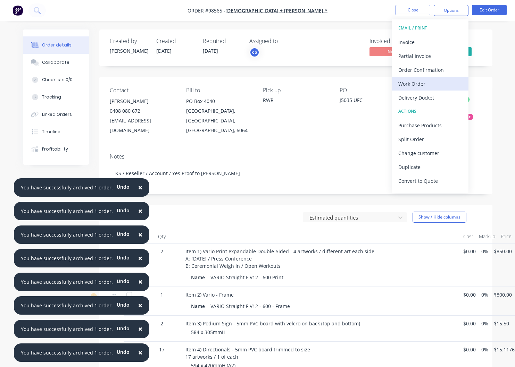
click at [421, 84] on div "Work Order" at bounding box center [430, 84] width 64 height 10
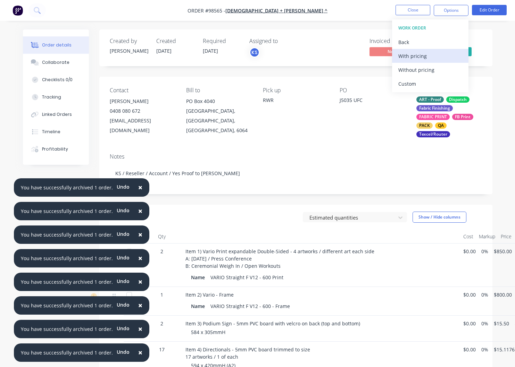
click at [412, 57] on div "With pricing" at bounding box center [430, 56] width 64 height 10
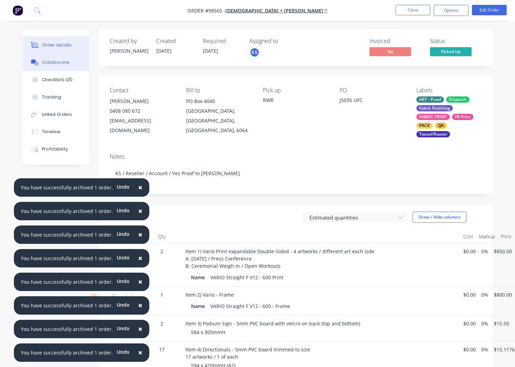
click at [51, 64] on div "Collaborate" at bounding box center [55, 62] width 27 height 6
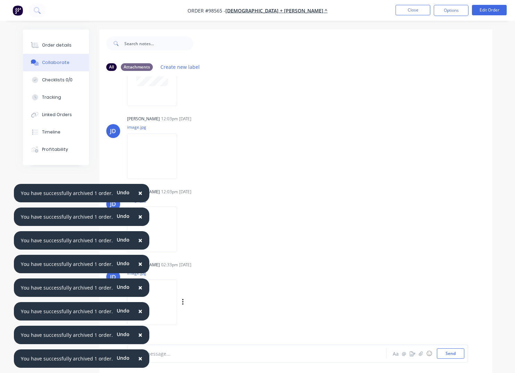
scroll to position [80, 0]
click at [184, 156] on icon "button" at bounding box center [183, 157] width 2 height 8
click at [208, 173] on button "Download" at bounding box center [228, 176] width 78 height 16
click at [184, 230] on button "button" at bounding box center [183, 230] width 3 height 10
click at [214, 246] on button "Download" at bounding box center [228, 249] width 78 height 16
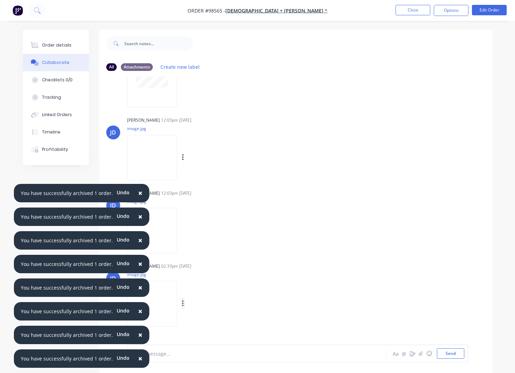
click at [183, 303] on icon "button" at bounding box center [182, 303] width 1 height 6
click at [213, 318] on button "Download" at bounding box center [228, 319] width 78 height 16
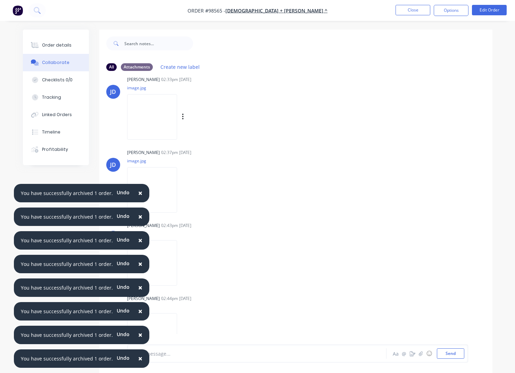
scroll to position [284, 0]
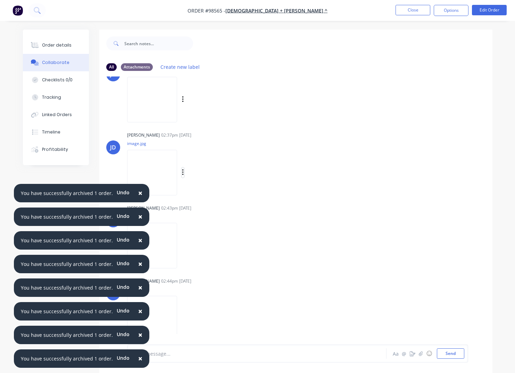
click at [184, 172] on icon "button" at bounding box center [183, 172] width 2 height 8
click at [214, 192] on button "Download" at bounding box center [228, 191] width 78 height 16
click at [183, 246] on icon "button" at bounding box center [182, 245] width 1 height 6
click at [216, 264] on button "Download" at bounding box center [228, 264] width 78 height 16
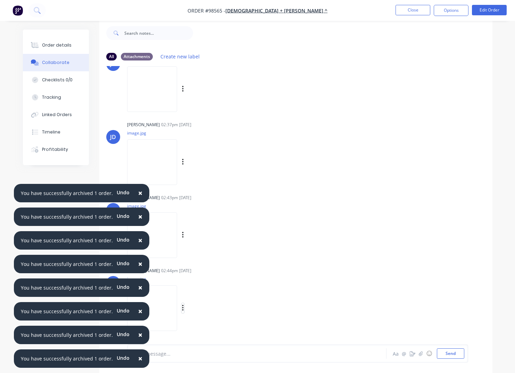
drag, startPoint x: 192, startPoint y: 308, endPoint x: 197, endPoint y: 311, distance: 5.7
click at [184, 308] on icon "button" at bounding box center [183, 308] width 2 height 8
click at [215, 310] on button "Download" at bounding box center [228, 309] width 78 height 16
click at [406, 10] on button "Close" at bounding box center [412, 10] width 35 height 10
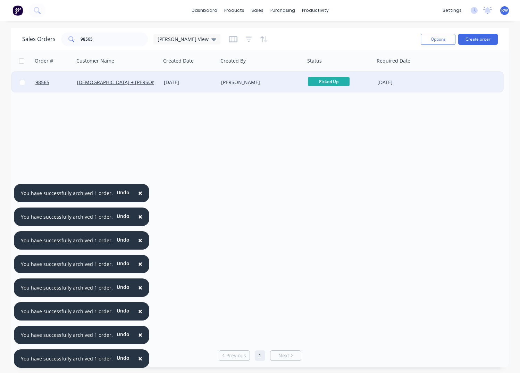
click at [23, 84] on input "checkbox" at bounding box center [22, 82] width 5 height 5
checkbox input "true"
click at [442, 40] on button "Options" at bounding box center [438, 39] width 35 height 11
click at [395, 69] on div "Archive" at bounding box center [417, 71] width 64 height 10
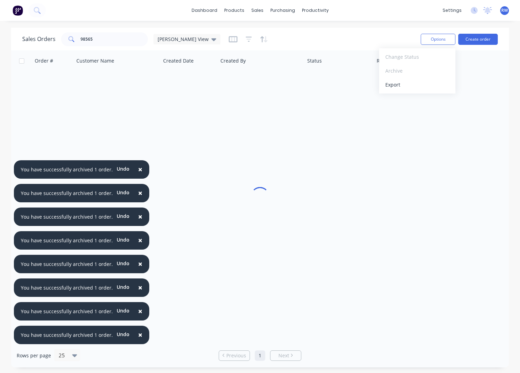
checkbox input "false"
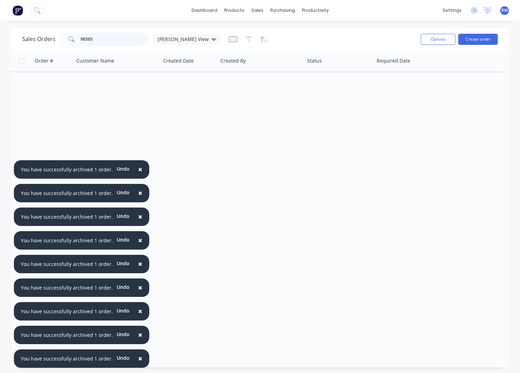
click at [101, 37] on input "98565" at bounding box center [115, 39] width 68 height 14
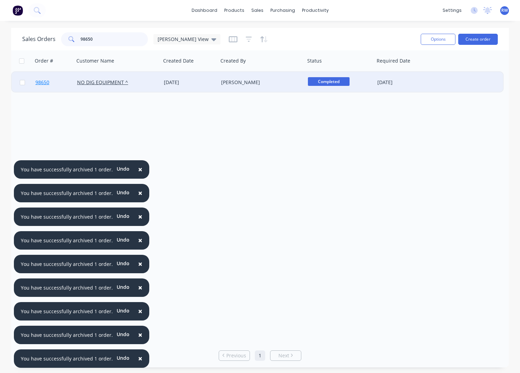
type input "98650"
click at [42, 80] on span "98650" at bounding box center [42, 82] width 14 height 7
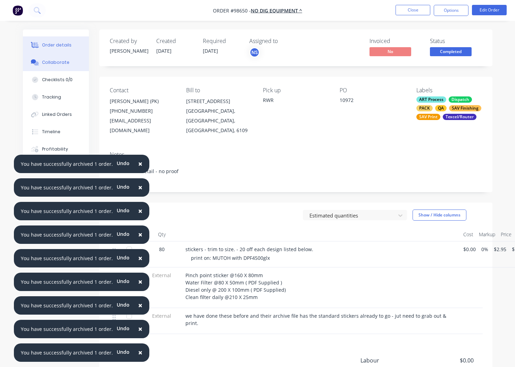
click at [62, 64] on div "Collaborate" at bounding box center [55, 62] width 27 height 6
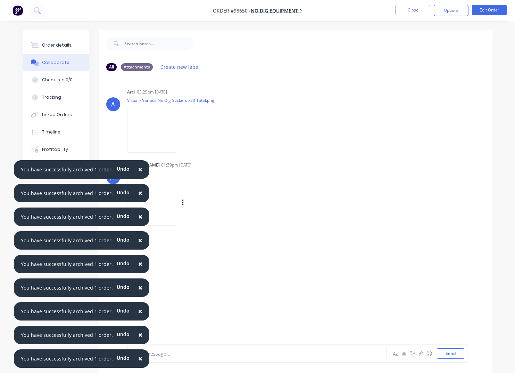
click at [194, 202] on div "Labels Download Delete" at bounding box center [219, 203] width 78 height 10
click at [184, 202] on icon "button" at bounding box center [183, 203] width 2 height 8
click at [211, 219] on button "Download" at bounding box center [228, 221] width 78 height 16
click at [415, 13] on button "Close" at bounding box center [412, 10] width 35 height 10
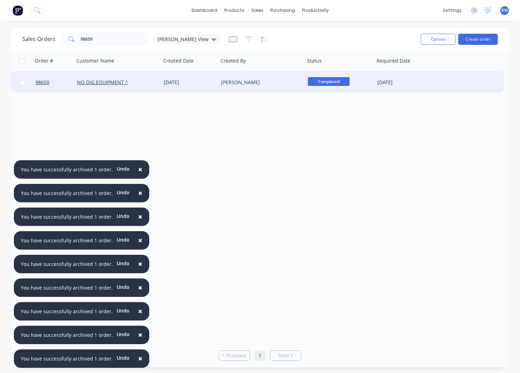
click at [22, 81] on input "checkbox" at bounding box center [22, 82] width 5 height 5
checkbox input "true"
click at [435, 40] on button "Options" at bounding box center [438, 39] width 35 height 11
click at [413, 70] on div "Archive" at bounding box center [417, 71] width 64 height 10
checkbox input "false"
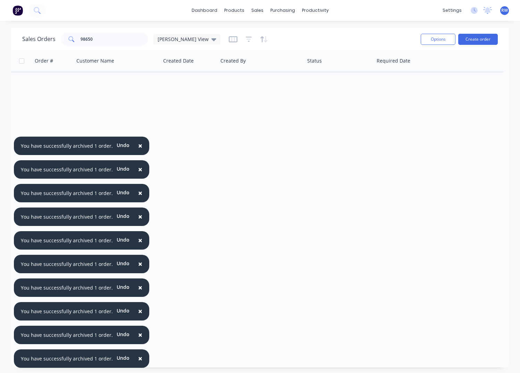
drag, startPoint x: 136, startPoint y: 144, endPoint x: 139, endPoint y: 167, distance: 23.5
click at [138, 144] on span "×" at bounding box center [140, 146] width 4 height 10
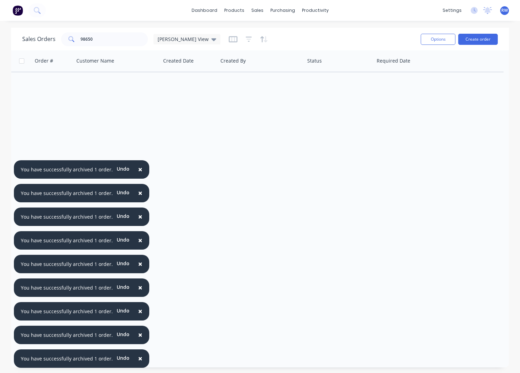
drag, startPoint x: 139, startPoint y: 167, endPoint x: 138, endPoint y: 176, distance: 8.4
click at [139, 168] on button "×" at bounding box center [140, 169] width 18 height 17
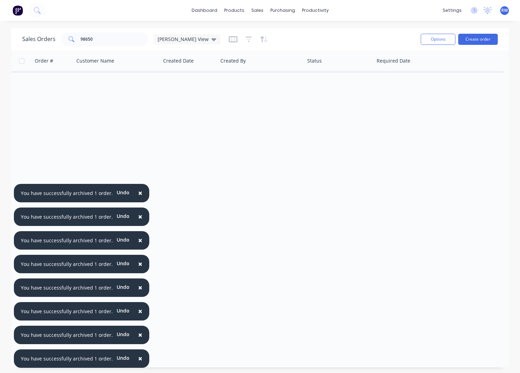
click at [138, 190] on span "×" at bounding box center [140, 193] width 4 height 10
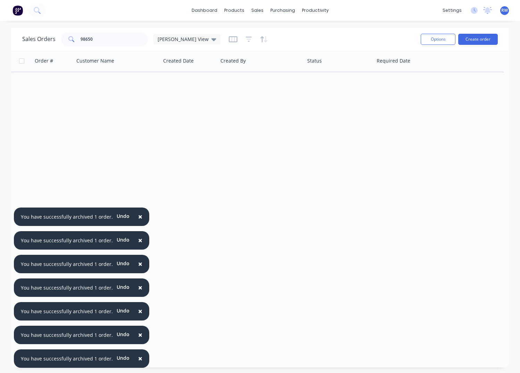
drag, startPoint x: 137, startPoint y: 219, endPoint x: 136, endPoint y: 231, distance: 12.2
click at [138, 219] on span "×" at bounding box center [140, 216] width 4 height 10
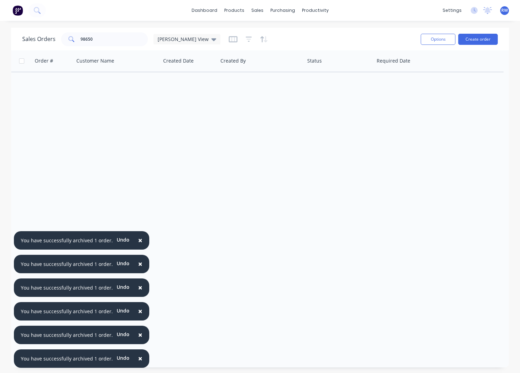
click at [139, 236] on button "×" at bounding box center [140, 240] width 18 height 17
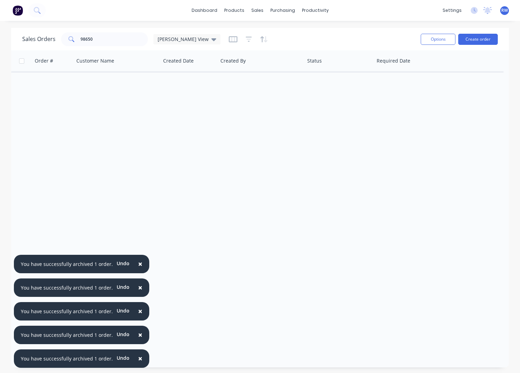
click at [138, 264] on span "×" at bounding box center [140, 264] width 4 height 10
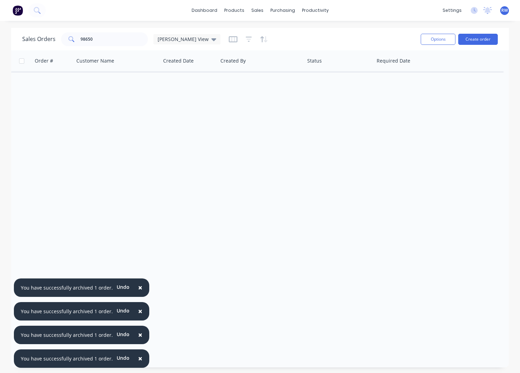
click at [139, 285] on button "×" at bounding box center [140, 287] width 18 height 17
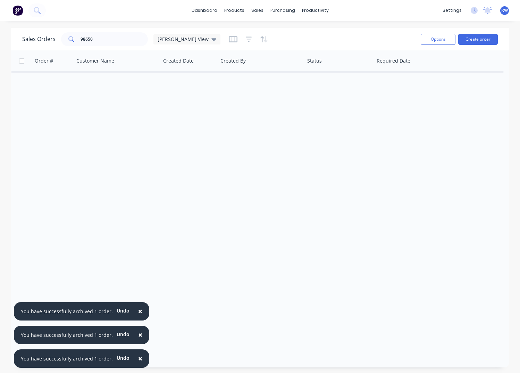
drag, startPoint x: 137, startPoint y: 309, endPoint x: 137, endPoint y: 318, distance: 9.4
click at [138, 309] on span "×" at bounding box center [140, 311] width 4 height 10
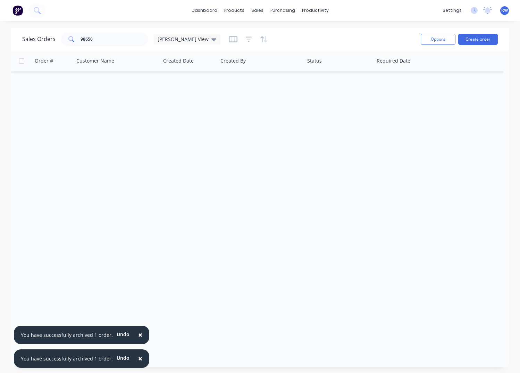
drag, startPoint x: 135, startPoint y: 333, endPoint x: 136, endPoint y: 338, distance: 5.0
click at [138, 334] on span "×" at bounding box center [140, 335] width 4 height 10
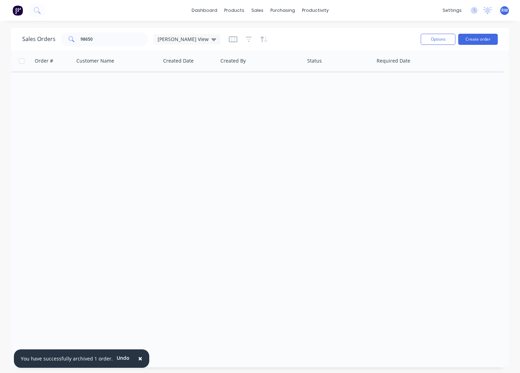
click at [138, 357] on span "×" at bounding box center [140, 358] width 4 height 10
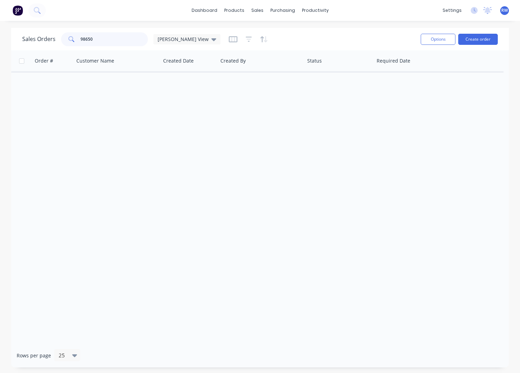
click at [97, 42] on input "98650" at bounding box center [115, 39] width 68 height 14
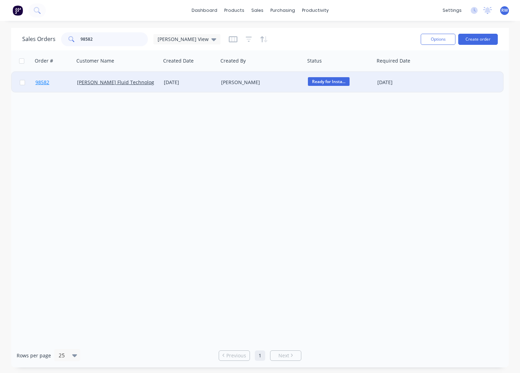
type input "98582"
click at [42, 83] on span "98582" at bounding box center [42, 82] width 14 height 7
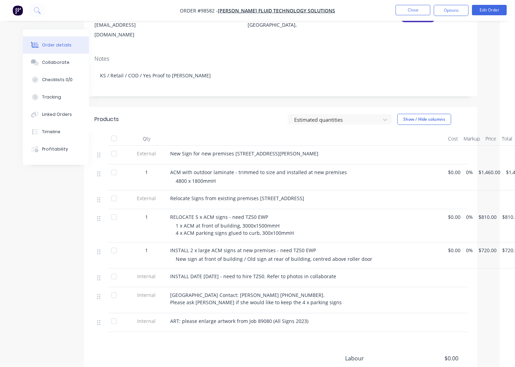
scroll to position [115, 31]
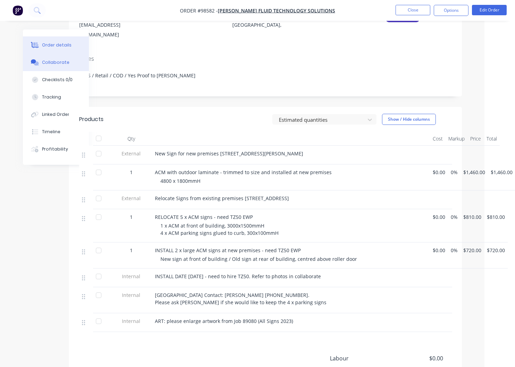
click at [62, 62] on div "Collaborate" at bounding box center [55, 62] width 27 height 6
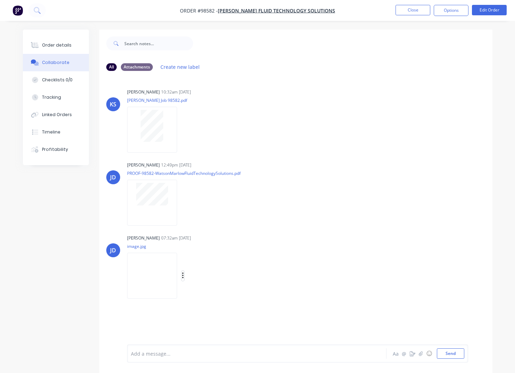
drag, startPoint x: 192, startPoint y: 275, endPoint x: 195, endPoint y: 277, distance: 3.9
click at [183, 275] on icon "button" at bounding box center [182, 275] width 1 height 6
click at [207, 296] on button "Download" at bounding box center [228, 294] width 78 height 16
click at [413, 9] on button "Close" at bounding box center [412, 10] width 35 height 10
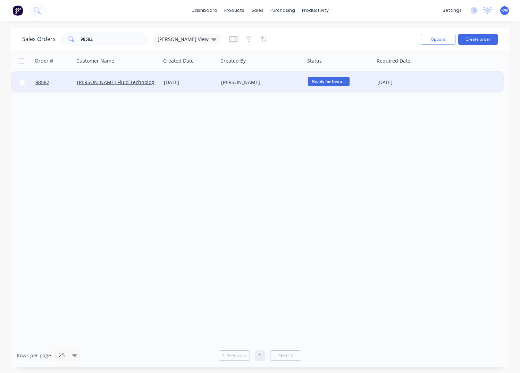
click at [22, 81] on input "checkbox" at bounding box center [22, 82] width 5 height 5
checkbox input "true"
click at [434, 37] on button "Options" at bounding box center [438, 39] width 35 height 11
click at [410, 72] on div "Archive" at bounding box center [417, 71] width 64 height 10
checkbox input "false"
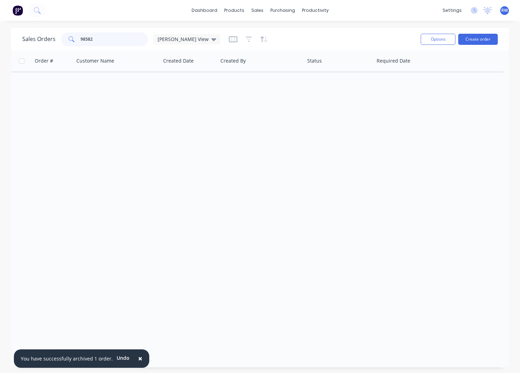
click at [102, 39] on input "98582" at bounding box center [115, 39] width 68 height 14
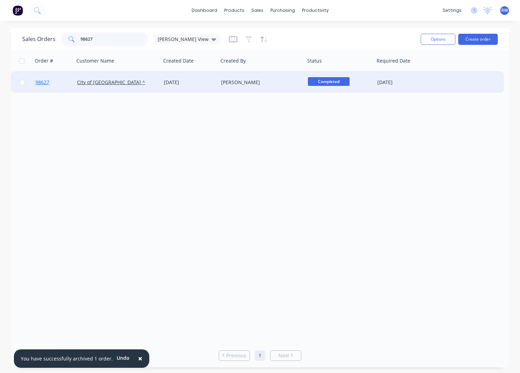
type input "98627"
click at [40, 81] on span "98627" at bounding box center [42, 82] width 14 height 7
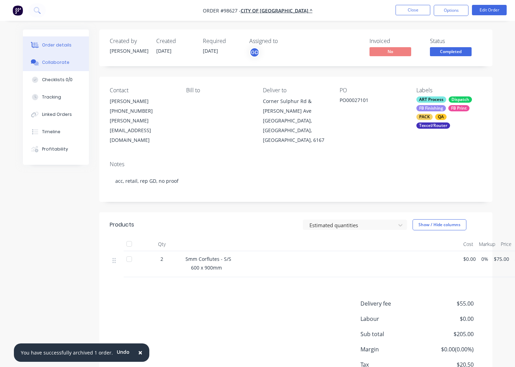
click at [59, 63] on div "Collaborate" at bounding box center [55, 62] width 27 height 6
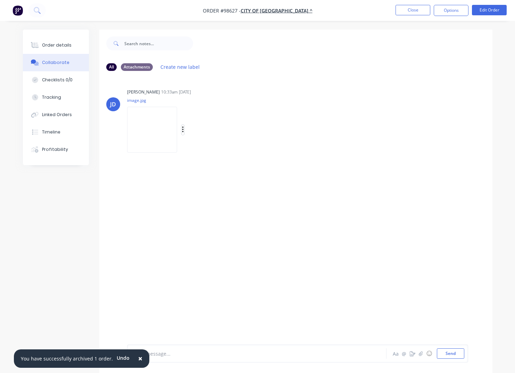
click at [183, 130] on icon "button" at bounding box center [182, 129] width 1 height 6
click at [211, 145] on button "Download" at bounding box center [228, 148] width 78 height 16
click at [410, 9] on button "Close" at bounding box center [412, 10] width 35 height 10
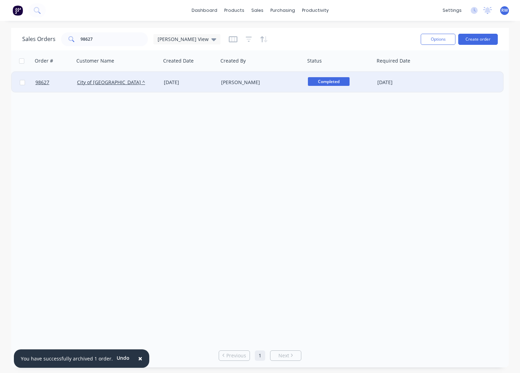
click at [24, 84] on input "checkbox" at bounding box center [22, 82] width 5 height 5
checkbox input "true"
click at [444, 41] on button "Options" at bounding box center [438, 39] width 35 height 11
click at [408, 72] on div "Archive" at bounding box center [417, 71] width 64 height 10
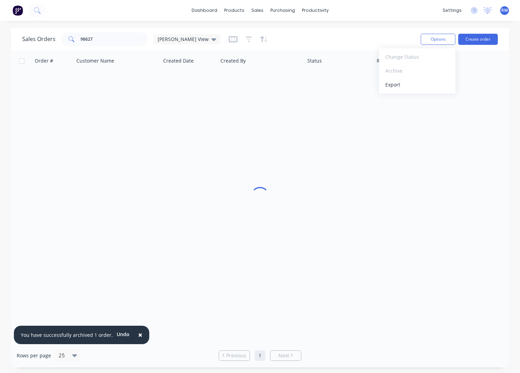
checkbox input "false"
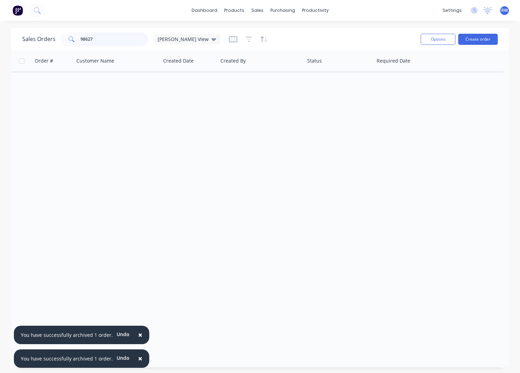
click at [107, 40] on input "98627" at bounding box center [115, 39] width 68 height 14
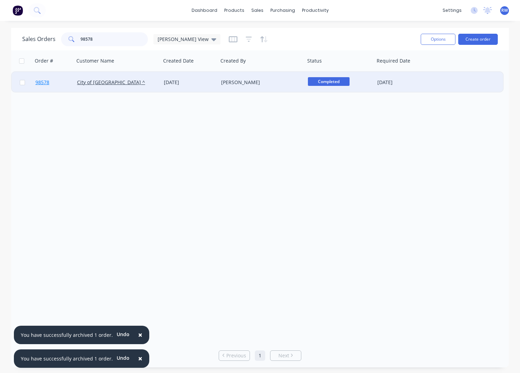
type input "98578"
click at [42, 83] on span "98578" at bounding box center [42, 82] width 14 height 7
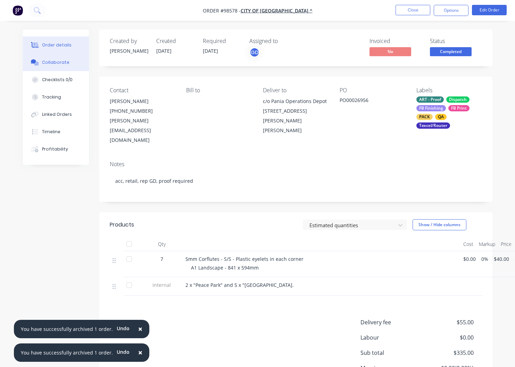
click at [47, 64] on div "Collaborate" at bounding box center [55, 62] width 27 height 6
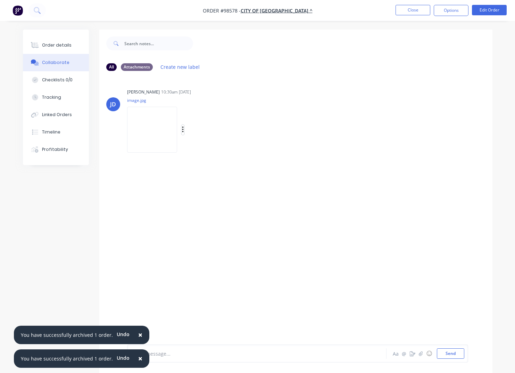
click at [184, 129] on icon "button" at bounding box center [183, 130] width 2 height 8
click at [214, 148] on button "Download" at bounding box center [228, 148] width 78 height 16
click at [409, 10] on button "Close" at bounding box center [412, 10] width 35 height 10
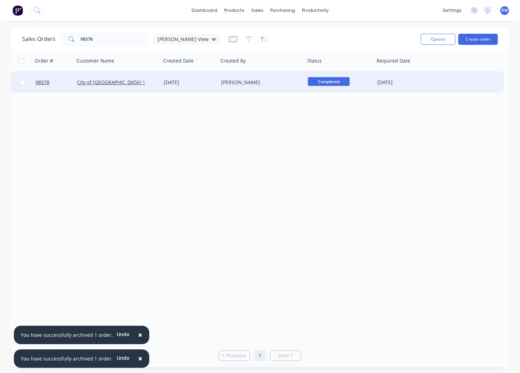
click at [21, 83] on input "checkbox" at bounding box center [22, 82] width 5 height 5
checkbox input "true"
click at [432, 37] on button "Options" at bounding box center [438, 39] width 35 height 11
click at [415, 72] on div "Archive" at bounding box center [417, 71] width 64 height 10
checkbox input "false"
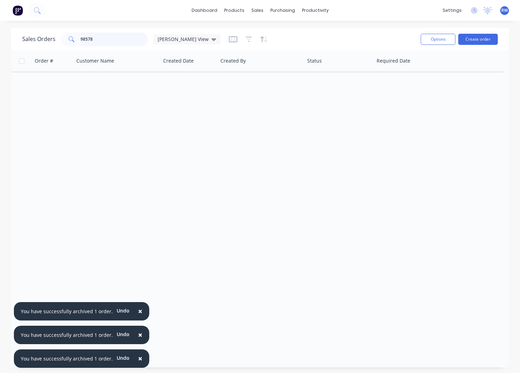
click at [109, 39] on input "98578" at bounding box center [115, 39] width 68 height 14
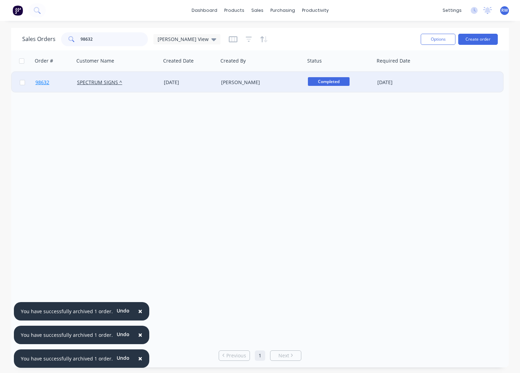
type input "98632"
click at [44, 81] on span "98632" at bounding box center [42, 82] width 14 height 7
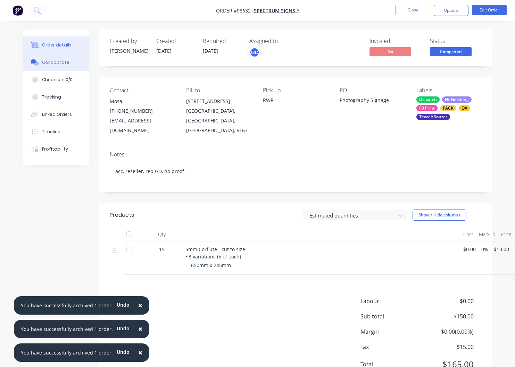
click at [61, 64] on div "Collaborate" at bounding box center [55, 62] width 27 height 6
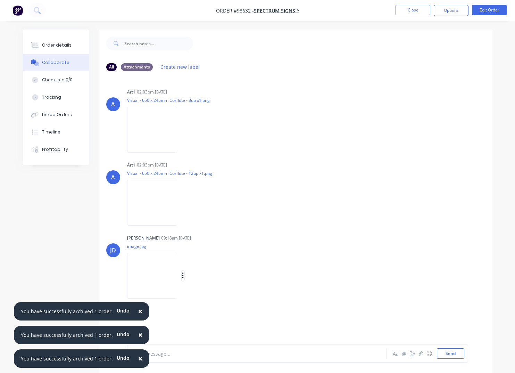
click at [184, 275] on icon "button" at bounding box center [183, 276] width 2 height 8
click at [218, 295] on button "Download" at bounding box center [228, 294] width 78 height 16
click at [412, 11] on button "Close" at bounding box center [412, 10] width 35 height 10
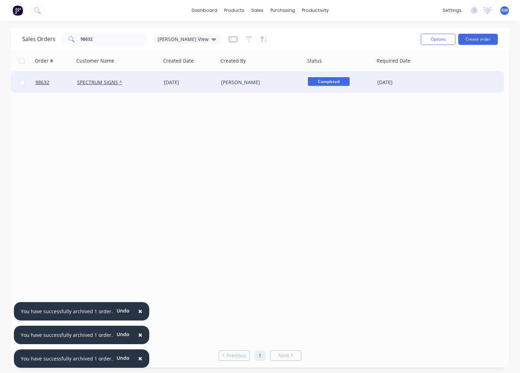
click at [22, 83] on input "checkbox" at bounding box center [22, 82] width 5 height 5
checkbox input "true"
click at [444, 39] on button "Options" at bounding box center [438, 39] width 35 height 11
click at [424, 70] on div "Archive" at bounding box center [417, 71] width 64 height 10
checkbox input "false"
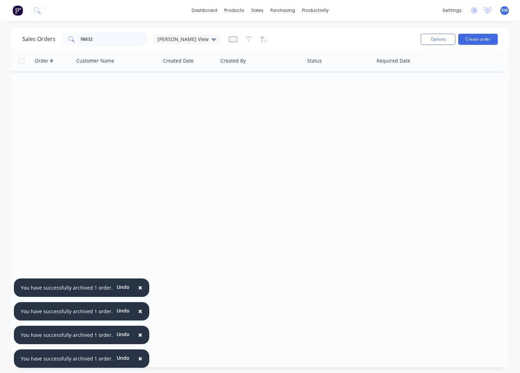
click at [103, 41] on input "98632" at bounding box center [115, 39] width 68 height 14
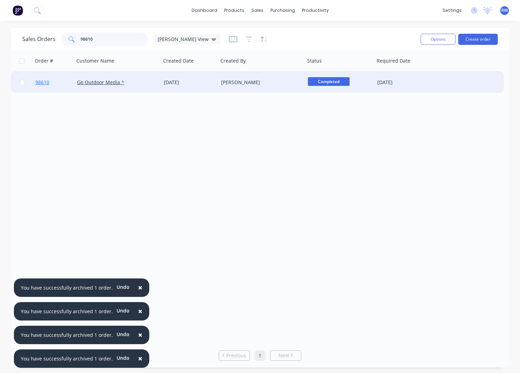
type input "98610"
click at [41, 81] on span "98610" at bounding box center [42, 82] width 14 height 7
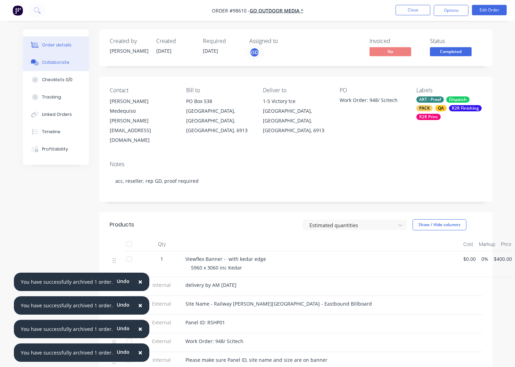
click at [47, 62] on div "Collaborate" at bounding box center [55, 62] width 27 height 6
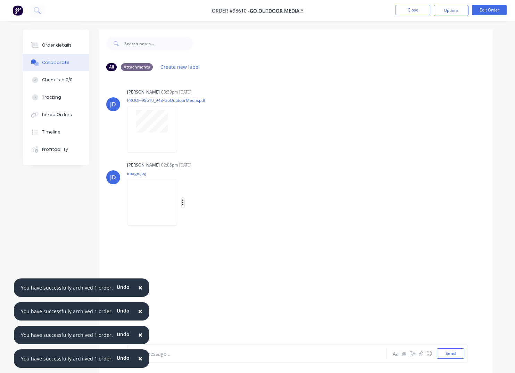
click at [184, 198] on button "button" at bounding box center [183, 203] width 3 height 10
click at [217, 220] on button "Download" at bounding box center [228, 221] width 78 height 16
click at [414, 9] on button "Close" at bounding box center [412, 10] width 35 height 10
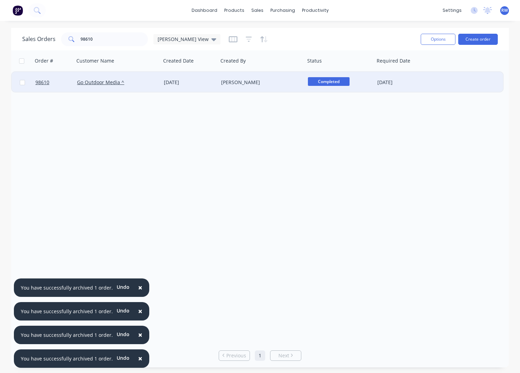
drag, startPoint x: 22, startPoint y: 85, endPoint x: 25, endPoint y: 84, distance: 3.5
click at [22, 84] on input "checkbox" at bounding box center [22, 82] width 5 height 5
checkbox input "true"
click at [433, 39] on button "Options" at bounding box center [438, 39] width 35 height 11
drag, startPoint x: 410, startPoint y: 70, endPoint x: 227, endPoint y: 74, distance: 183.0
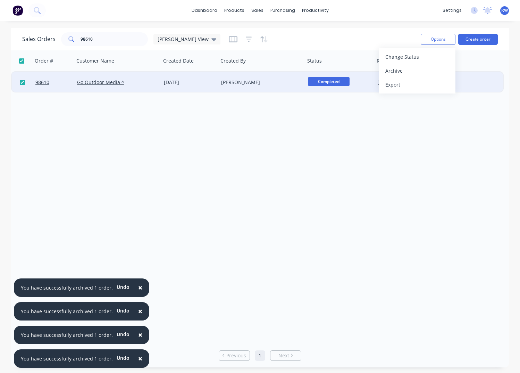
click at [409, 70] on div "Archive" at bounding box center [417, 71] width 64 height 10
checkbox input "false"
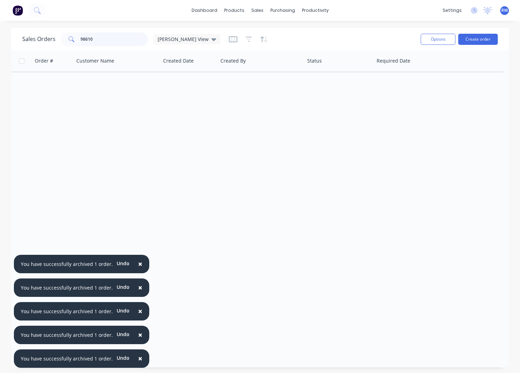
click at [107, 39] on input "98610" at bounding box center [115, 39] width 68 height 14
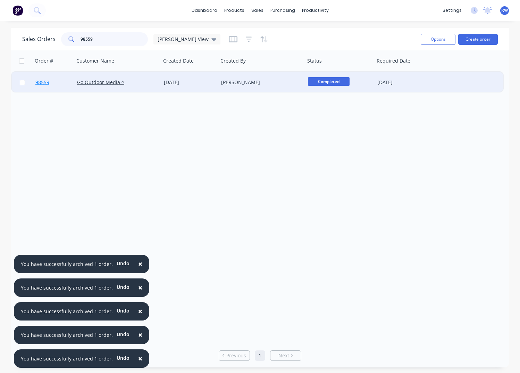
type input "98559"
click at [41, 82] on span "98559" at bounding box center [42, 82] width 14 height 7
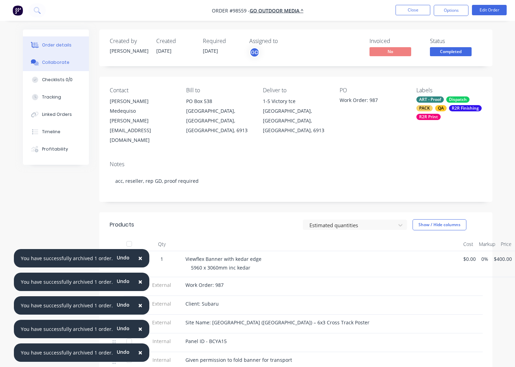
click at [56, 64] on div "Collaborate" at bounding box center [55, 62] width 27 height 6
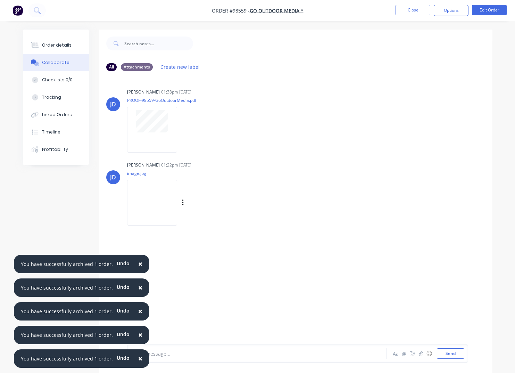
click at [194, 203] on div "Labels Download Delete" at bounding box center [219, 203] width 78 height 10
click at [183, 203] on icon "button" at bounding box center [182, 202] width 1 height 6
click at [219, 224] on button "Download" at bounding box center [228, 221] width 78 height 16
click at [405, 9] on button "Close" at bounding box center [412, 10] width 35 height 10
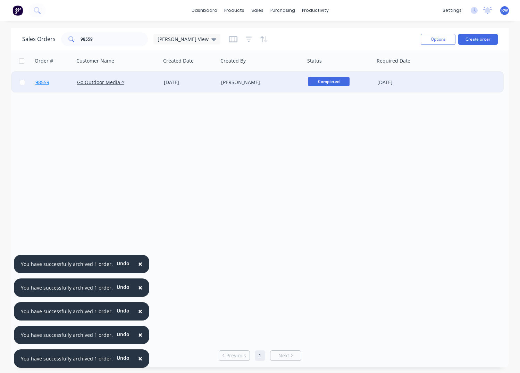
drag, startPoint x: 23, startPoint y: 83, endPoint x: 69, endPoint y: 86, distance: 47.0
click at [23, 83] on input "checkbox" at bounding box center [22, 82] width 5 height 5
checkbox input "true"
click at [427, 45] on div "Options Create order" at bounding box center [458, 39] width 80 height 17
click at [428, 42] on button "Options" at bounding box center [438, 39] width 35 height 11
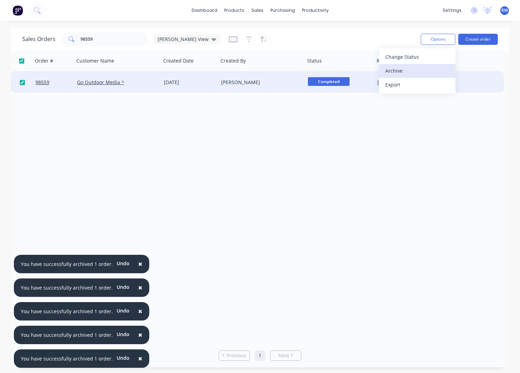
click at [424, 70] on div "Archive" at bounding box center [417, 71] width 64 height 10
checkbox input "false"
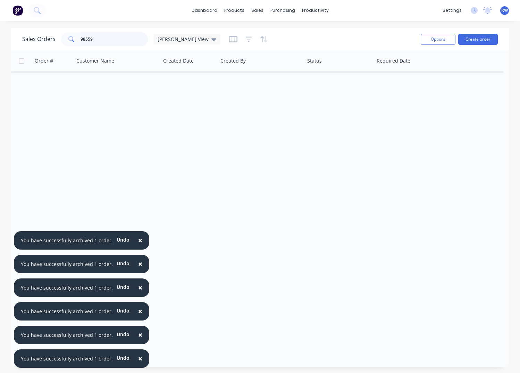
click at [98, 39] on input "98559" at bounding box center [115, 39] width 68 height 14
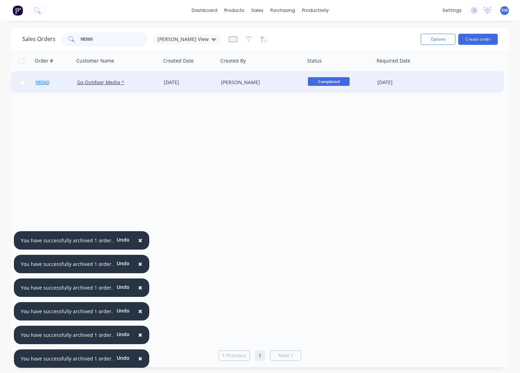
type input "98560"
click at [45, 83] on span "98560" at bounding box center [42, 82] width 14 height 7
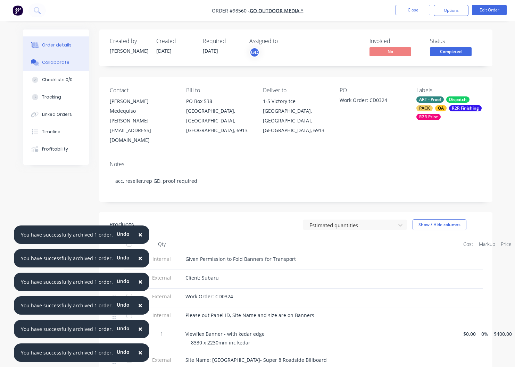
click at [51, 65] on div "Collaborate" at bounding box center [55, 62] width 27 height 6
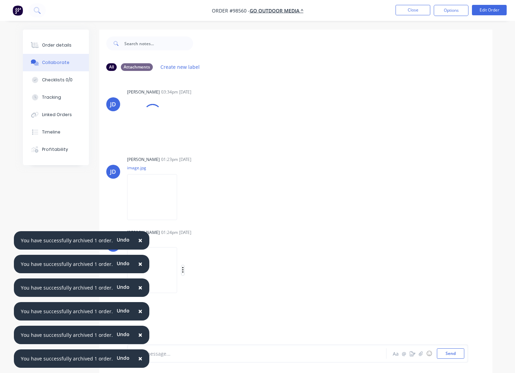
click at [183, 270] on icon "button" at bounding box center [182, 270] width 1 height 6
click at [219, 291] on button "Download" at bounding box center [228, 289] width 78 height 16
click at [414, 10] on button "Close" at bounding box center [412, 10] width 35 height 10
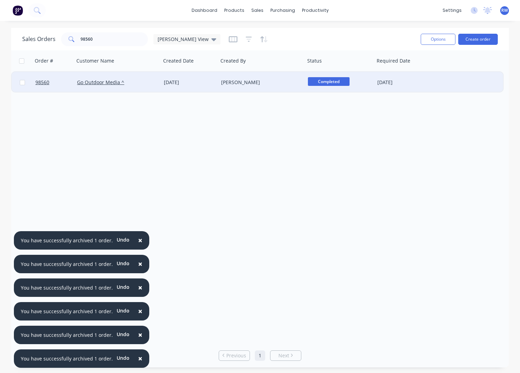
click at [23, 83] on input "checkbox" at bounding box center [22, 82] width 5 height 5
checkbox input "true"
click at [433, 39] on button "Options" at bounding box center [438, 39] width 35 height 11
click at [410, 69] on div "Archive" at bounding box center [417, 71] width 64 height 10
checkbox input "false"
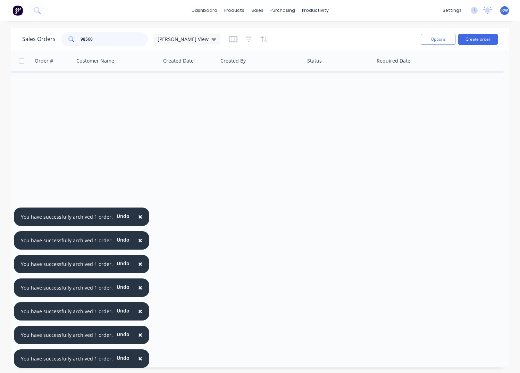
click at [101, 39] on input "98560" at bounding box center [115, 39] width 68 height 14
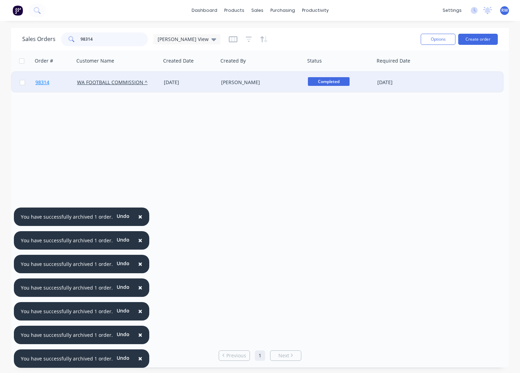
type input "98314"
click at [41, 82] on span "98314" at bounding box center [42, 82] width 14 height 7
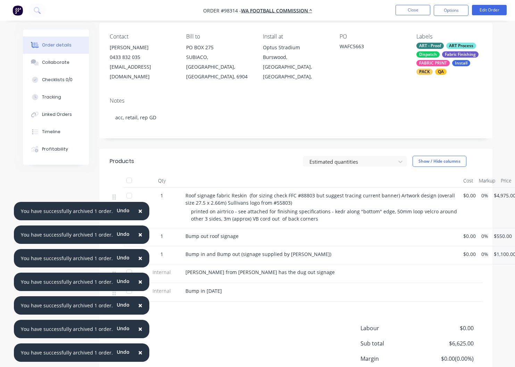
scroll to position [106, 0]
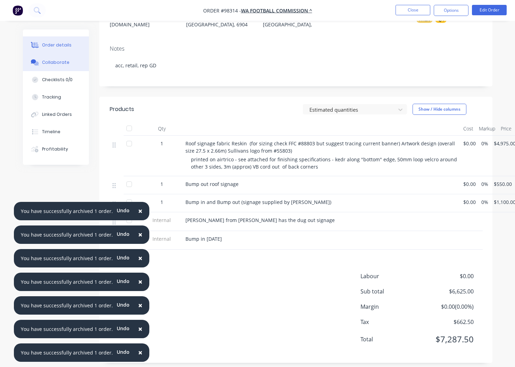
click at [61, 65] on div "Collaborate" at bounding box center [55, 62] width 27 height 6
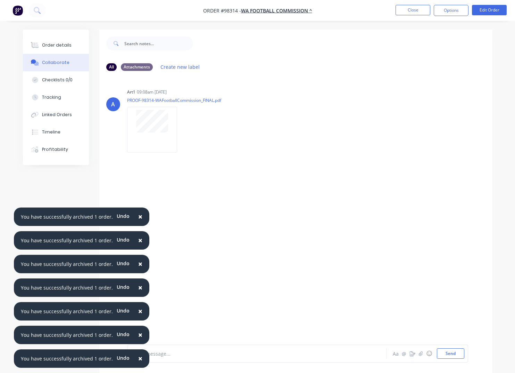
click at [417, 9] on button "Close" at bounding box center [412, 10] width 35 height 10
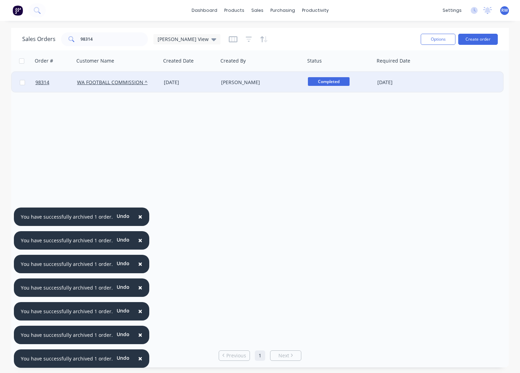
click at [23, 83] on input "checkbox" at bounding box center [22, 82] width 5 height 5
checkbox input "true"
drag, startPoint x: 434, startPoint y: 40, endPoint x: 435, endPoint y: 43, distance: 3.5
click at [434, 40] on button "Options" at bounding box center [438, 39] width 35 height 11
click at [430, 72] on div "Archive" at bounding box center [417, 71] width 64 height 10
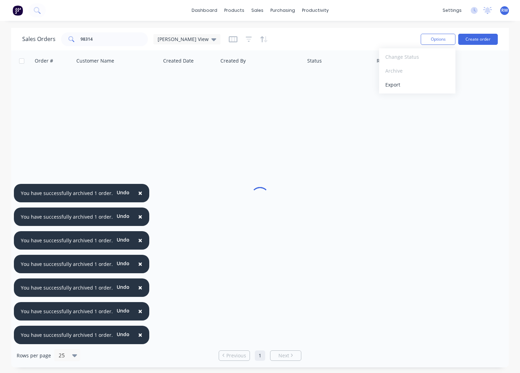
checkbox input "false"
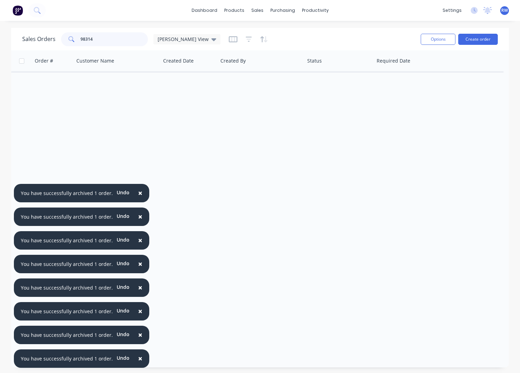
click at [112, 40] on input "98314" at bounding box center [115, 39] width 68 height 14
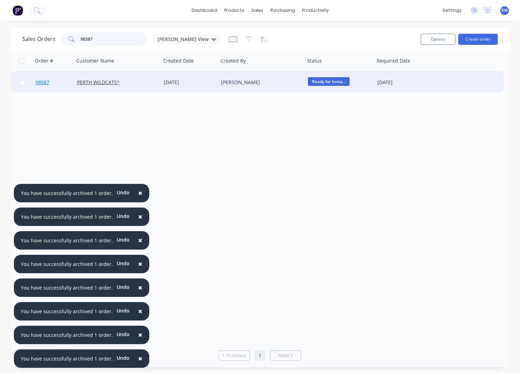
type input "98587"
click at [42, 82] on span "98587" at bounding box center [42, 82] width 14 height 7
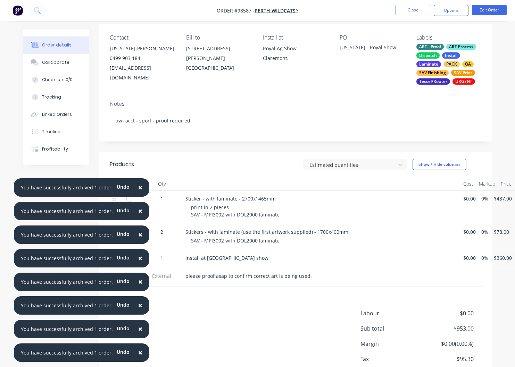
scroll to position [53, 0]
click at [65, 65] on div "Collaborate" at bounding box center [55, 62] width 27 height 6
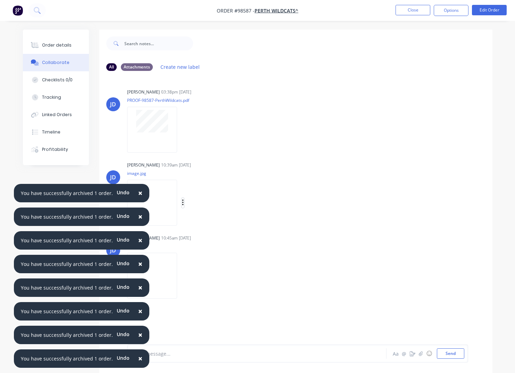
click at [184, 204] on icon "button" at bounding box center [183, 203] width 2 height 8
drag, startPoint x: 215, startPoint y: 220, endPoint x: 209, endPoint y: 235, distance: 16.3
click at [0, 0] on button "Download" at bounding box center [0, 0] width 0 height 0
drag, startPoint x: 191, startPoint y: 275, endPoint x: 195, endPoint y: 276, distance: 4.1
click at [184, 274] on icon "button" at bounding box center [183, 276] width 2 height 8
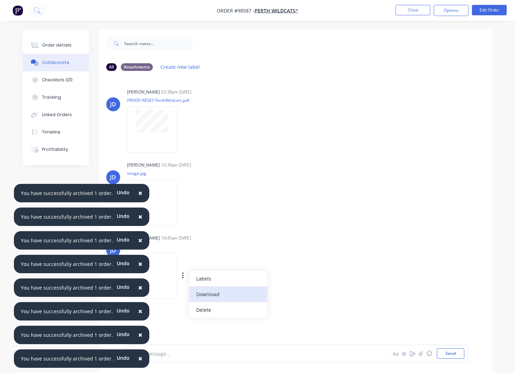
click at [211, 294] on button "Download" at bounding box center [228, 294] width 78 height 16
click at [405, 10] on button "Close" at bounding box center [412, 10] width 35 height 10
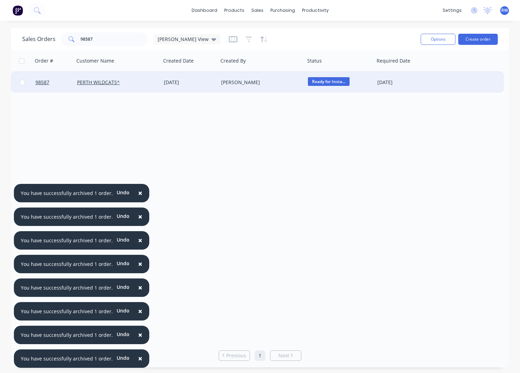
click at [23, 82] on input "checkbox" at bounding box center [22, 82] width 5 height 5
checkbox input "true"
click at [429, 39] on button "Options" at bounding box center [438, 39] width 35 height 11
click at [419, 73] on div "Archive" at bounding box center [417, 71] width 64 height 10
checkbox input "false"
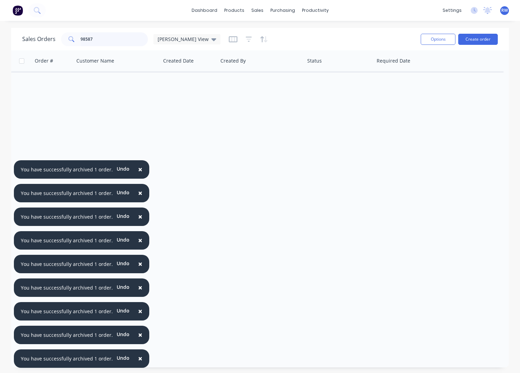
click at [105, 37] on input "98587" at bounding box center [115, 39] width 68 height 14
type input "98520"
click at [106, 38] on input "98520" at bounding box center [115, 39] width 68 height 14
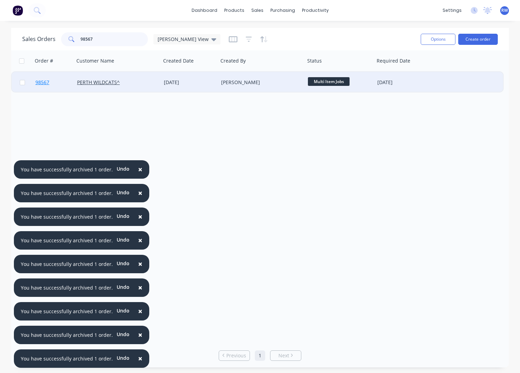
type input "98567"
click at [45, 83] on span "98567" at bounding box center [42, 82] width 14 height 7
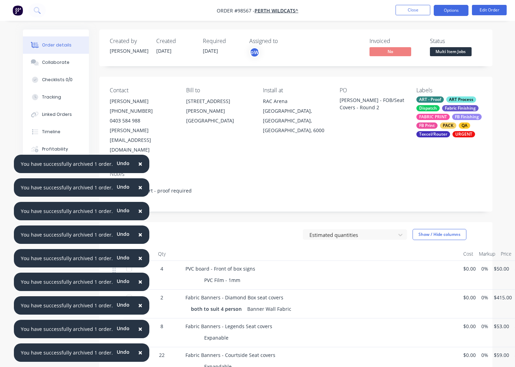
click at [445, 10] on button "Options" at bounding box center [451, 10] width 35 height 11
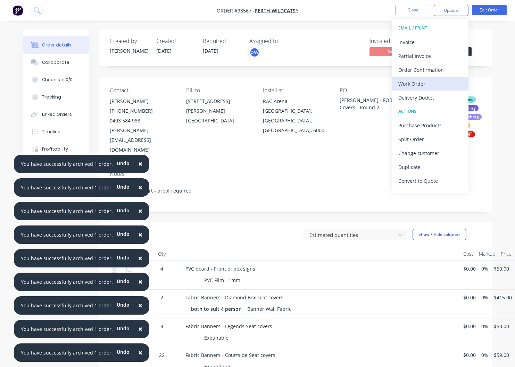
click at [419, 80] on div "Work Order" at bounding box center [430, 84] width 64 height 10
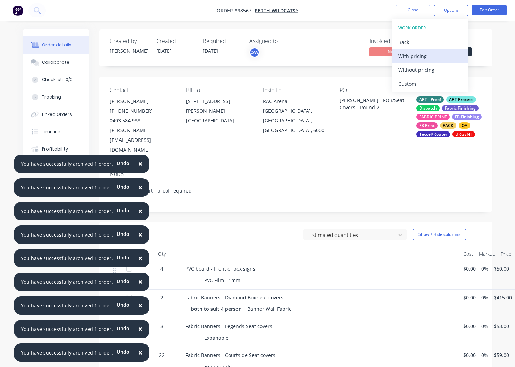
click at [412, 57] on div "With pricing" at bounding box center [430, 56] width 64 height 10
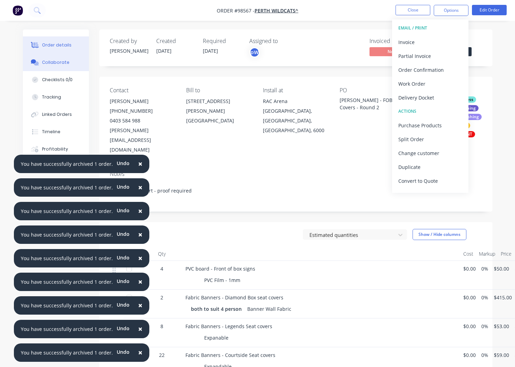
click at [54, 60] on div "Collaborate" at bounding box center [55, 62] width 27 height 6
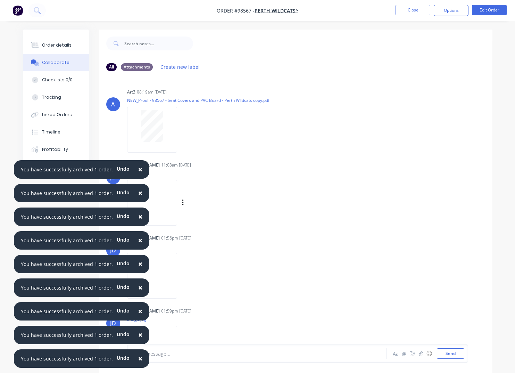
drag, startPoint x: 232, startPoint y: 216, endPoint x: 226, endPoint y: 211, distance: 7.4
click at [231, 216] on div "Labels Download Delete" at bounding box center [190, 202] width 127 height 52
click at [184, 202] on icon "button" at bounding box center [183, 203] width 2 height 8
click at [210, 224] on button "Download" at bounding box center [228, 221] width 78 height 16
click at [183, 276] on icon "button" at bounding box center [182, 275] width 1 height 6
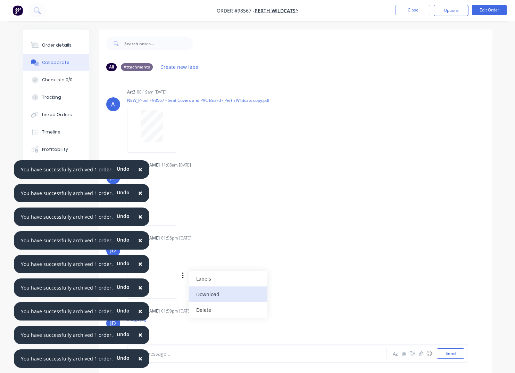
click at [210, 293] on button "Download" at bounding box center [228, 294] width 78 height 16
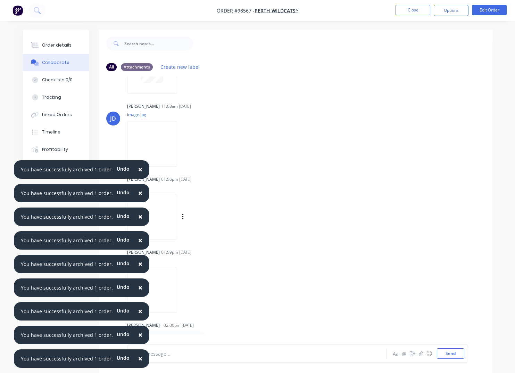
scroll to position [10, 0]
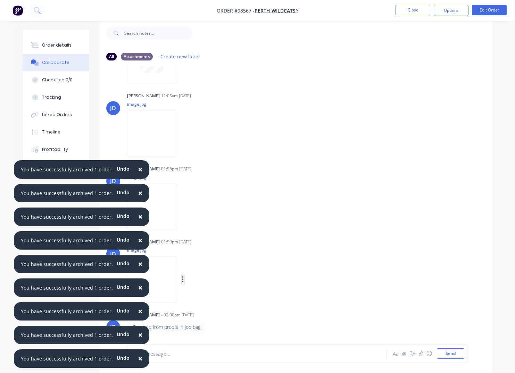
click at [184, 278] on icon "button" at bounding box center [183, 279] width 2 height 8
click at [215, 297] on button "Download" at bounding box center [228, 298] width 78 height 16
click at [408, 11] on button "Close" at bounding box center [412, 10] width 35 height 10
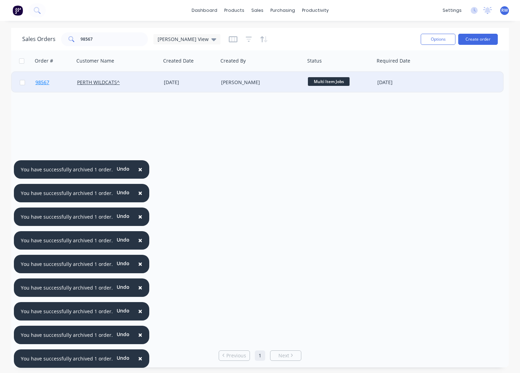
drag, startPoint x: 21, startPoint y: 83, endPoint x: 56, endPoint y: 82, distance: 34.7
click at [21, 83] on input "checkbox" at bounding box center [22, 82] width 5 height 5
checkbox input "true"
drag, startPoint x: 434, startPoint y: 41, endPoint x: 424, endPoint y: 47, distance: 12.0
click at [434, 41] on button "Options" at bounding box center [438, 39] width 35 height 11
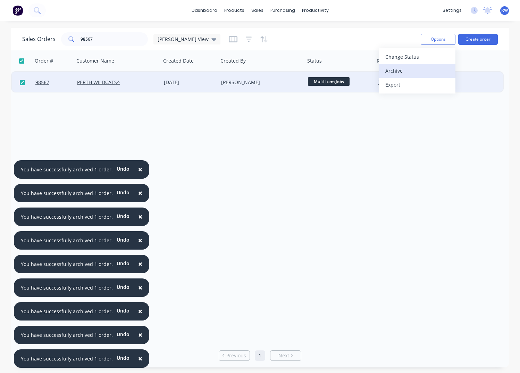
click at [392, 73] on div "Archive" at bounding box center [417, 71] width 64 height 10
checkbox input "false"
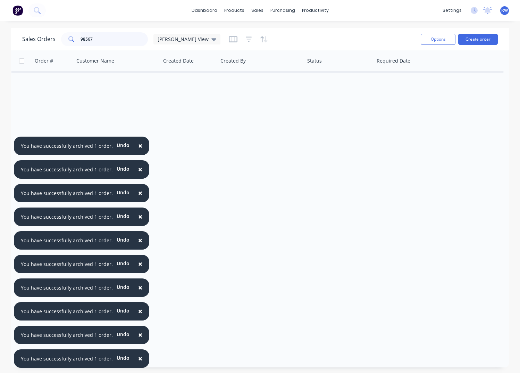
drag, startPoint x: 119, startPoint y: 37, endPoint x: 122, endPoint y: 41, distance: 4.2
click at [119, 37] on input "98567" at bounding box center [115, 39] width 68 height 14
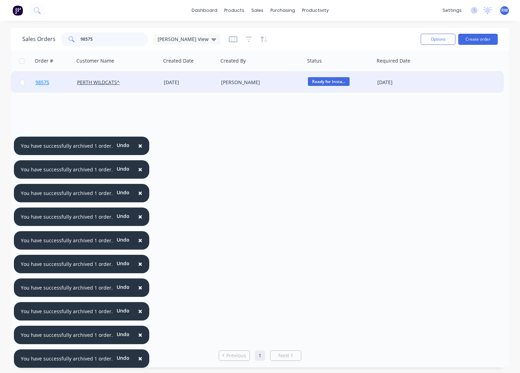
type input "98575"
click at [42, 81] on span "98575" at bounding box center [42, 82] width 14 height 7
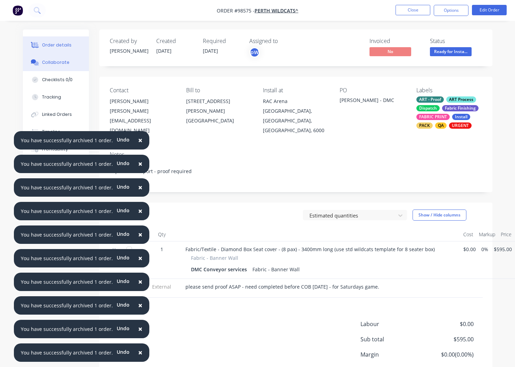
click at [58, 60] on div "Collaborate" at bounding box center [55, 62] width 27 height 6
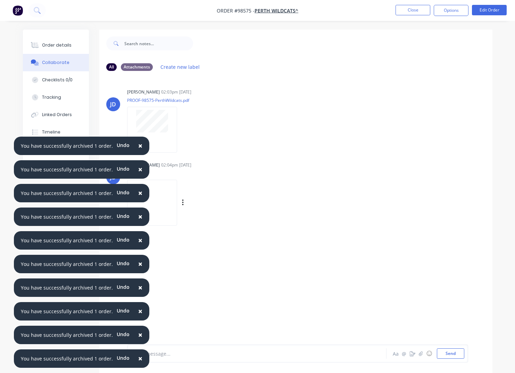
click at [193, 203] on div "Labels Download Delete" at bounding box center [219, 203] width 78 height 10
click at [184, 202] on icon "button" at bounding box center [183, 203] width 2 height 8
click at [212, 220] on button "Download" at bounding box center [228, 221] width 78 height 16
click at [405, 10] on button "Close" at bounding box center [412, 10] width 35 height 10
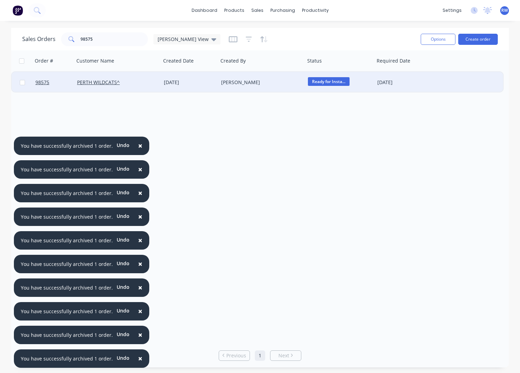
click at [23, 82] on input "checkbox" at bounding box center [22, 82] width 5 height 5
checkbox input "true"
click at [434, 38] on button "Options" at bounding box center [438, 39] width 35 height 11
click at [422, 70] on div "Archive" at bounding box center [417, 71] width 64 height 10
checkbox input "false"
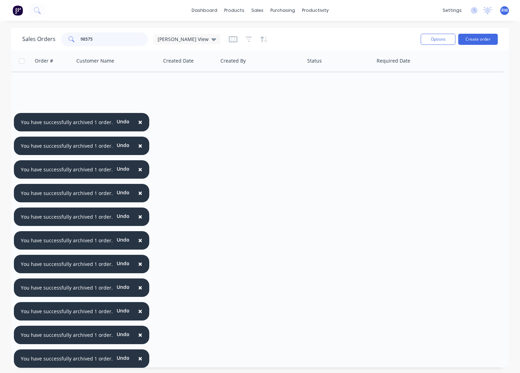
click at [105, 38] on input "98575" at bounding box center [115, 39] width 68 height 14
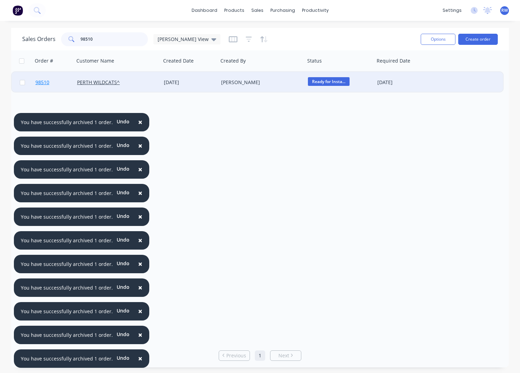
type input "98510"
click at [43, 84] on span "98510" at bounding box center [42, 82] width 14 height 7
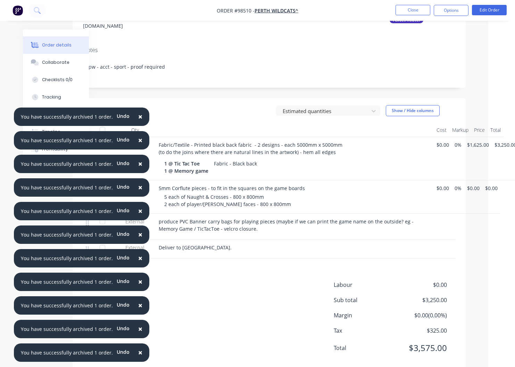
scroll to position [122, 27]
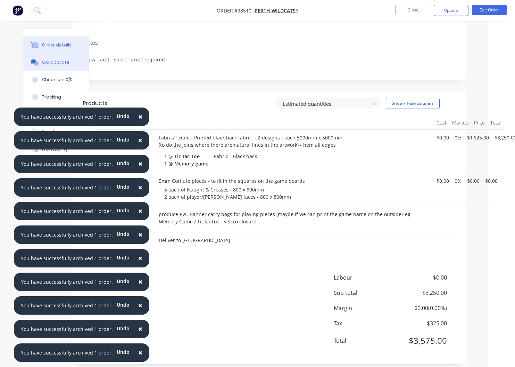
click at [54, 64] on div "Collaborate" at bounding box center [55, 62] width 27 height 6
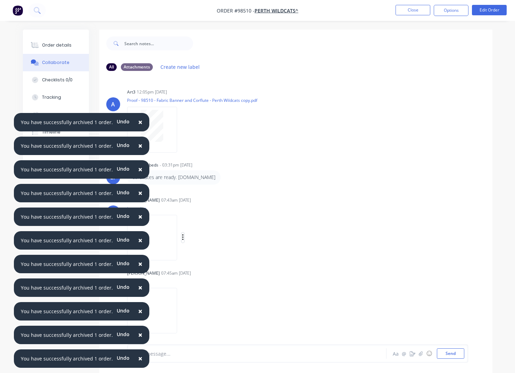
click at [184, 238] on icon "button" at bounding box center [183, 237] width 2 height 8
click at [212, 257] on button "Download" at bounding box center [228, 256] width 78 height 16
click at [184, 311] on icon "button" at bounding box center [183, 310] width 2 height 8
click at [211, 318] on button "Download" at bounding box center [228, 319] width 78 height 16
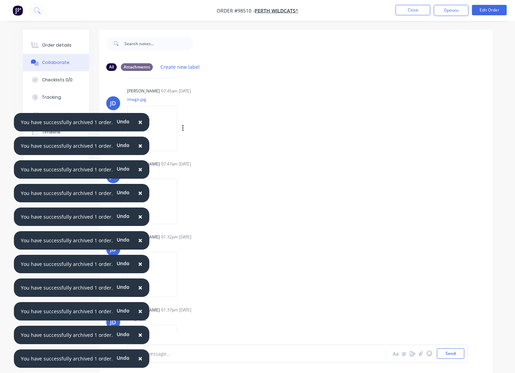
scroll to position [184, 0]
click at [183, 199] on icon "button" at bounding box center [182, 199] width 1 height 6
click at [215, 220] on button "Download" at bounding box center [228, 218] width 78 height 16
click at [183, 273] on icon "button" at bounding box center [182, 272] width 1 height 6
click at [207, 290] on button "Download" at bounding box center [228, 291] width 78 height 16
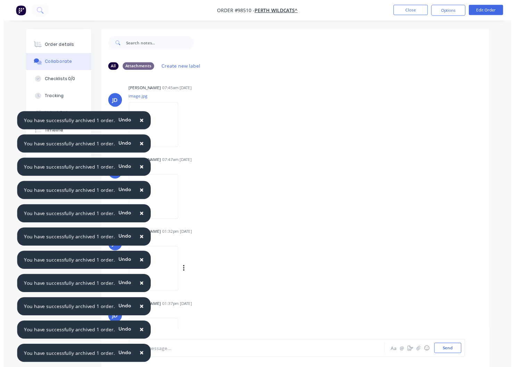
scroll to position [211, 0]
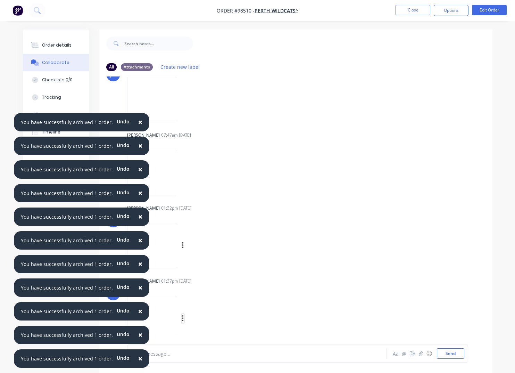
click at [184, 317] on icon "button" at bounding box center [183, 318] width 2 height 8
click at [217, 320] on button "Download" at bounding box center [228, 319] width 78 height 16
click at [403, 11] on button "Close" at bounding box center [412, 10] width 35 height 10
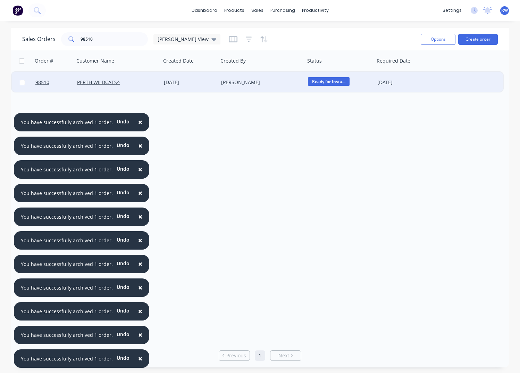
click at [23, 82] on input "checkbox" at bounding box center [22, 82] width 5 height 5
checkbox input "true"
click at [440, 36] on button "Options" at bounding box center [438, 39] width 35 height 11
click at [415, 71] on div "Archive" at bounding box center [417, 71] width 64 height 10
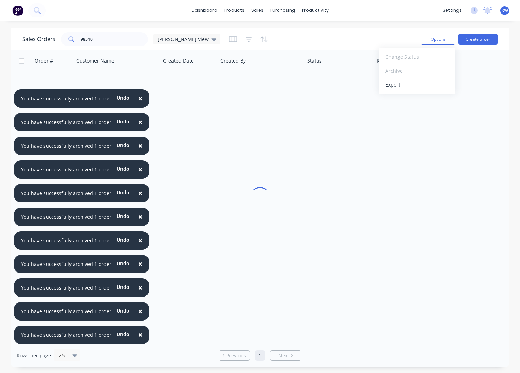
checkbox input "false"
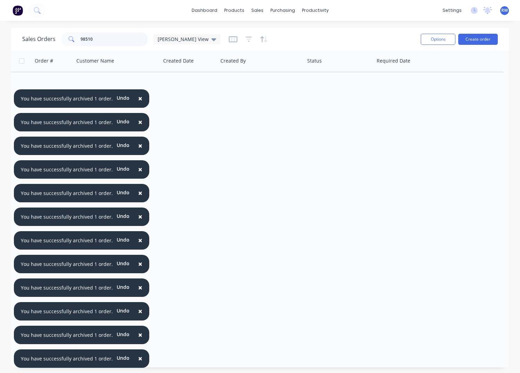
click at [110, 40] on input "98510" at bounding box center [115, 39] width 68 height 14
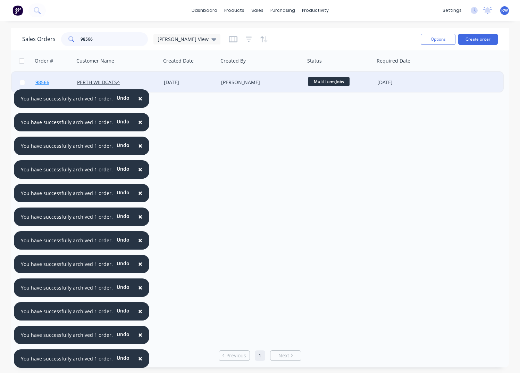
type input "98566"
click at [45, 83] on span "98566" at bounding box center [42, 82] width 14 height 7
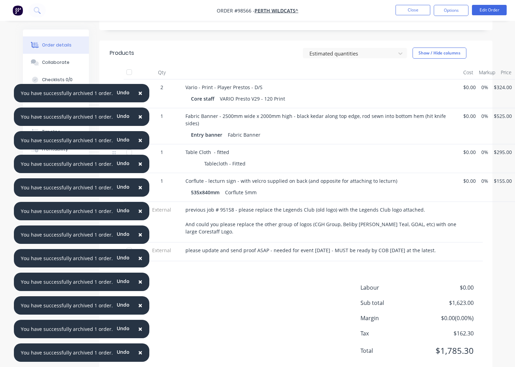
scroll to position [175, 0]
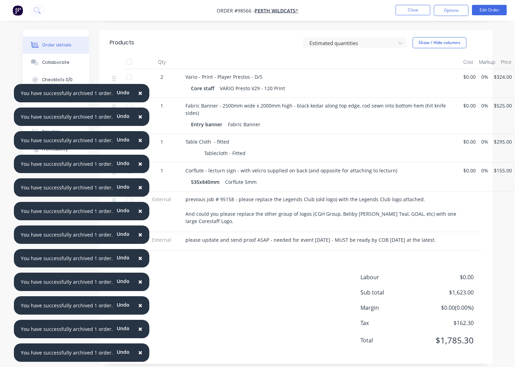
click at [138, 93] on span "×" at bounding box center [140, 93] width 4 height 10
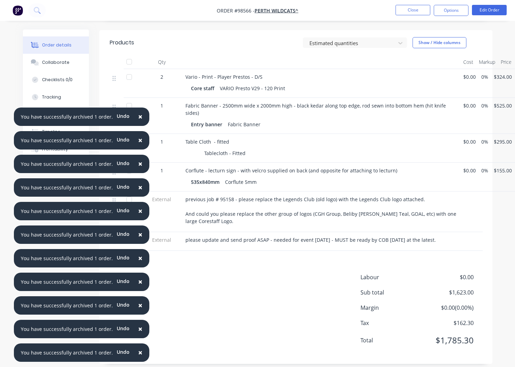
click at [138, 116] on span "×" at bounding box center [140, 117] width 4 height 10
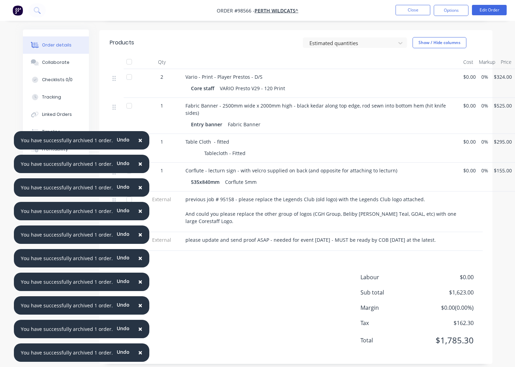
click at [138, 139] on span "×" at bounding box center [140, 140] width 4 height 10
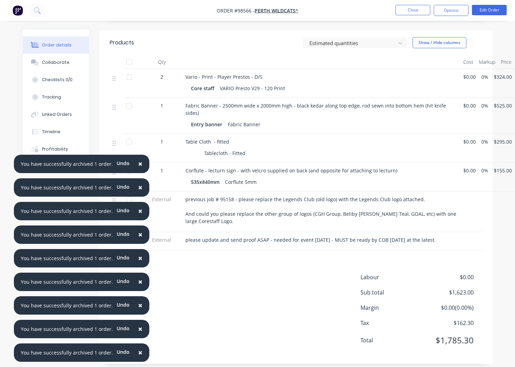
click at [138, 163] on span "×" at bounding box center [140, 164] width 4 height 10
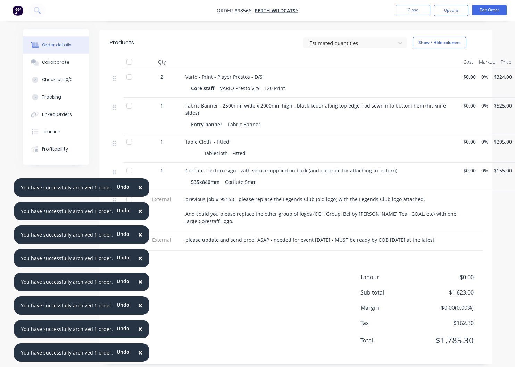
click at [138, 186] on span "×" at bounding box center [140, 188] width 4 height 10
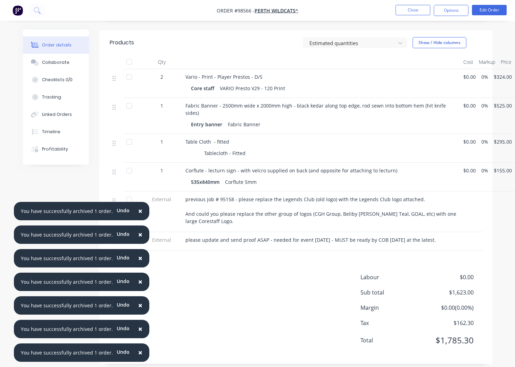
click at [138, 211] on span "×" at bounding box center [140, 211] width 4 height 10
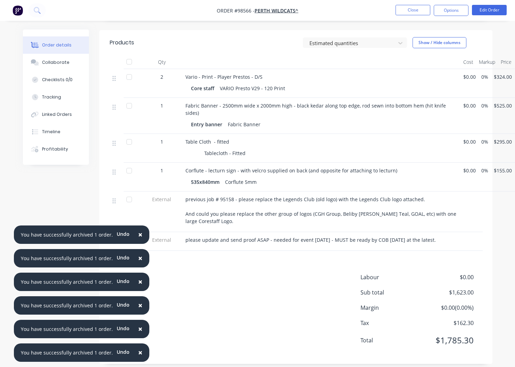
click at [138, 235] on span "×" at bounding box center [140, 235] width 4 height 10
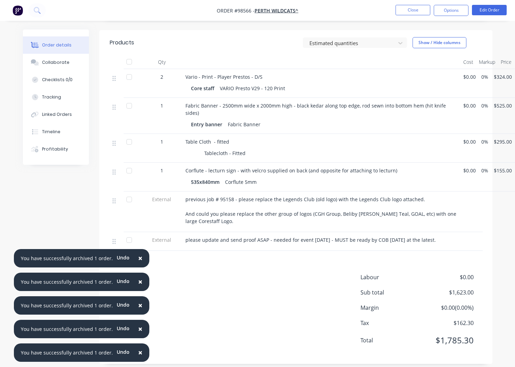
click at [138, 258] on span "×" at bounding box center [140, 258] width 4 height 10
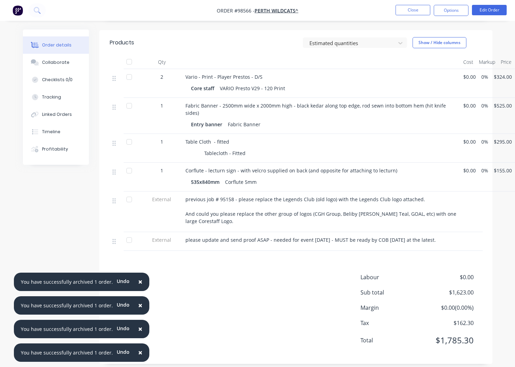
click at [139, 279] on button "×" at bounding box center [140, 282] width 18 height 17
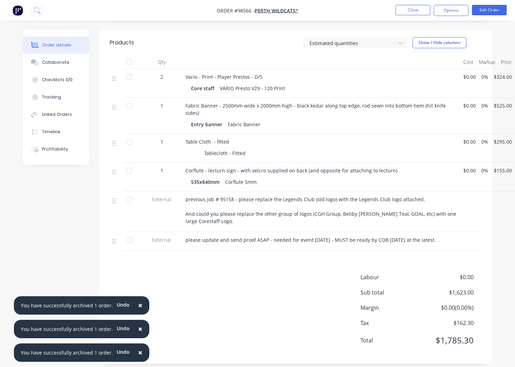
click at [138, 305] on span "×" at bounding box center [140, 306] width 4 height 10
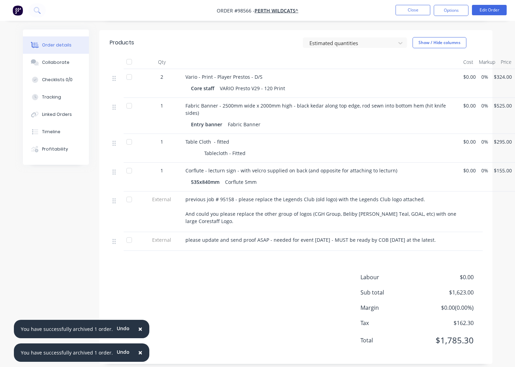
drag, startPoint x: 136, startPoint y: 328, endPoint x: 135, endPoint y: 348, distance: 19.5
click at [138, 329] on span "×" at bounding box center [140, 329] width 4 height 10
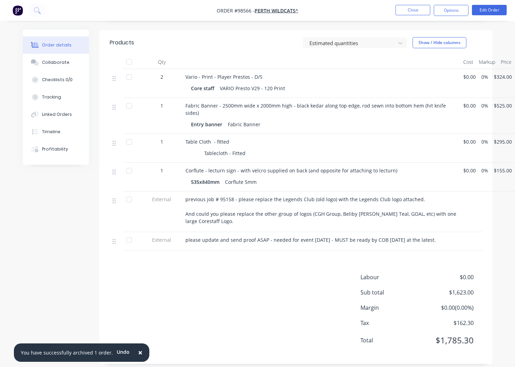
click at [138, 351] on span "×" at bounding box center [140, 353] width 4 height 10
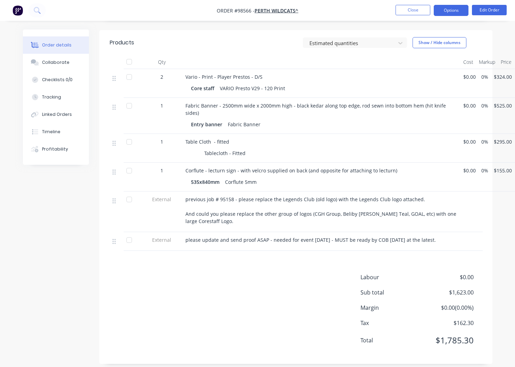
click at [446, 9] on button "Options" at bounding box center [451, 10] width 35 height 11
click at [258, 34] on header "Products Estimated quantities Show / Hide columns" at bounding box center [295, 42] width 393 height 25
click at [409, 10] on button "Close" at bounding box center [412, 10] width 35 height 10
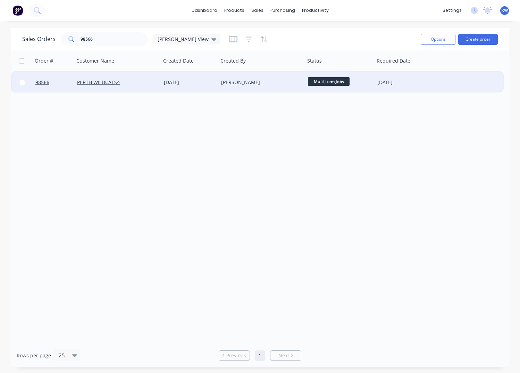
click at [22, 83] on input "checkbox" at bounding box center [22, 82] width 5 height 5
checkbox input "true"
click at [436, 39] on button "Options" at bounding box center [438, 39] width 35 height 11
click at [416, 70] on div "Archive" at bounding box center [417, 71] width 64 height 10
checkbox input "false"
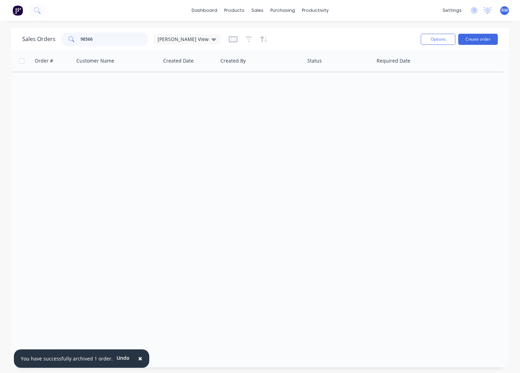
click at [114, 39] on input "98566" at bounding box center [115, 39] width 68 height 14
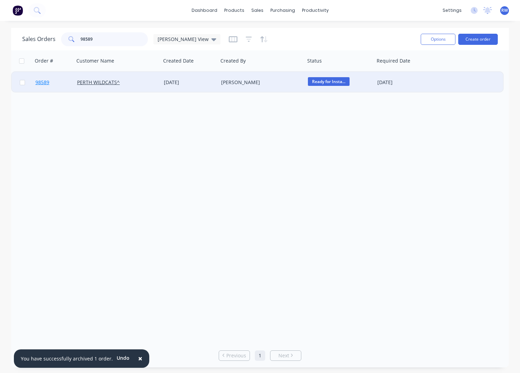
type input "98589"
click at [44, 81] on span "98589" at bounding box center [42, 82] width 14 height 7
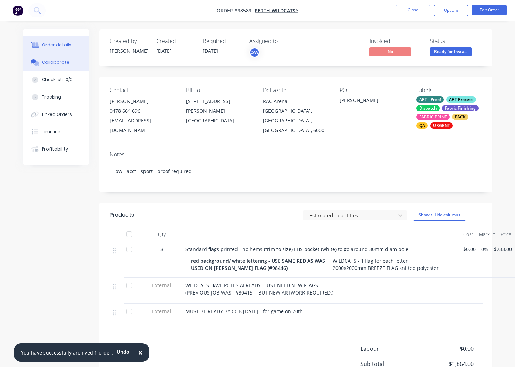
click at [56, 61] on div "Collaborate" at bounding box center [55, 62] width 27 height 6
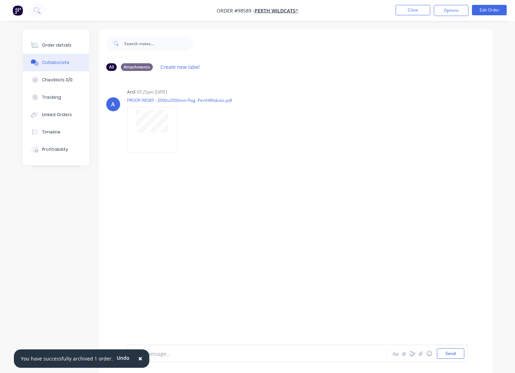
click at [409, 11] on button "Close" at bounding box center [412, 10] width 35 height 10
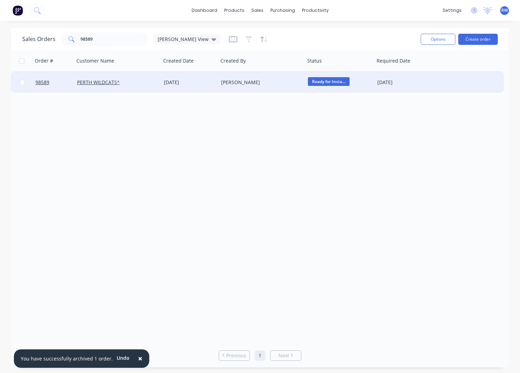
drag, startPoint x: 23, startPoint y: 82, endPoint x: 128, endPoint y: 86, distance: 105.3
click at [24, 82] on input "checkbox" at bounding box center [22, 82] width 5 height 5
checkbox input "true"
click at [436, 40] on button "Options" at bounding box center [438, 39] width 35 height 11
click at [430, 75] on div "Archive" at bounding box center [417, 71] width 64 height 10
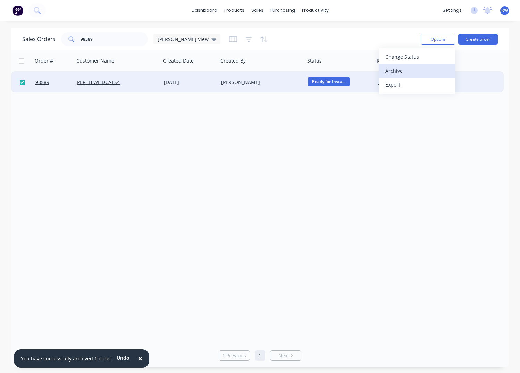
checkbox input "false"
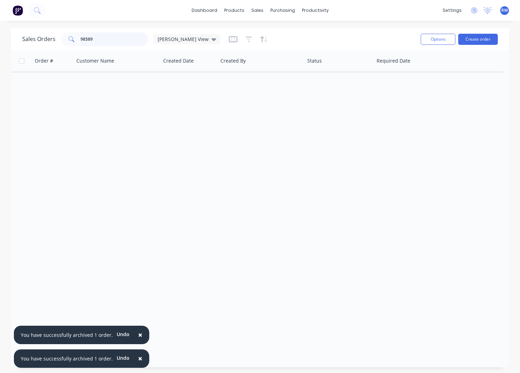
click at [109, 39] on input "98589" at bounding box center [115, 39] width 68 height 14
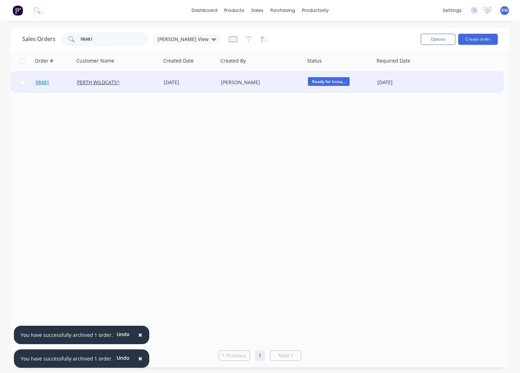
type input "98481"
click at [44, 84] on span "98481" at bounding box center [42, 82] width 14 height 7
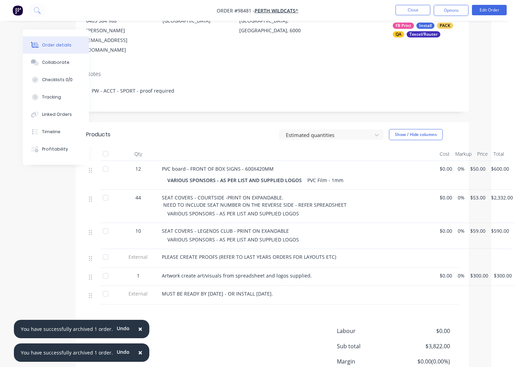
scroll to position [102, 24]
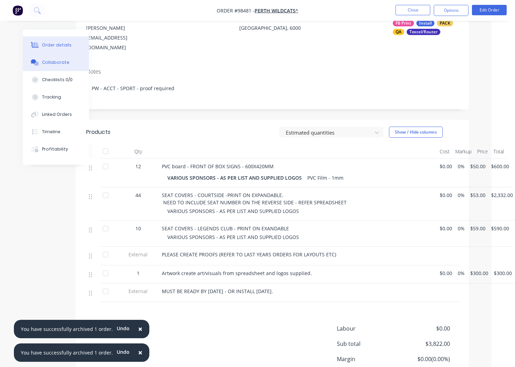
click at [52, 62] on div "Collaborate" at bounding box center [55, 62] width 27 height 6
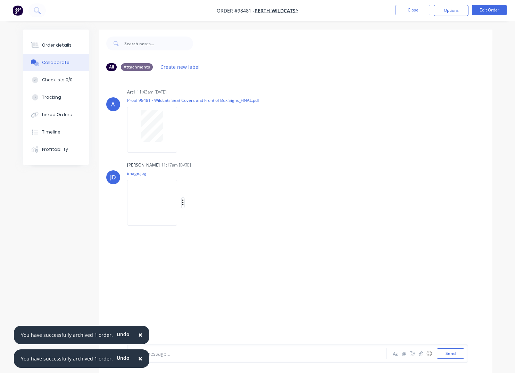
click at [183, 203] on icon "button" at bounding box center [182, 202] width 1 height 6
click at [215, 221] on button "Download" at bounding box center [228, 221] width 78 height 16
click at [414, 9] on button "Close" at bounding box center [412, 10] width 35 height 10
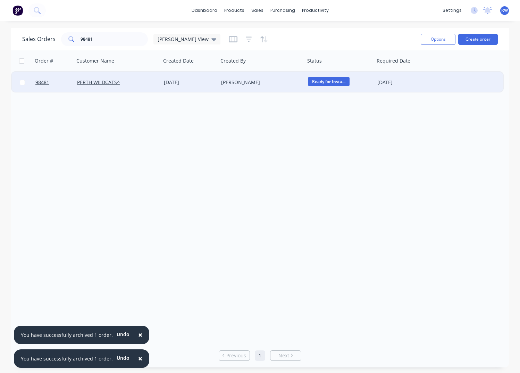
click at [22, 83] on input "checkbox" at bounding box center [22, 82] width 5 height 5
checkbox input "true"
click at [431, 39] on button "Options" at bounding box center [438, 39] width 35 height 11
click at [401, 72] on div "Archive" at bounding box center [417, 71] width 64 height 10
checkbox input "false"
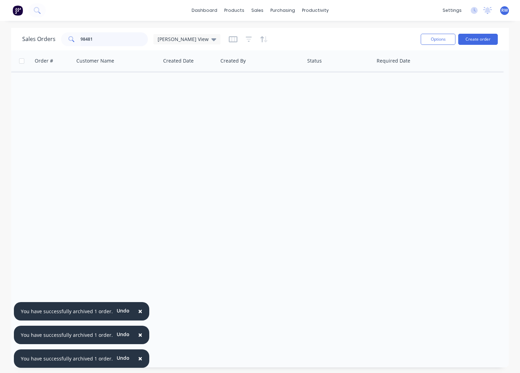
click at [119, 37] on input "98481" at bounding box center [115, 39] width 68 height 14
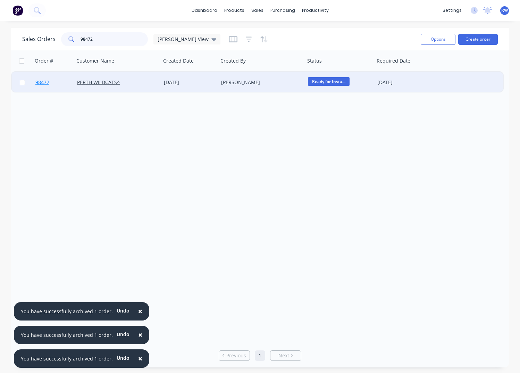
type input "98472"
click at [45, 81] on span "98472" at bounding box center [42, 82] width 14 height 7
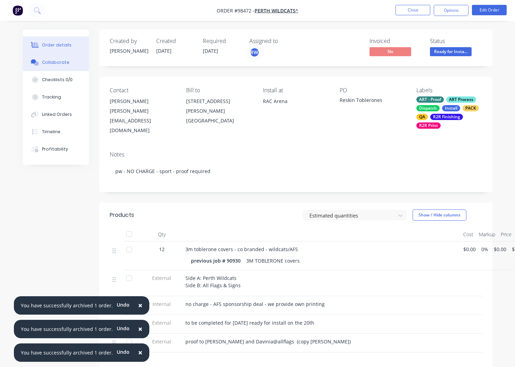
click at [55, 64] on div "Collaborate" at bounding box center [55, 62] width 27 height 6
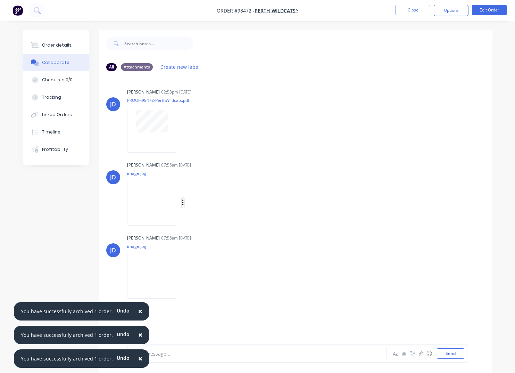
click at [183, 202] on icon "button" at bounding box center [182, 202] width 1 height 6
click at [200, 220] on button "Download" at bounding box center [228, 221] width 78 height 16
click at [183, 276] on icon "button" at bounding box center [182, 275] width 1 height 6
click at [207, 295] on button "Download" at bounding box center [228, 294] width 78 height 16
click at [410, 12] on button "Close" at bounding box center [412, 10] width 35 height 10
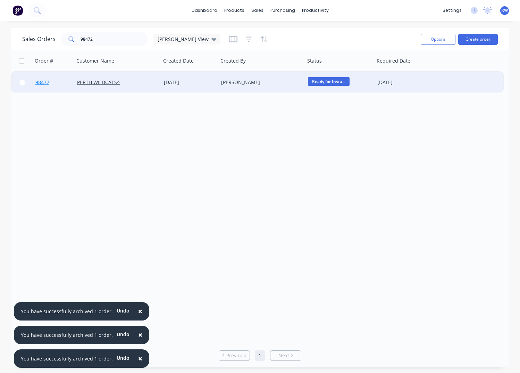
drag, startPoint x: 22, startPoint y: 83, endPoint x: 56, endPoint y: 89, distance: 34.6
click at [22, 83] on input "checkbox" at bounding box center [22, 82] width 5 height 5
checkbox input "true"
click at [434, 39] on button "Options" at bounding box center [438, 39] width 35 height 11
click at [413, 74] on div "Archive" at bounding box center [417, 71] width 64 height 10
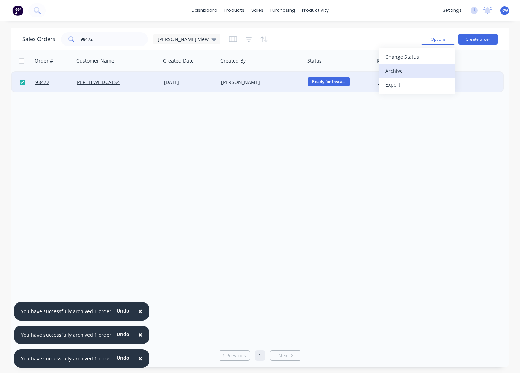
checkbox input "false"
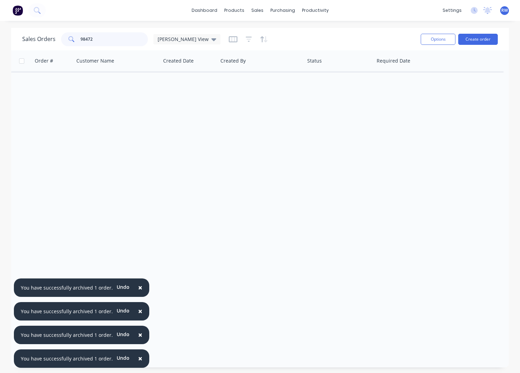
click at [114, 37] on input "98472" at bounding box center [115, 39] width 68 height 14
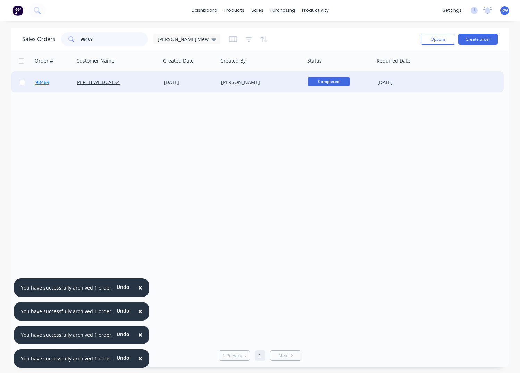
type input "98469"
click at [46, 84] on span "98469" at bounding box center [42, 82] width 14 height 7
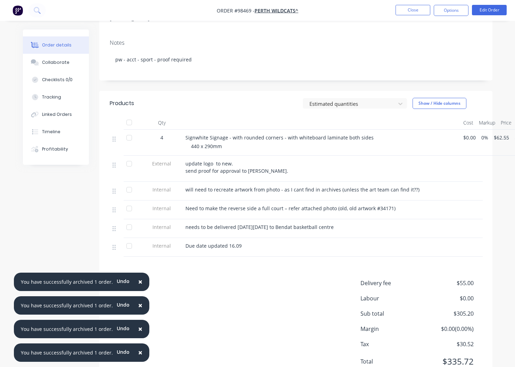
scroll to position [142, 0]
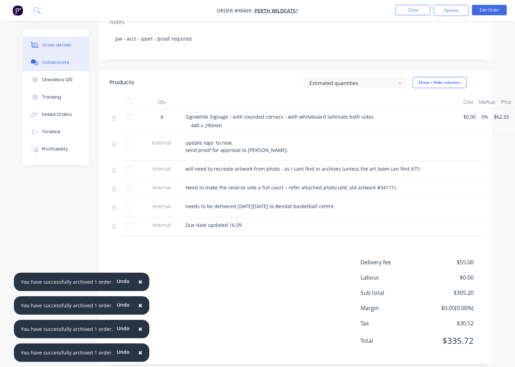
click at [52, 64] on div "Collaborate" at bounding box center [55, 62] width 27 height 6
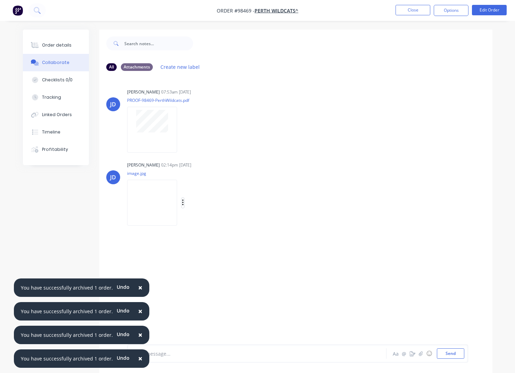
click at [183, 202] on icon "button" at bounding box center [182, 202] width 1 height 6
click at [224, 221] on button "Download" at bounding box center [228, 221] width 78 height 16
click at [411, 11] on button "Close" at bounding box center [412, 10] width 35 height 10
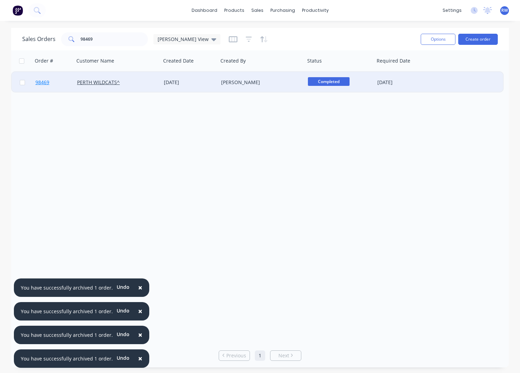
drag, startPoint x: 23, startPoint y: 83, endPoint x: 63, endPoint y: 84, distance: 40.0
click at [23, 83] on input "checkbox" at bounding box center [22, 82] width 5 height 5
checkbox input "true"
drag, startPoint x: 437, startPoint y: 41, endPoint x: 434, endPoint y: 46, distance: 6.6
click at [437, 41] on button "Options" at bounding box center [438, 39] width 35 height 11
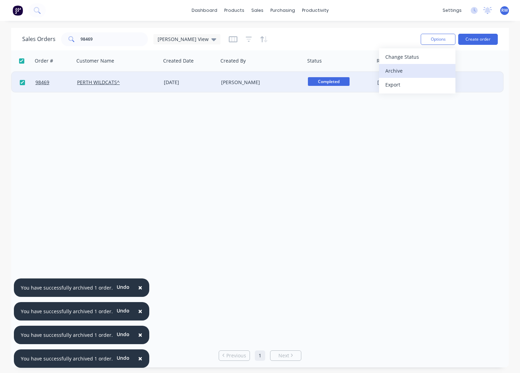
click at [418, 73] on div "Archive" at bounding box center [417, 71] width 64 height 10
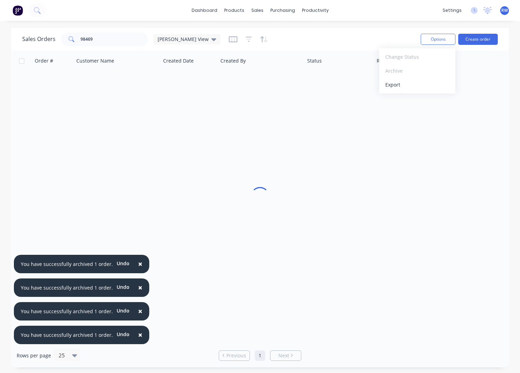
checkbox input "false"
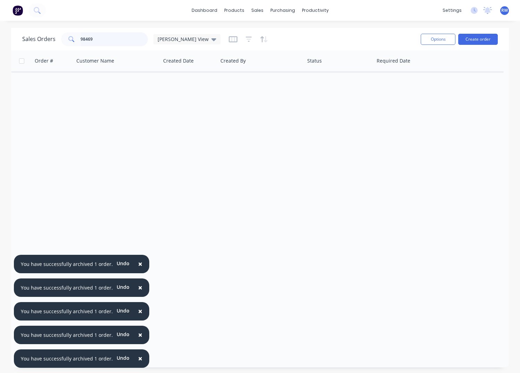
click at [108, 38] on input "98469" at bounding box center [115, 39] width 68 height 14
type input "98481"
drag, startPoint x: 99, startPoint y: 40, endPoint x: 78, endPoint y: 37, distance: 20.9
click at [81, 37] on input "98481" at bounding box center [115, 39] width 68 height 14
